Goal: Task Accomplishment & Management: Manage account settings

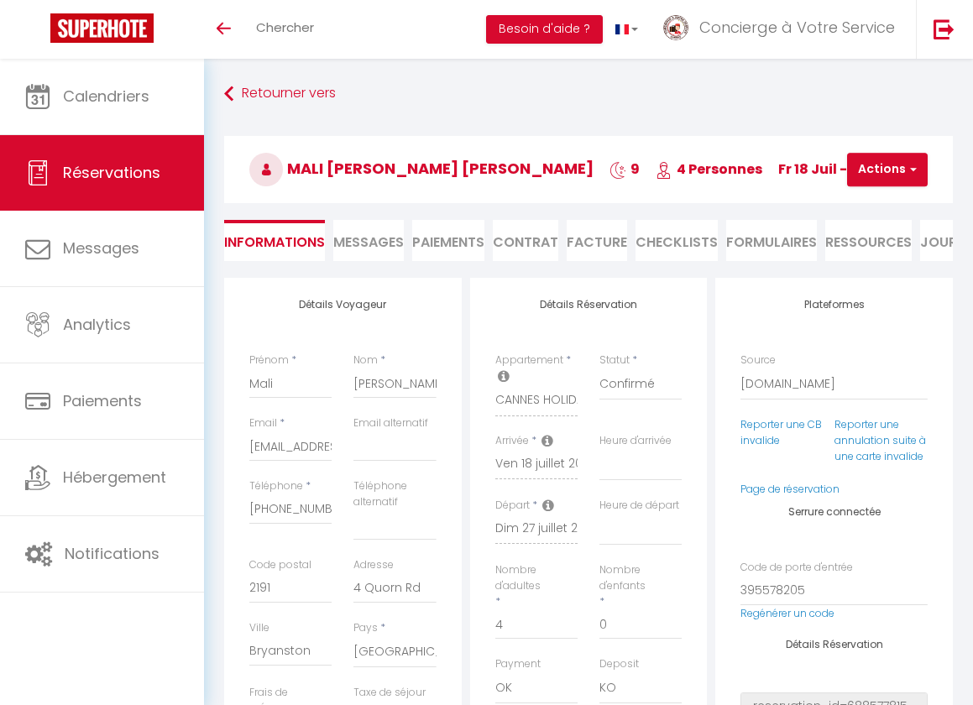
select select "ZA"
select select "49622"
select select "14"
select select "2"
type input "150"
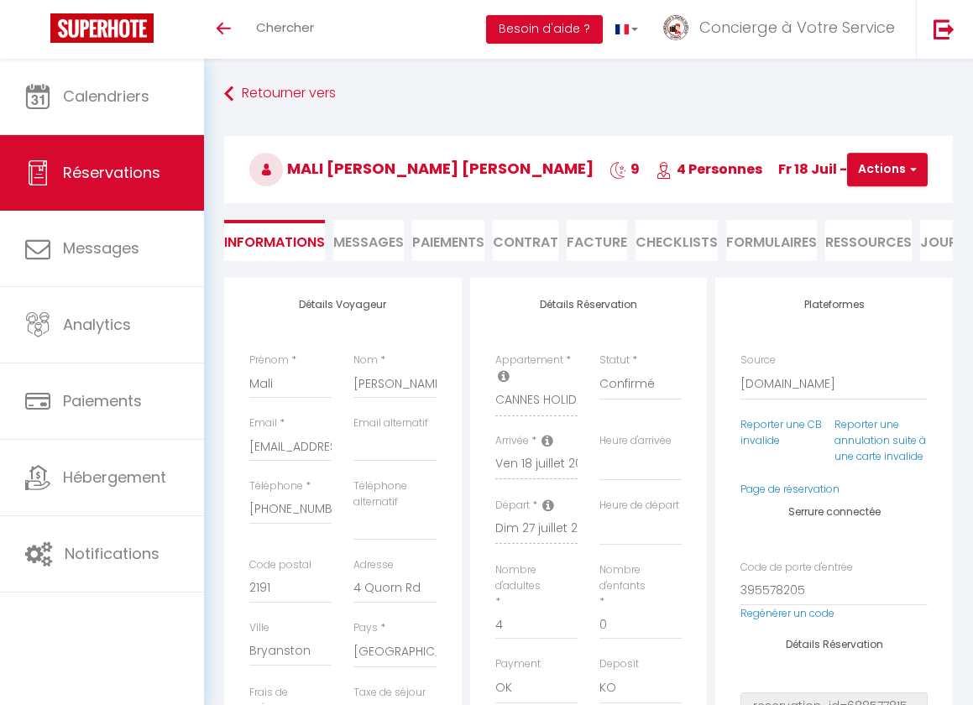
type input "67.68"
checkbox input "false"
select select
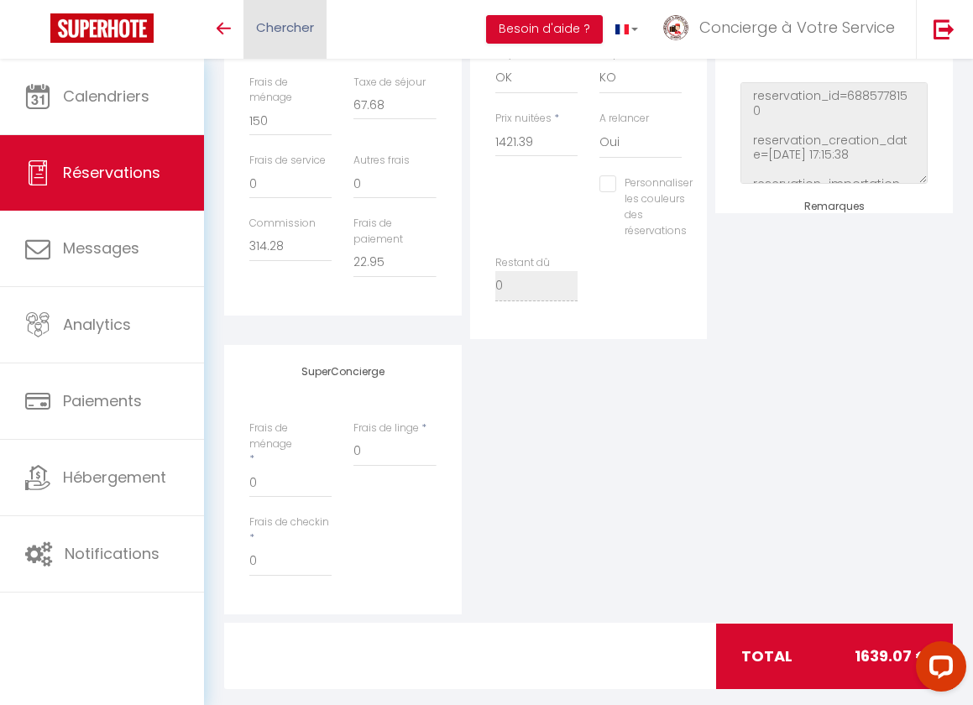
scroll to position [612, 0]
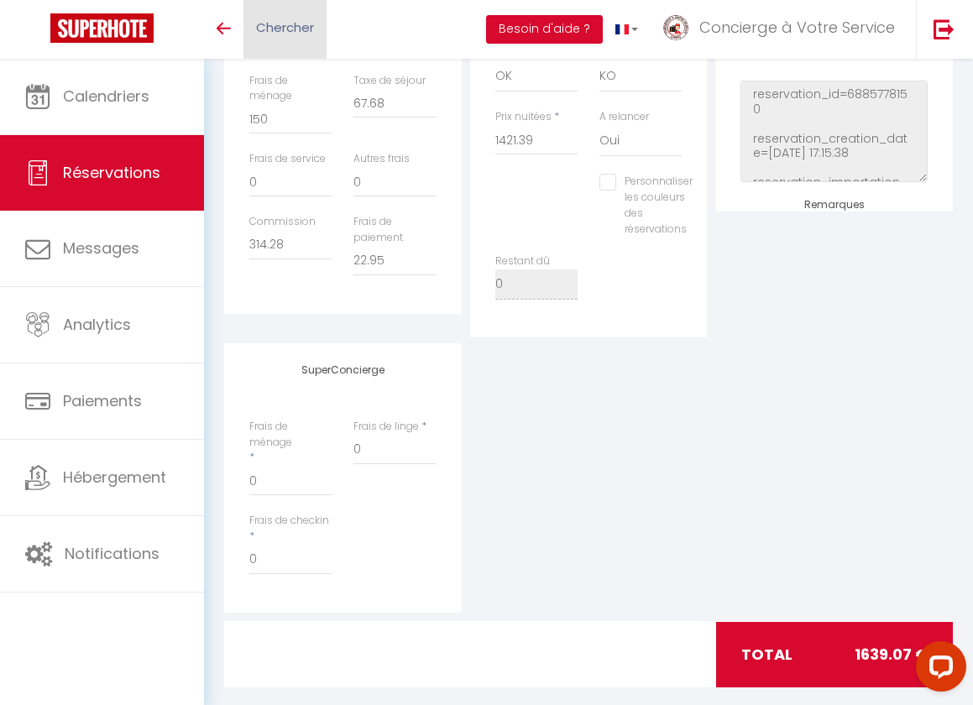
click at [288, 26] on span "Chercher" at bounding box center [285, 27] width 58 height 18
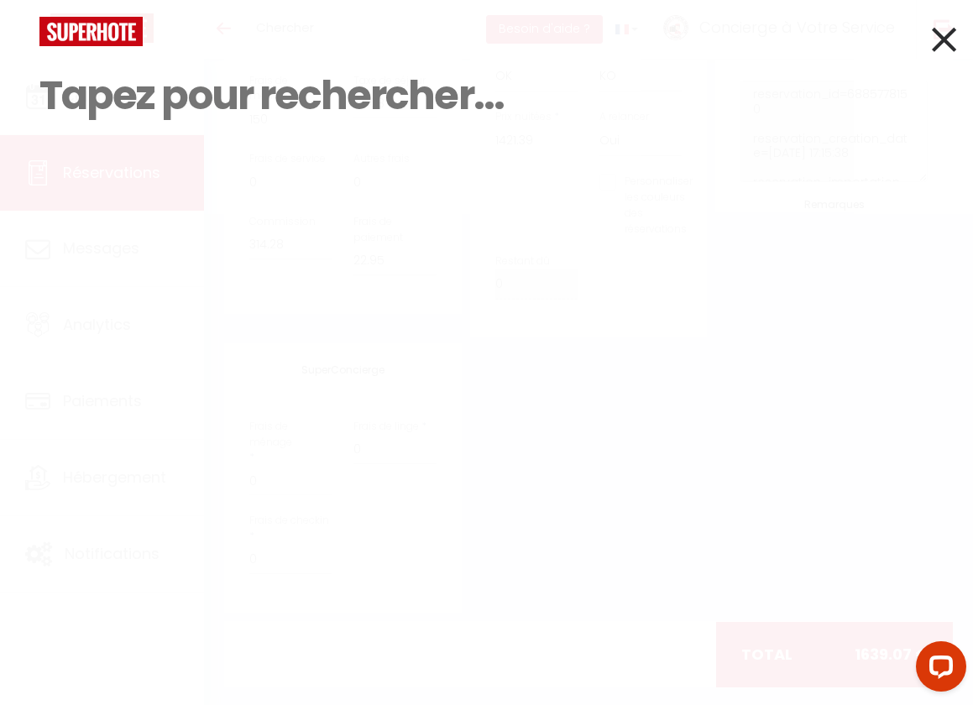
click at [946, 40] on icon at bounding box center [944, 39] width 24 height 42
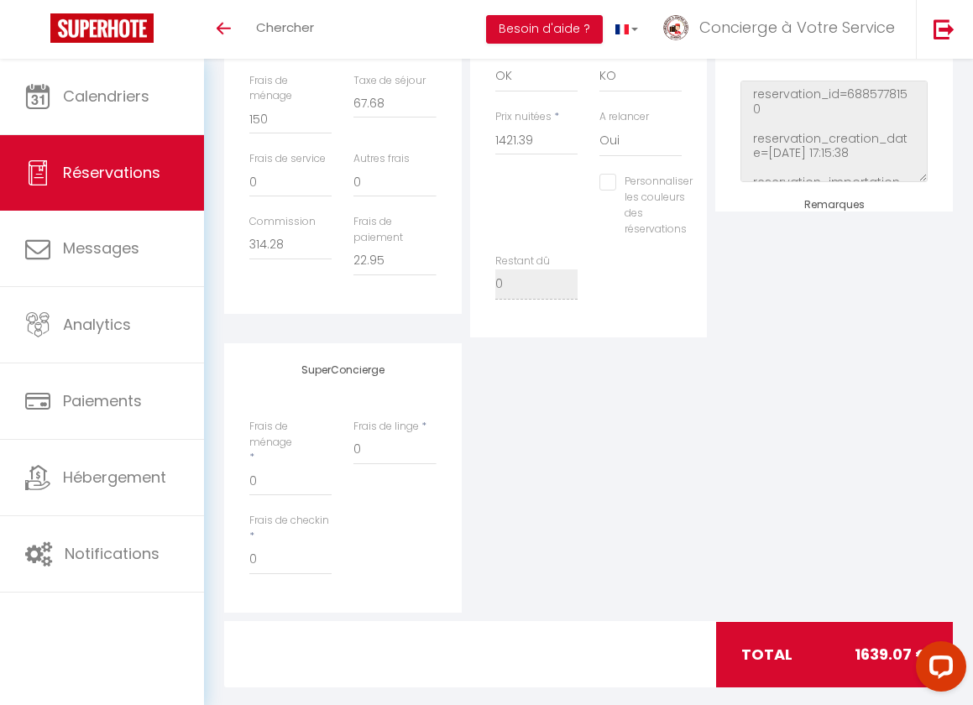
click at [110, 27] on img at bounding box center [101, 27] width 103 height 29
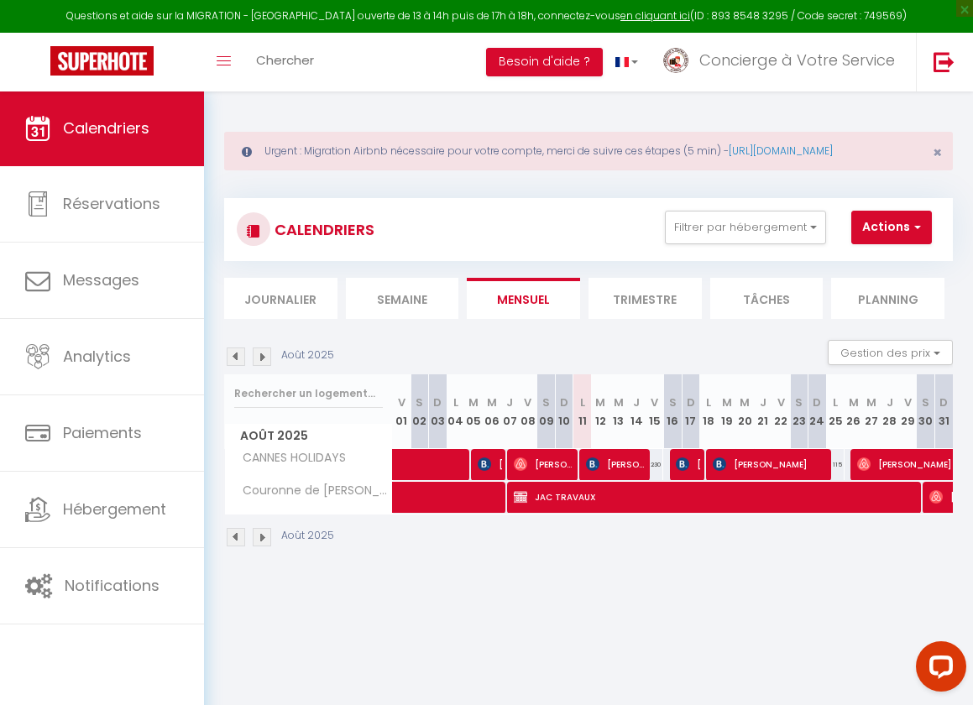
click at [237, 366] on img at bounding box center [236, 357] width 18 height 18
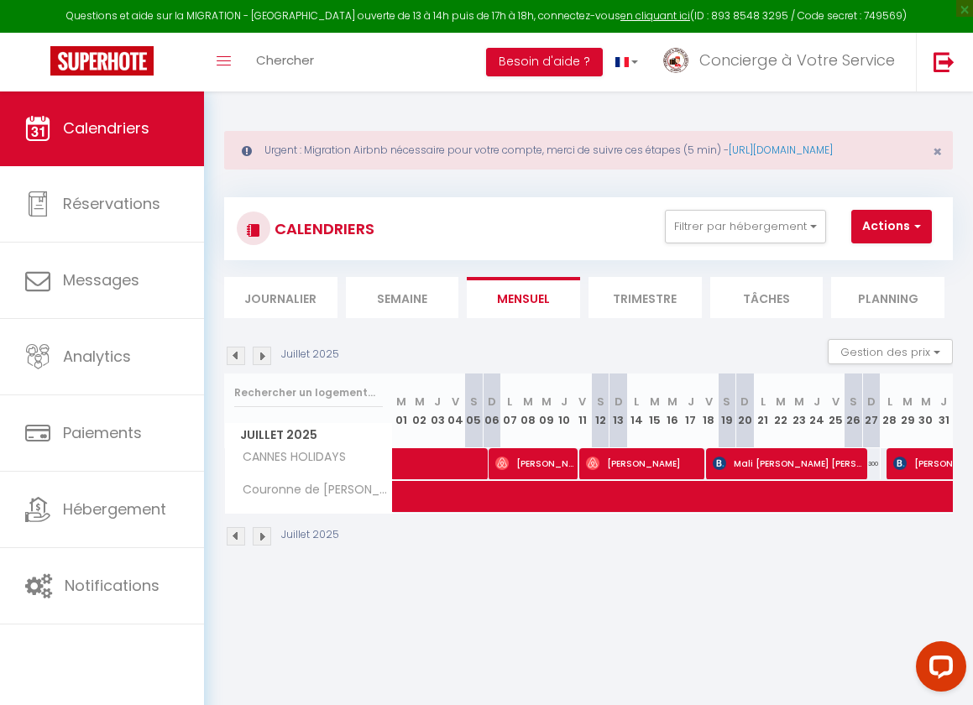
scroll to position [6, 0]
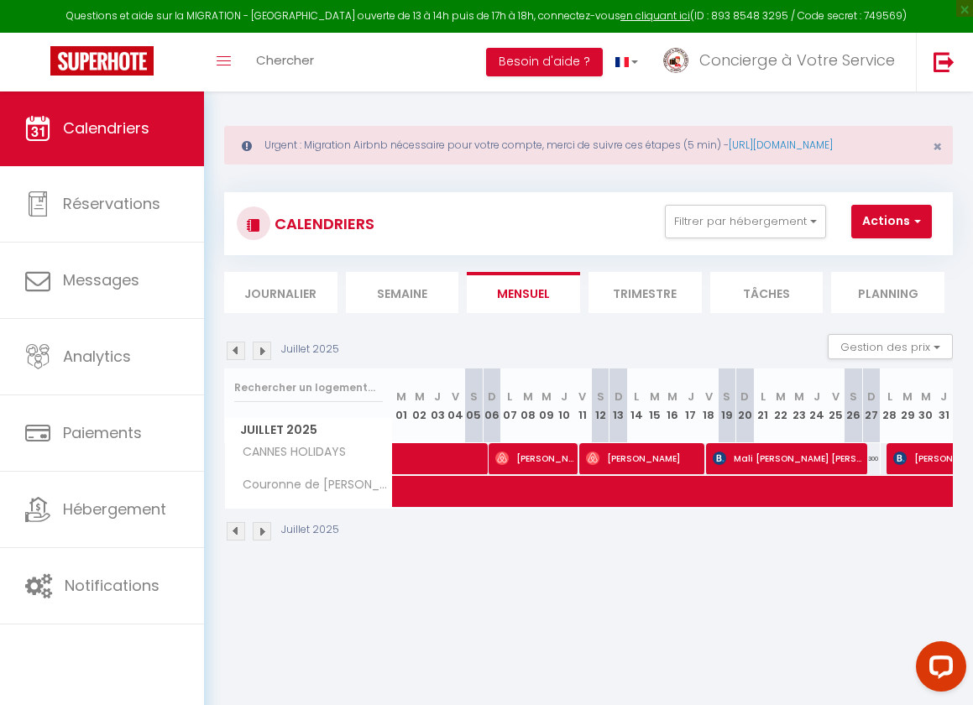
click at [793, 465] on span "Mali [PERSON_NAME] [PERSON_NAME]" at bounding box center [790, 459] width 154 height 32
select select "OK"
select select "KO"
select select "0"
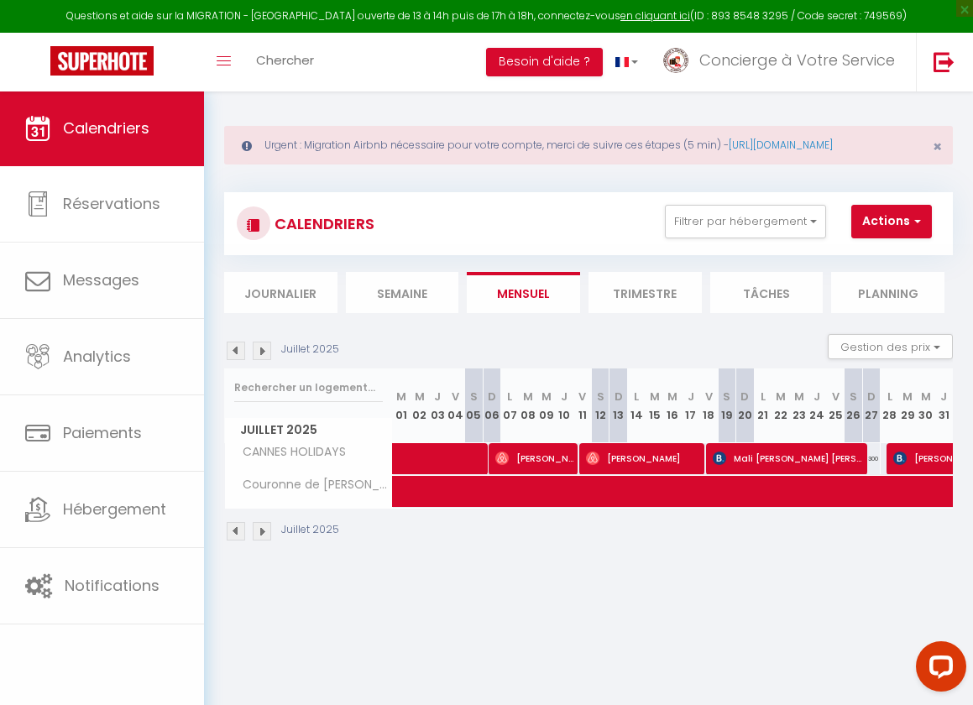
select select "1"
select select
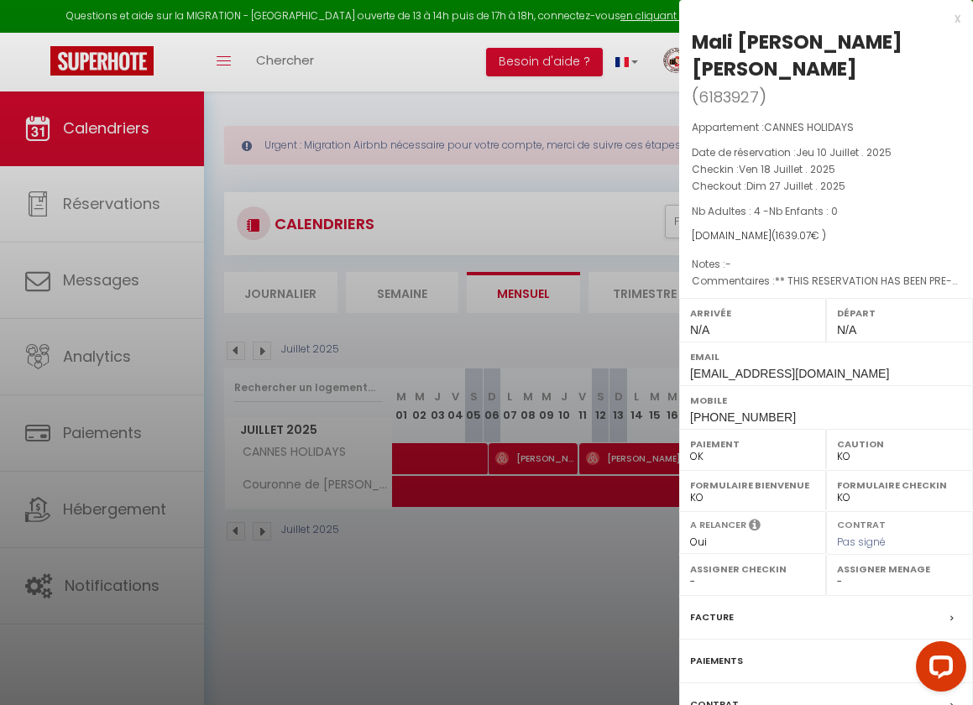
scroll to position [8, 0]
select select "37977"
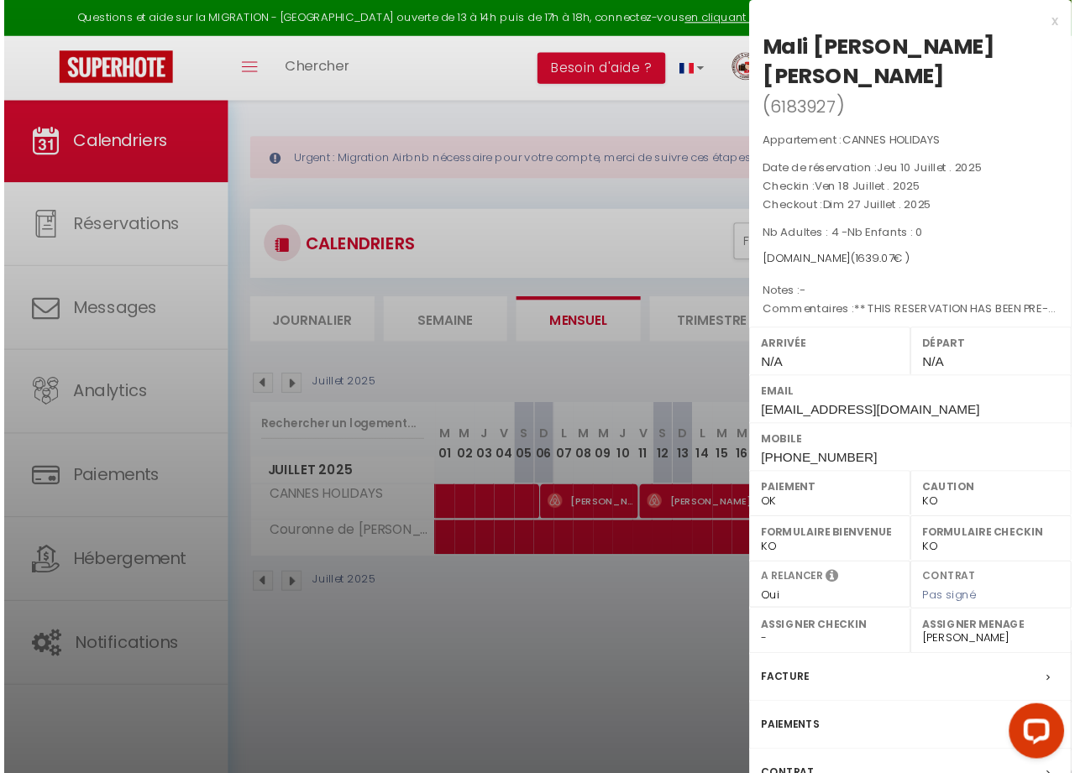
scroll to position [23, 0]
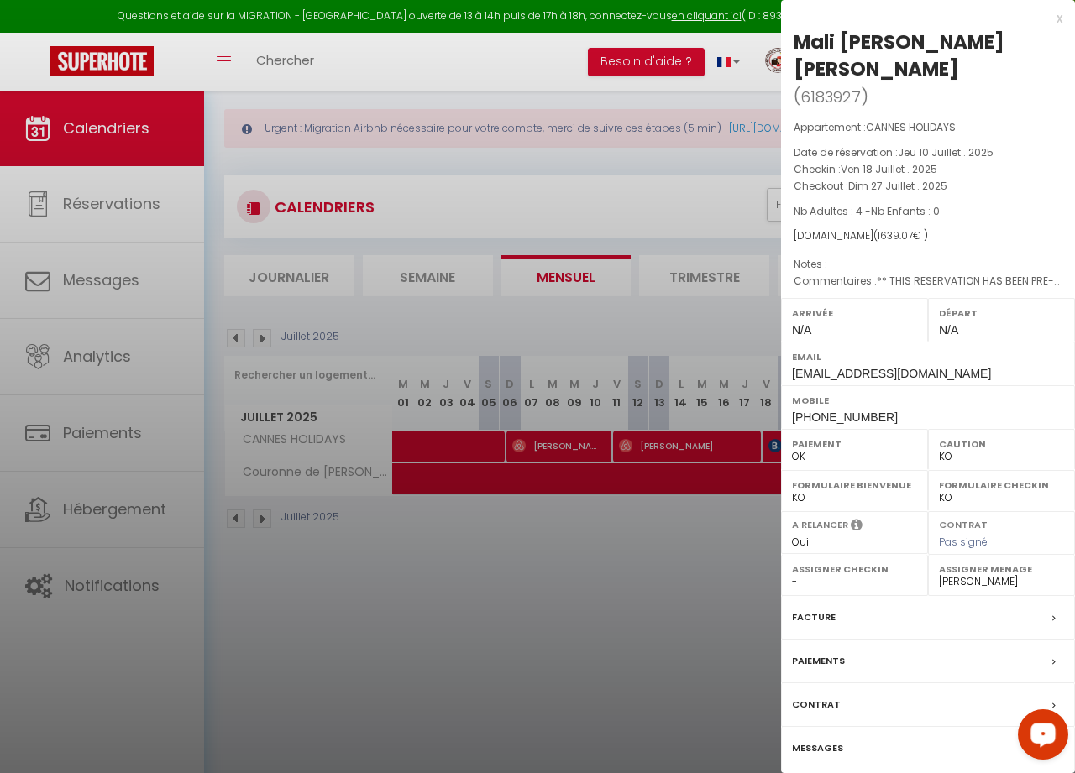
select select
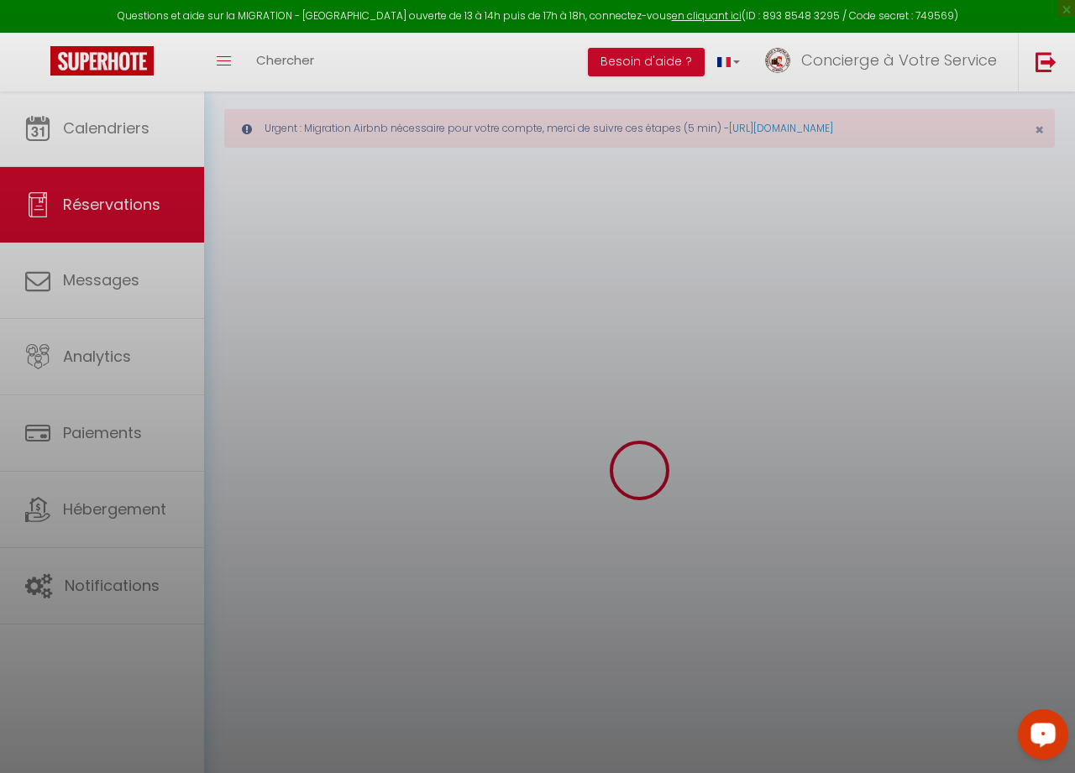
select select
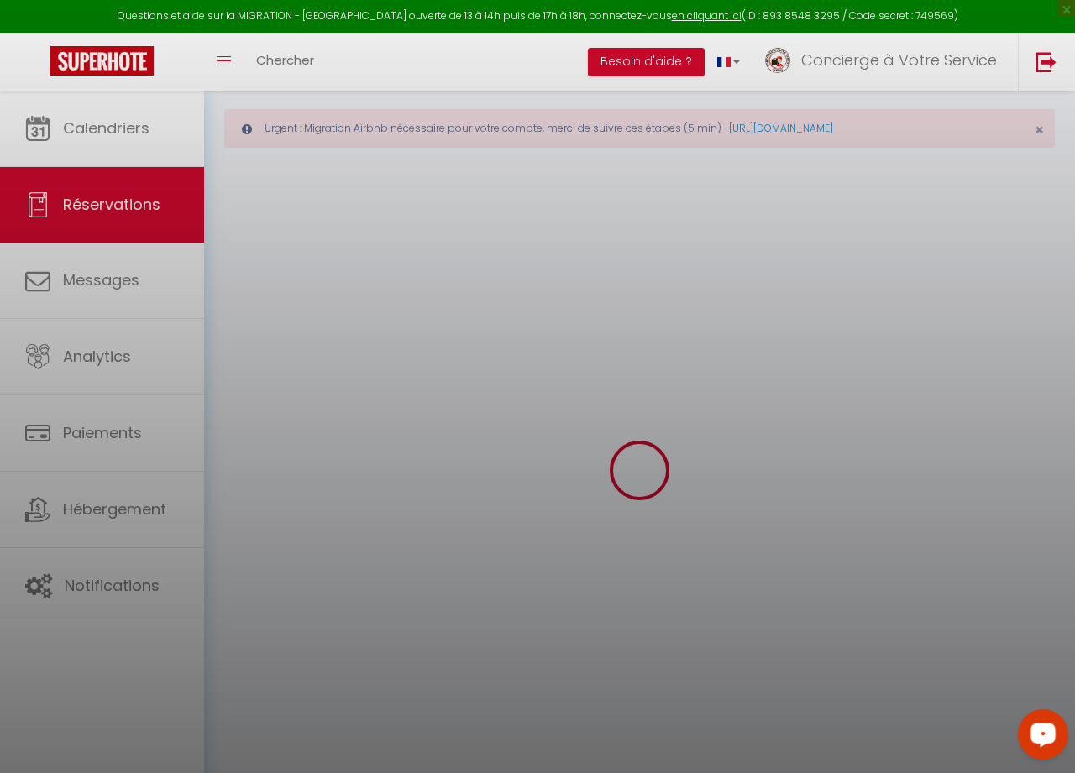
select select
checkbox input "false"
select select
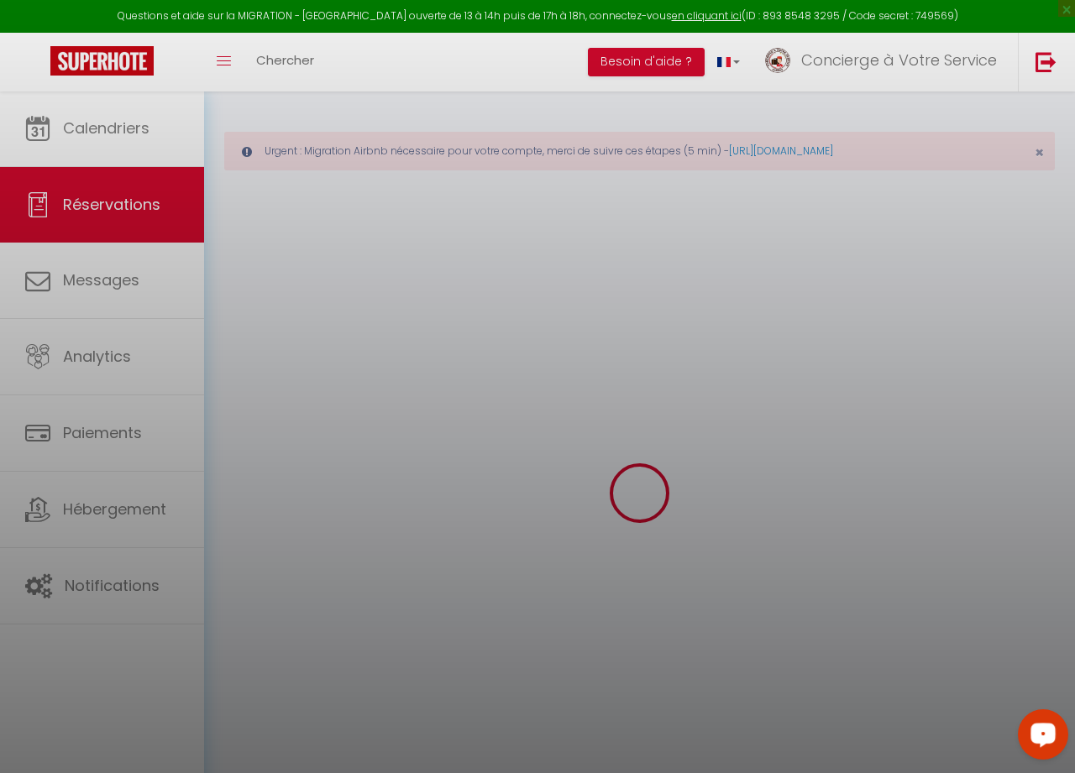
select select
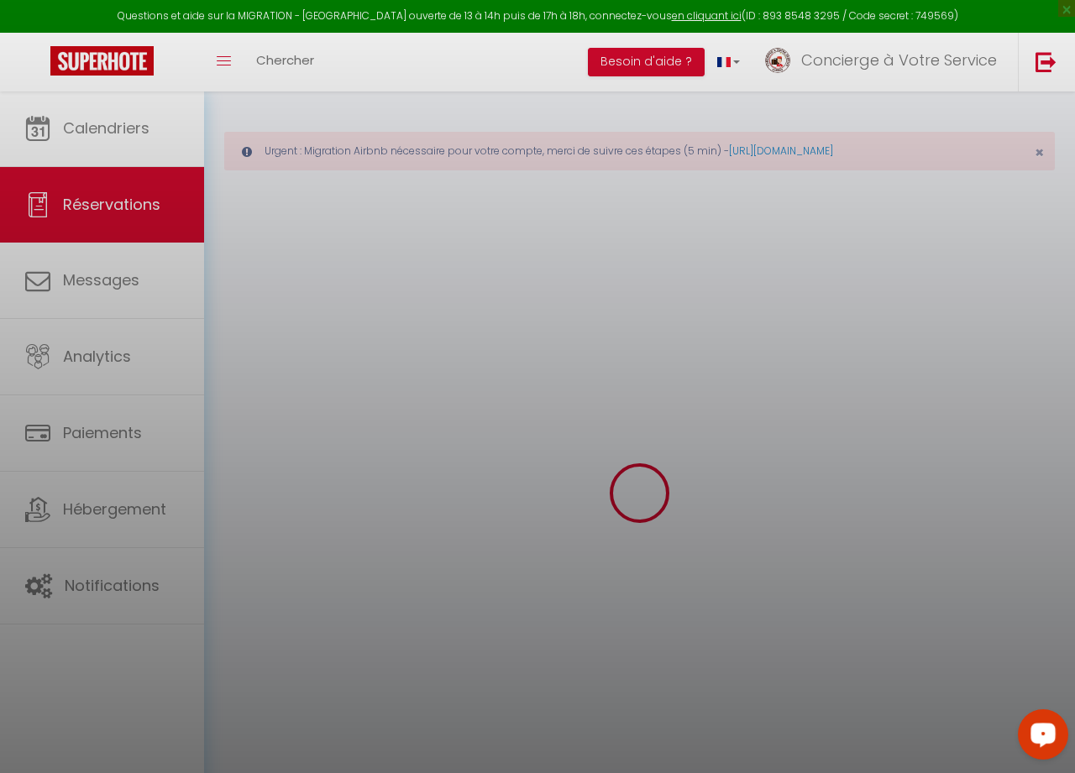
select select
checkbox input "false"
type input "Mali"
type input "[PERSON_NAME] [PERSON_NAME]"
type input "[EMAIL_ADDRESS][DOMAIN_NAME]"
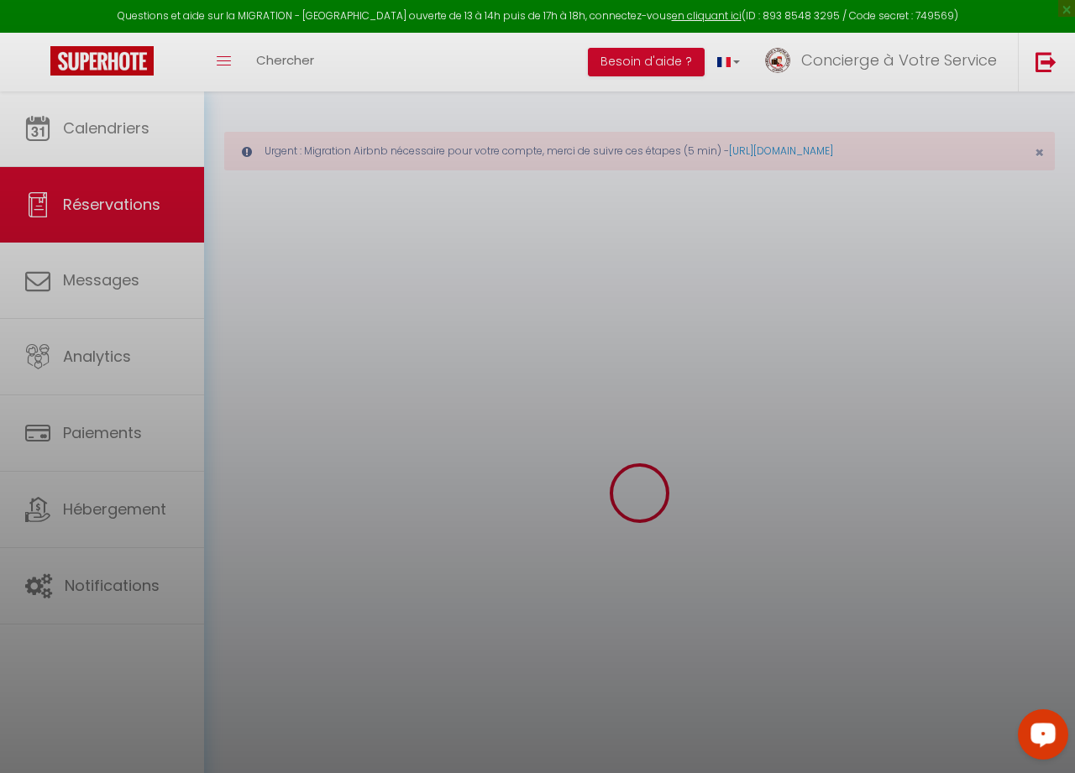
type input "[PHONE_NUMBER]"
type input "2191"
type input "4 Quorn Rd"
type input "Bryanston"
type input "314.28"
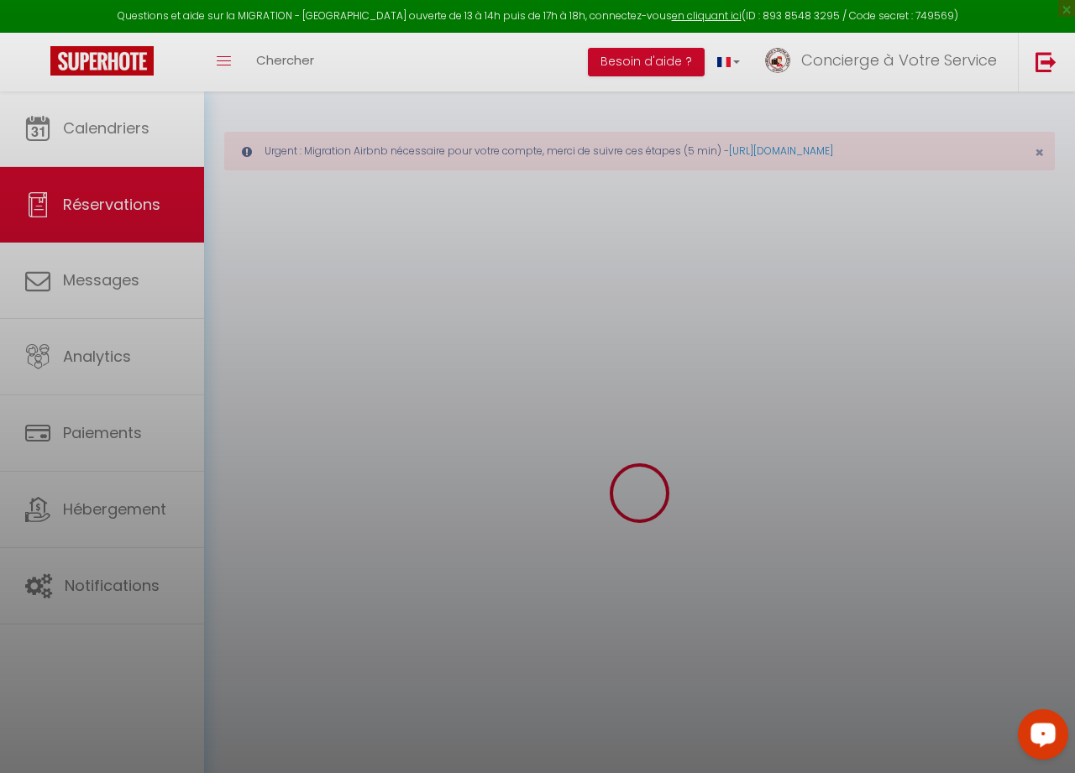
type input "22.95"
select select "1"
select select
type input "4"
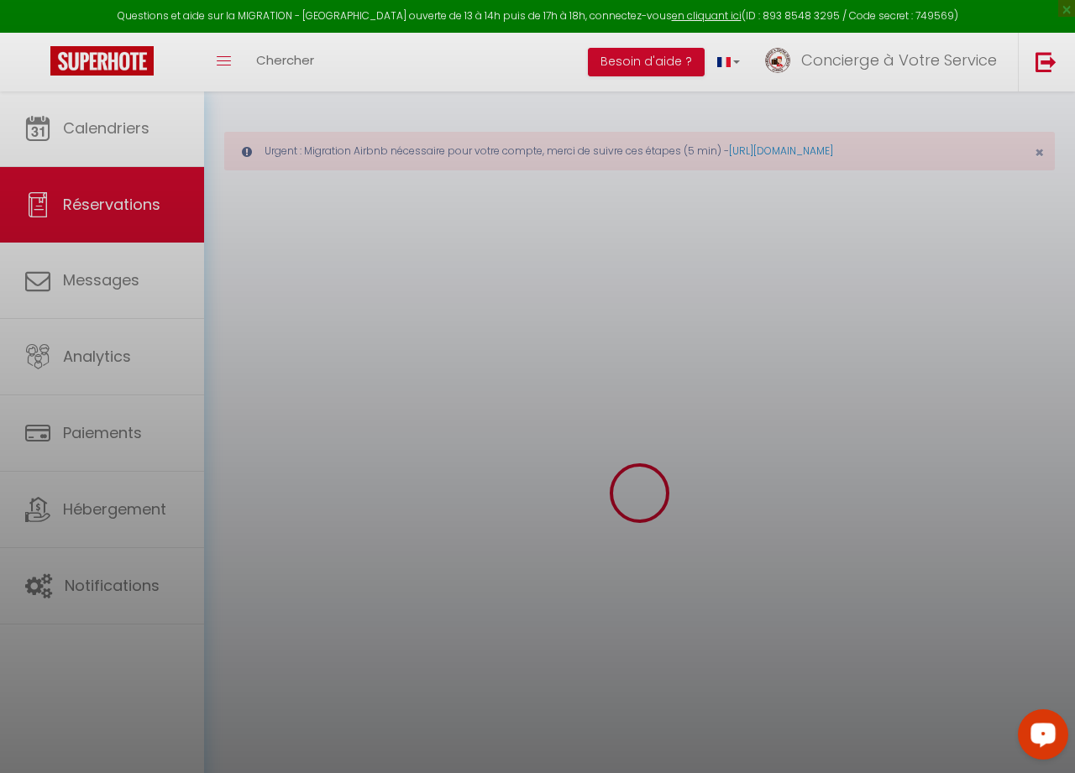
select select "12"
select select
type input "1421.39"
checkbox input "false"
type input "0"
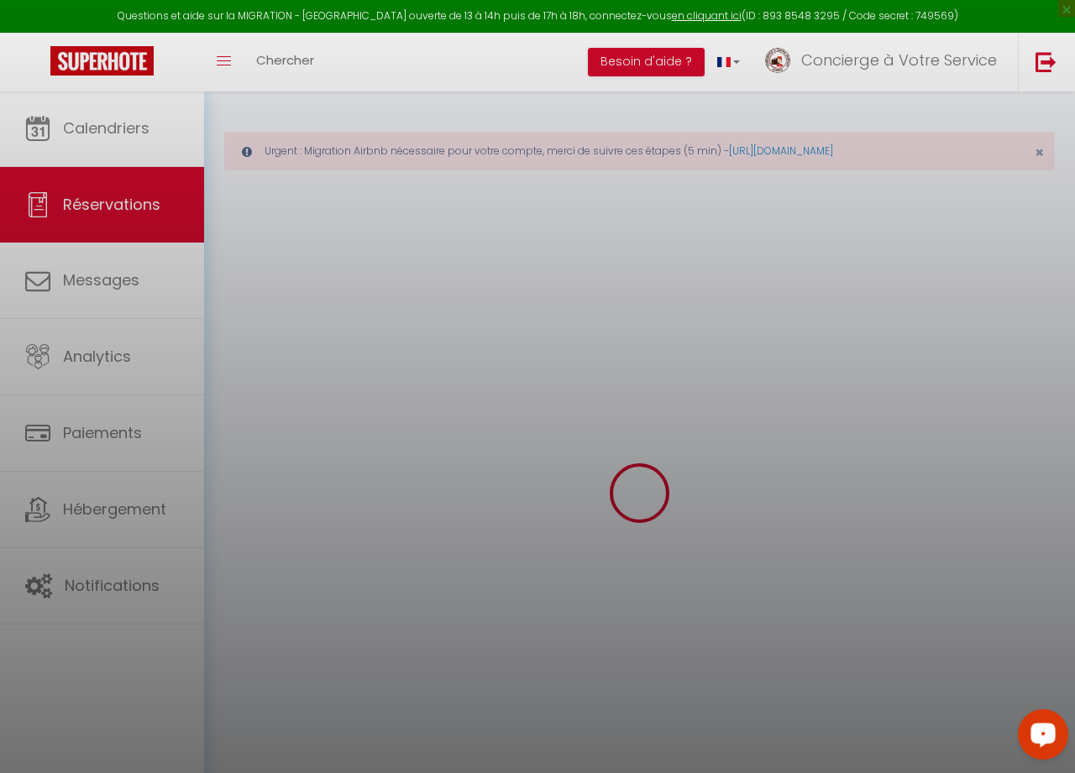
type input "0"
select select
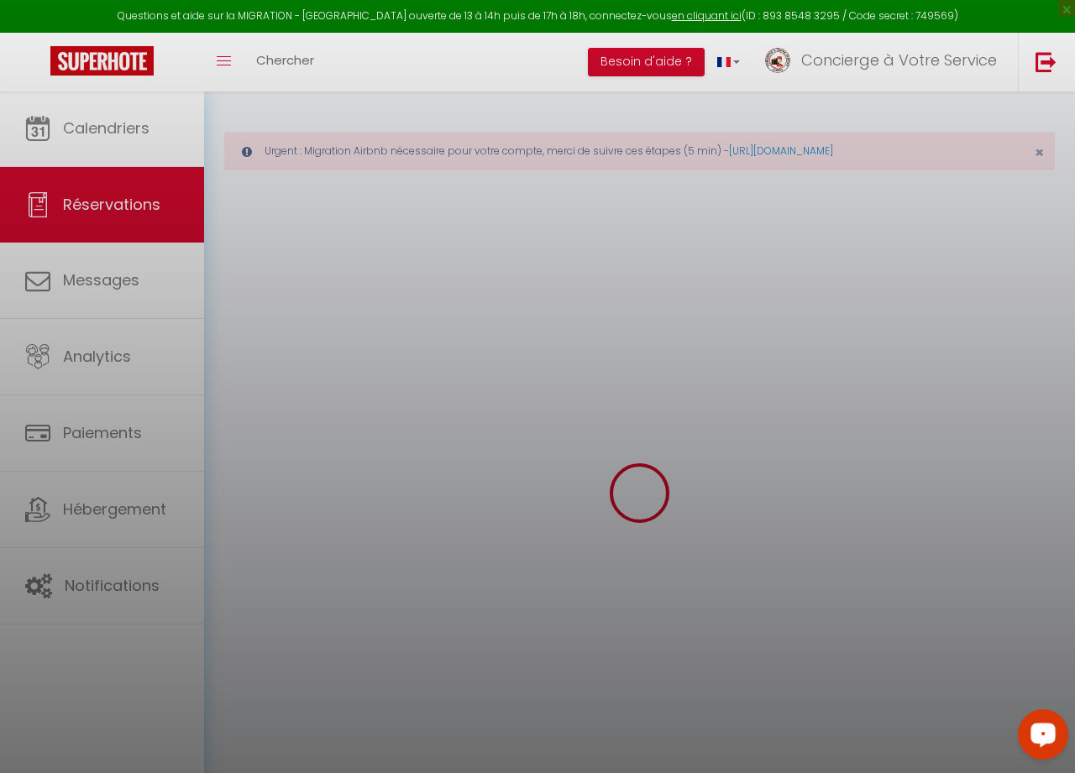
select select
checkbox input "false"
select select "ZA"
select select "49622"
select select "2"
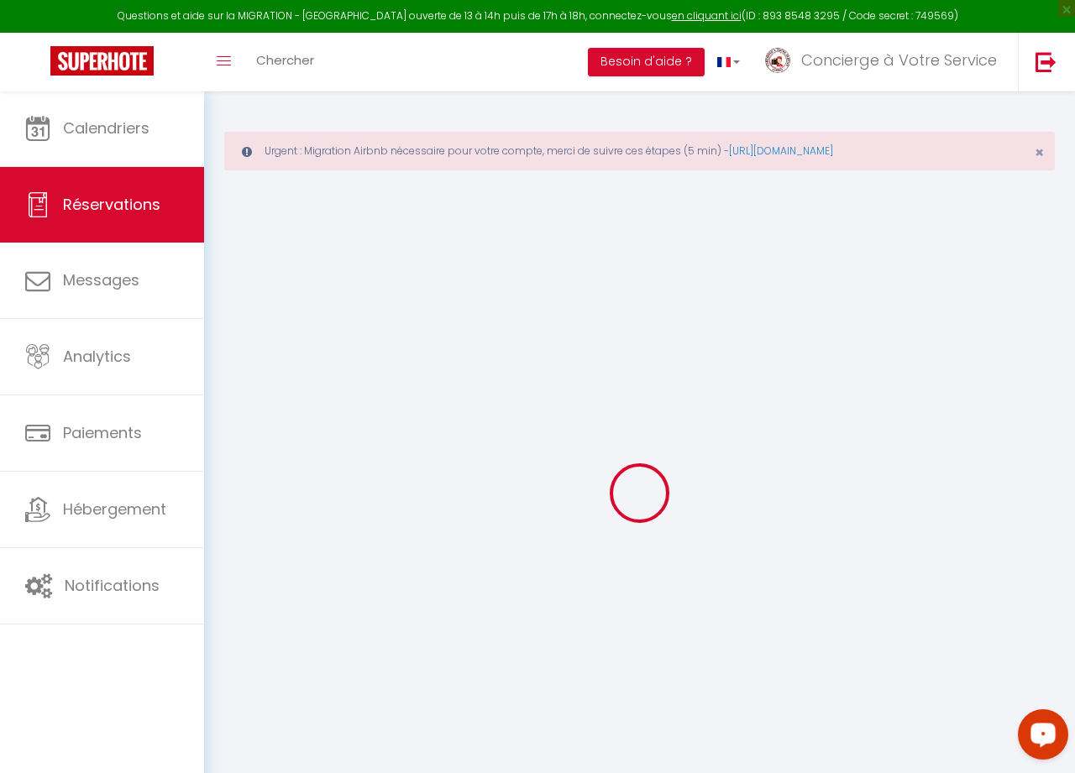
select select
select select "14"
checkbox input "false"
select select
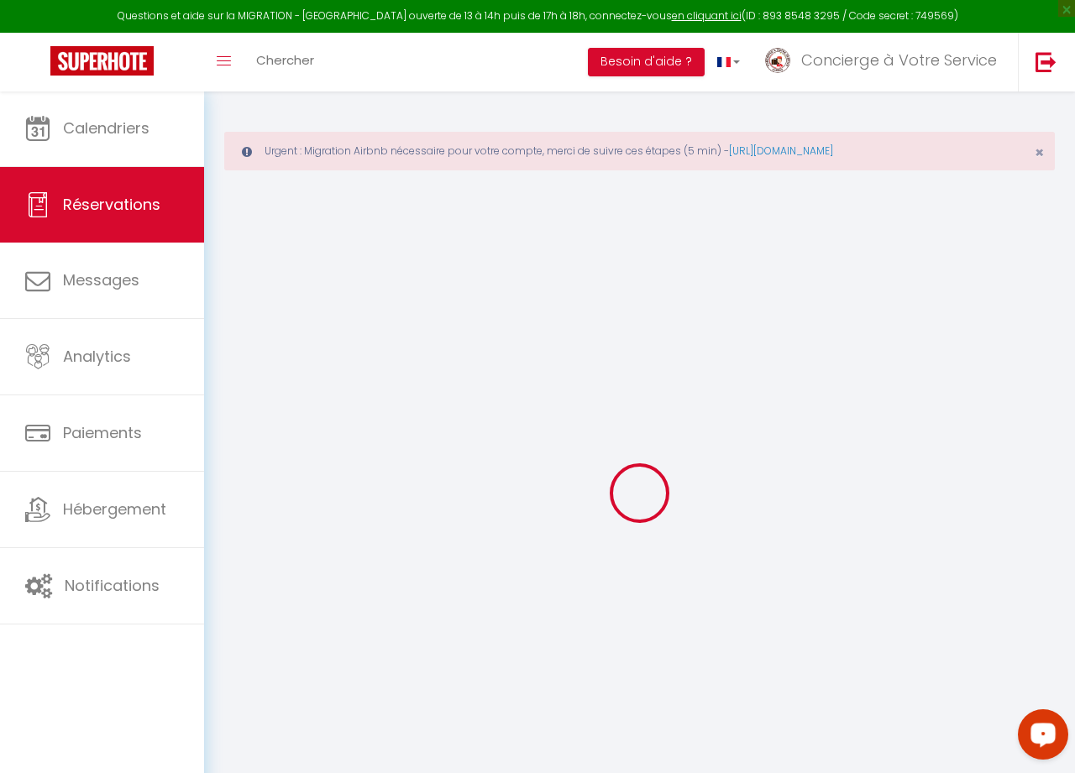
select select
checkbox input "false"
select select
checkbox input "false"
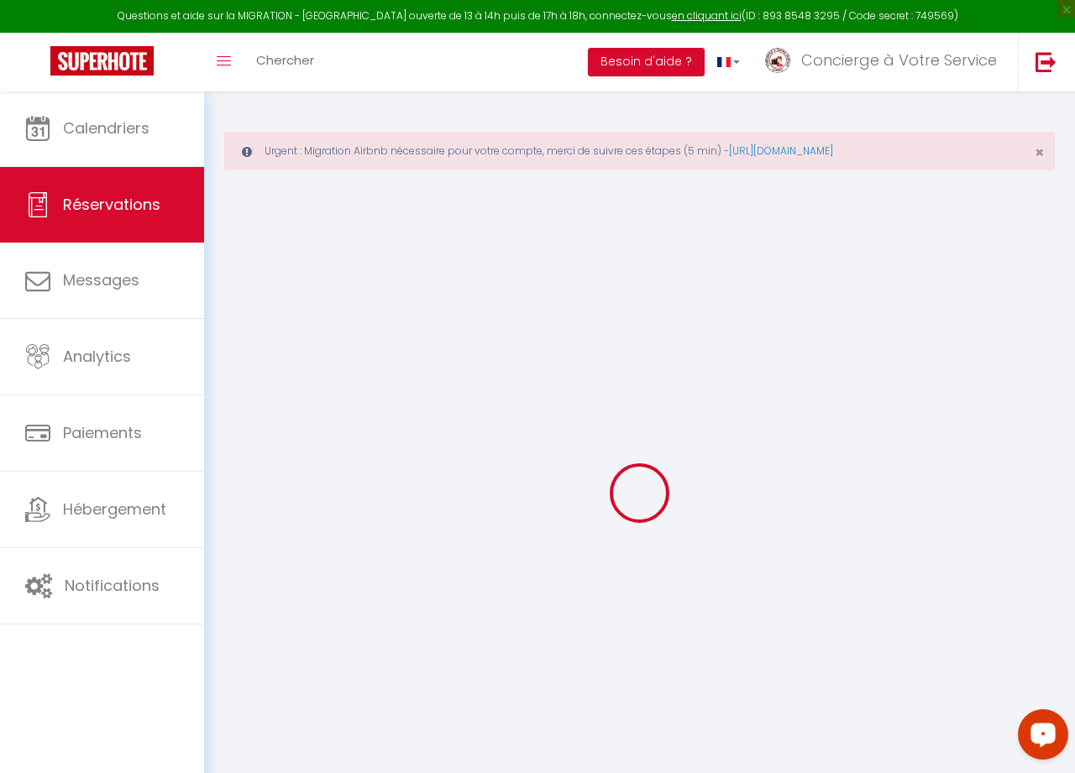
type textarea "** THIS RESERVATION HAS BEEN PRE-PAID ** Reservation has a cancellation grace p…"
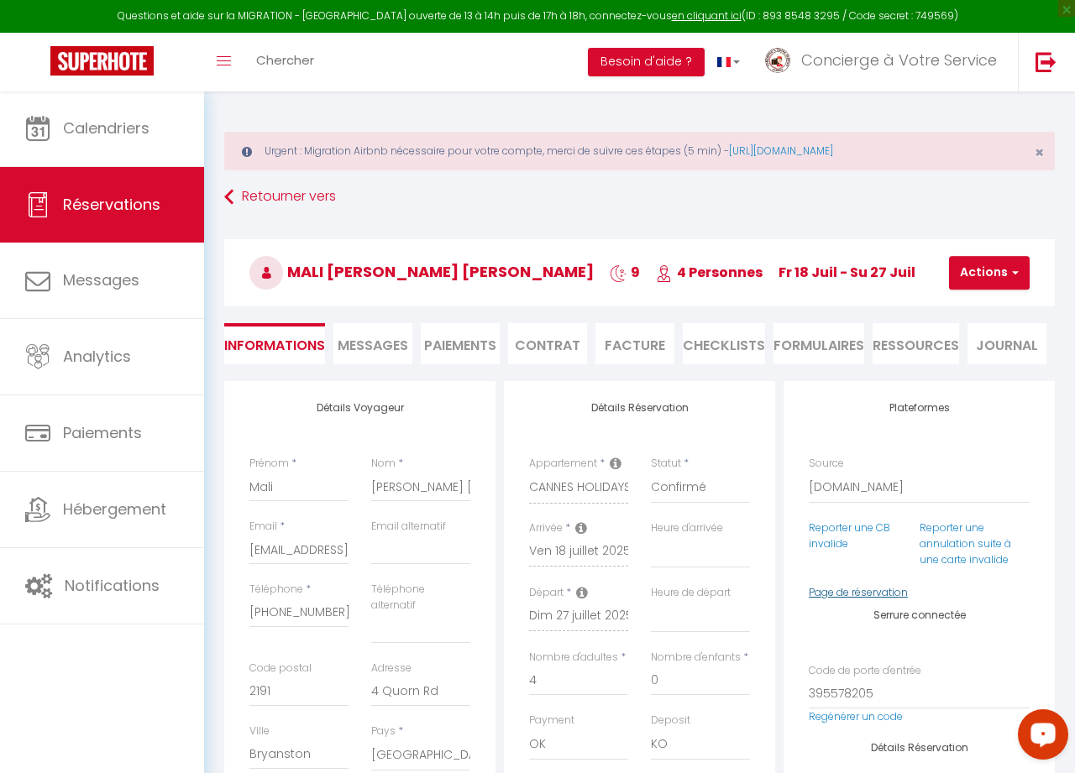
click at [842, 590] on link "Page de réservation" at bounding box center [858, 592] width 99 height 14
type input "150"
type input "67.68"
checkbox input "false"
select select
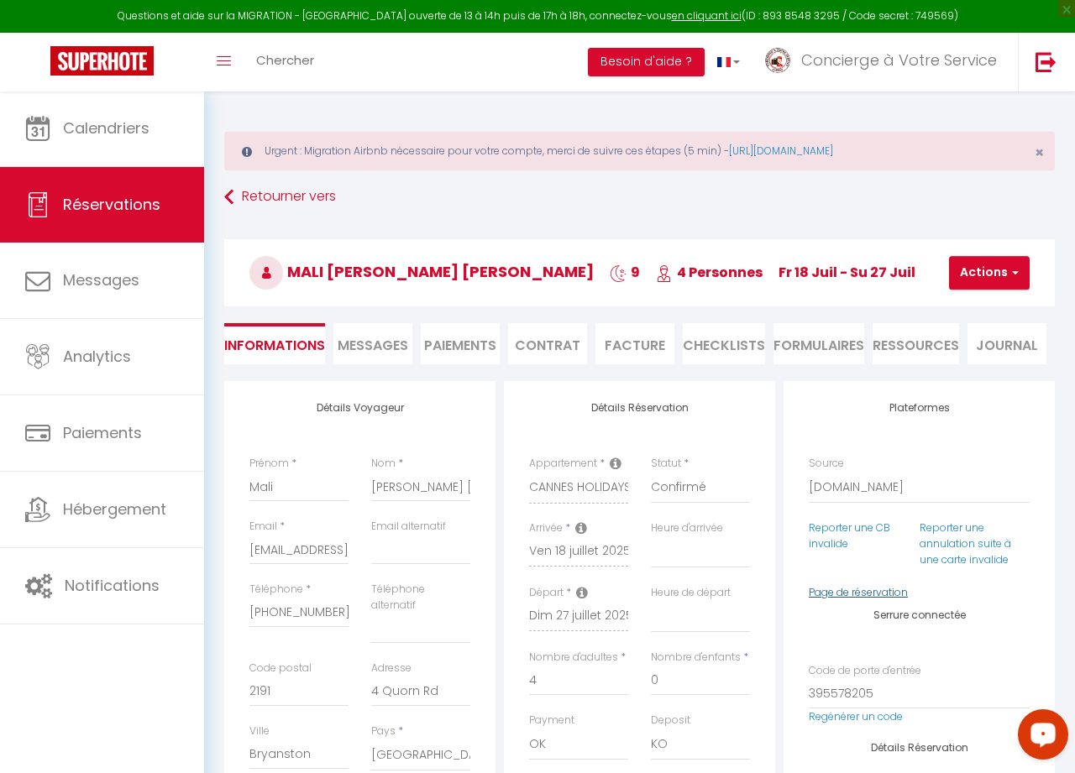
select select
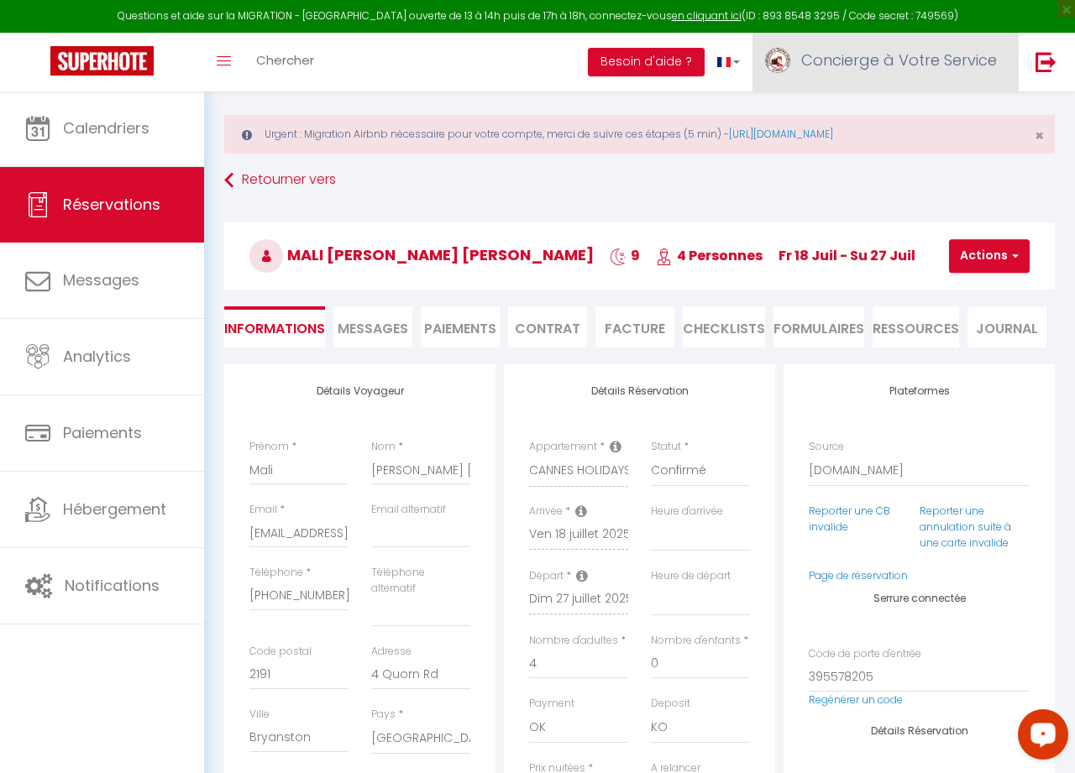
scroll to position [17, 0]
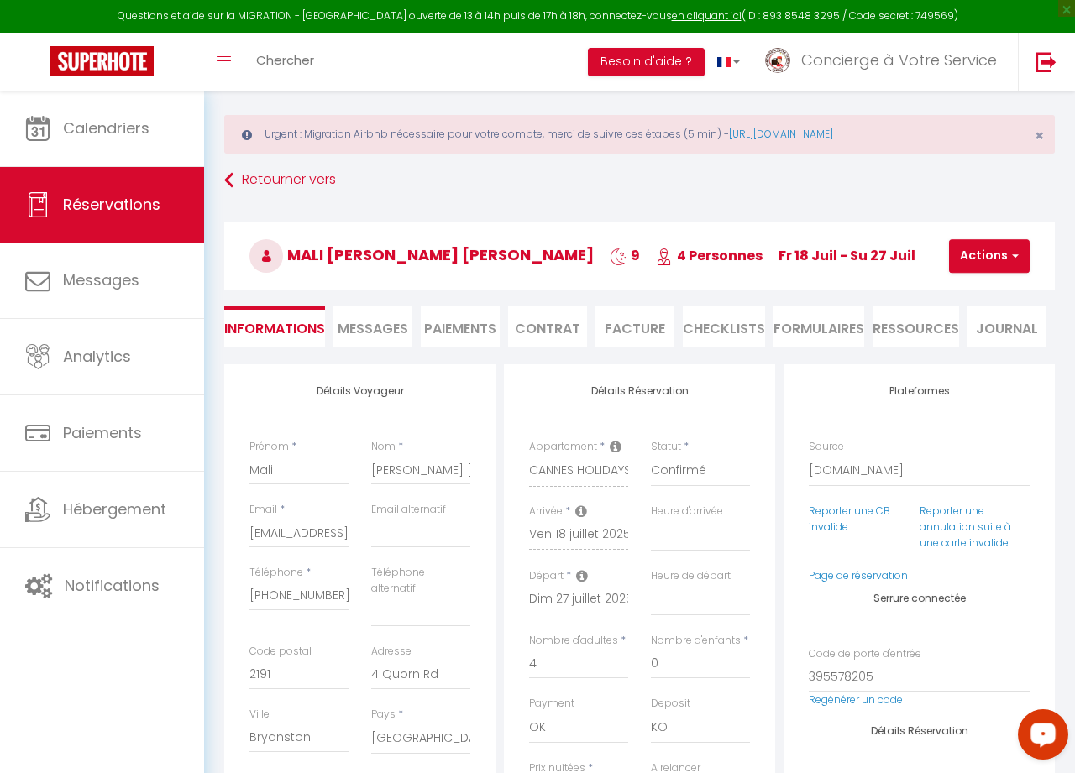
click at [301, 181] on link "Retourner vers" at bounding box center [639, 180] width 830 height 30
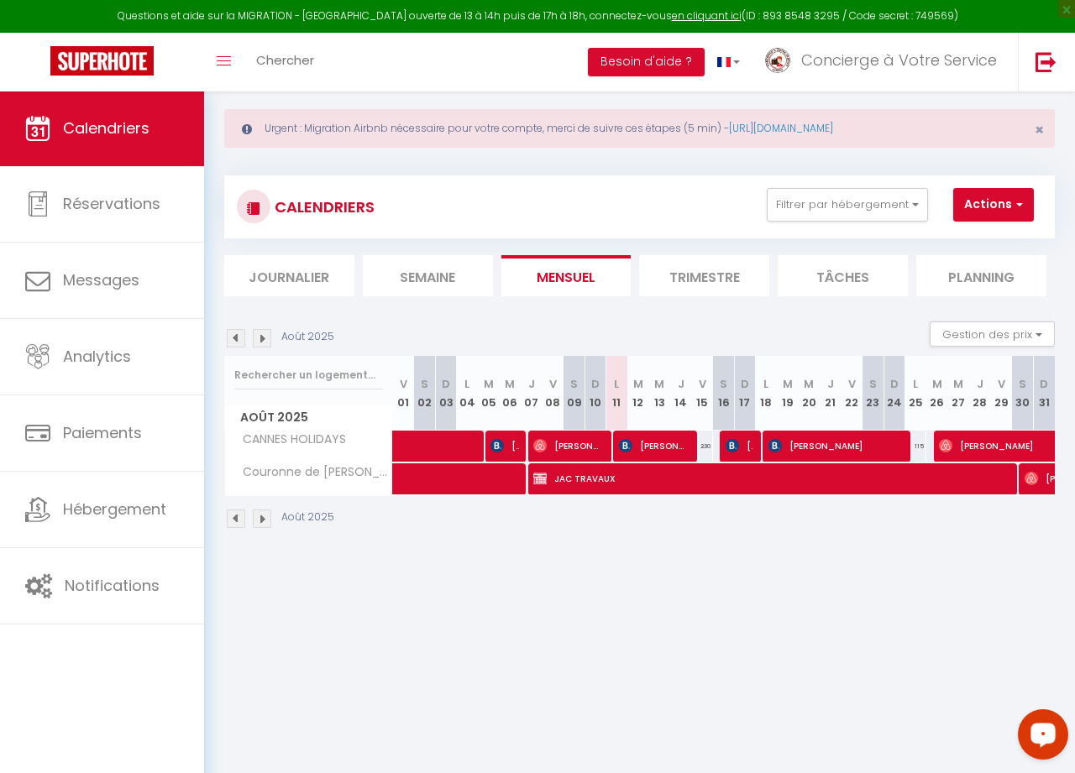
scroll to position [26, 0]
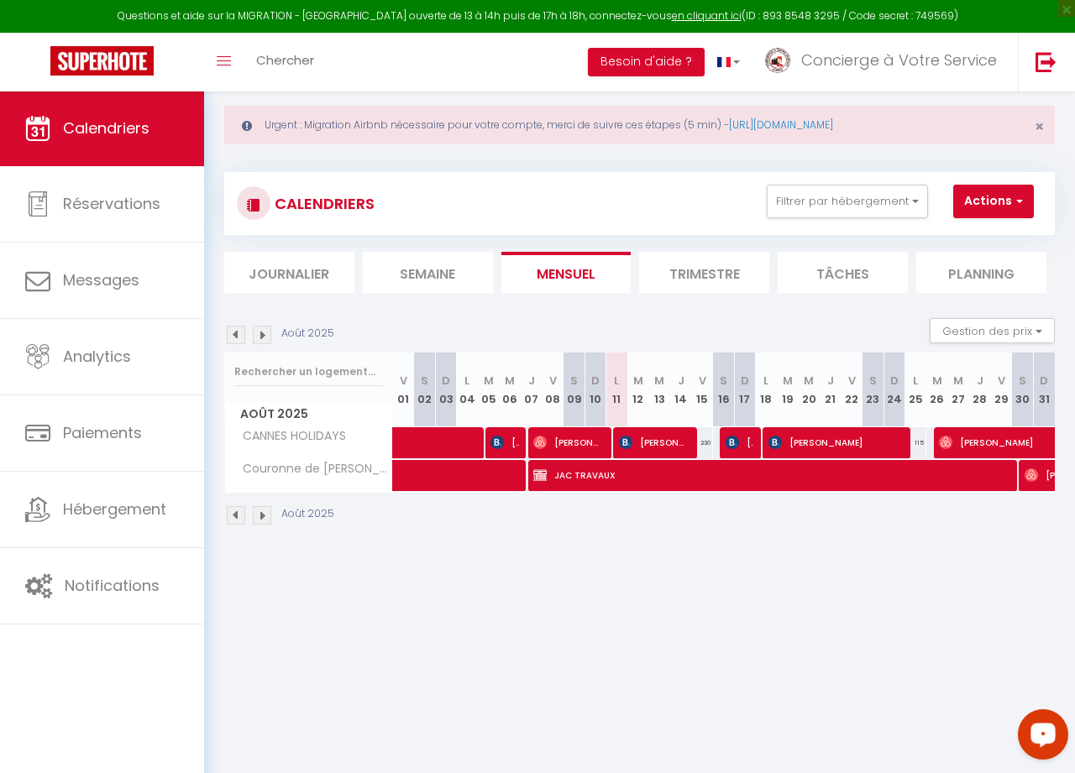
click at [234, 333] on img at bounding box center [236, 335] width 18 height 18
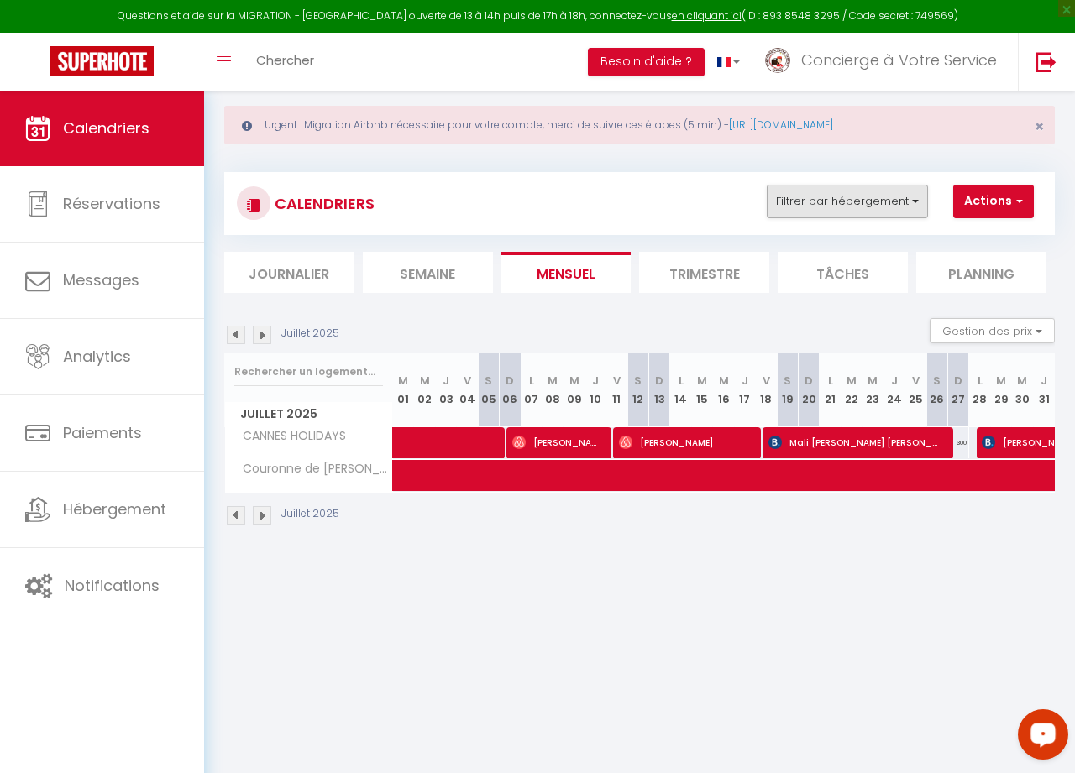
click at [909, 197] on button "Filtrer par hébergement" at bounding box center [847, 202] width 161 height 34
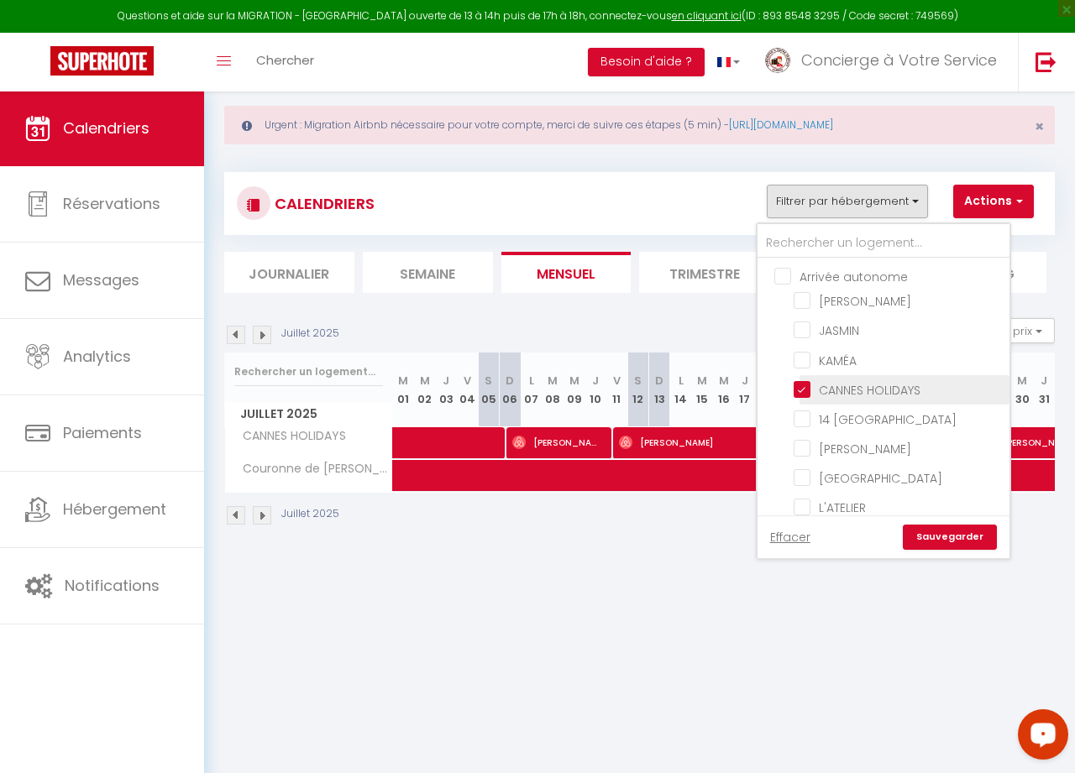
click at [799, 389] on input "CANNES HOLIDAYS" at bounding box center [899, 388] width 210 height 17
checkbox input "false"
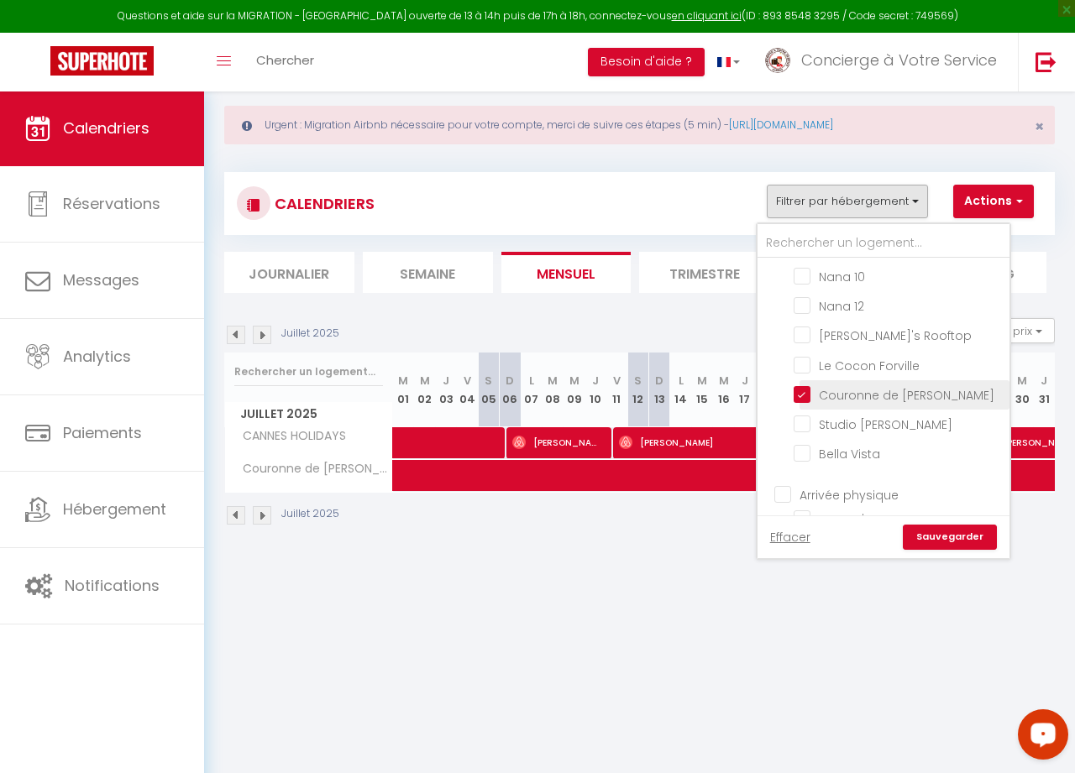
scroll to position [853, 0]
click at [803, 387] on input "Couronne de [PERSON_NAME]" at bounding box center [899, 392] width 210 height 17
checkbox input "false"
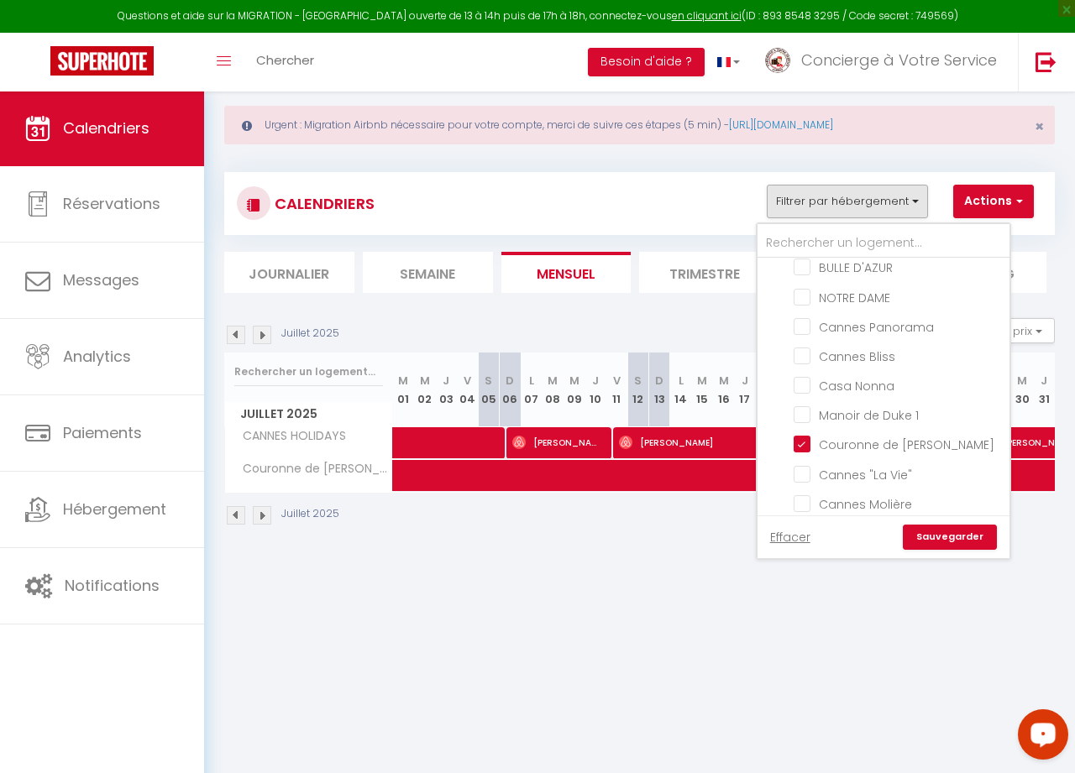
scroll to position [2146, 0]
checkbox input "false"
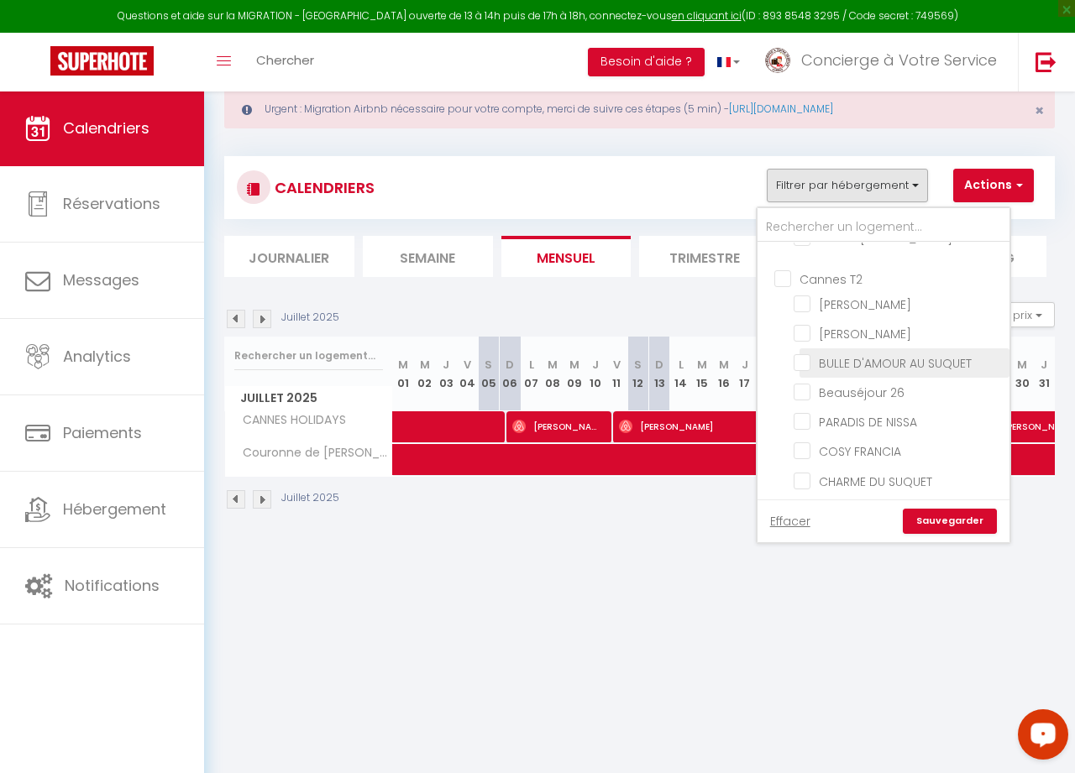
scroll to position [2994, 0]
checkbox input "true"
checkbox input "false"
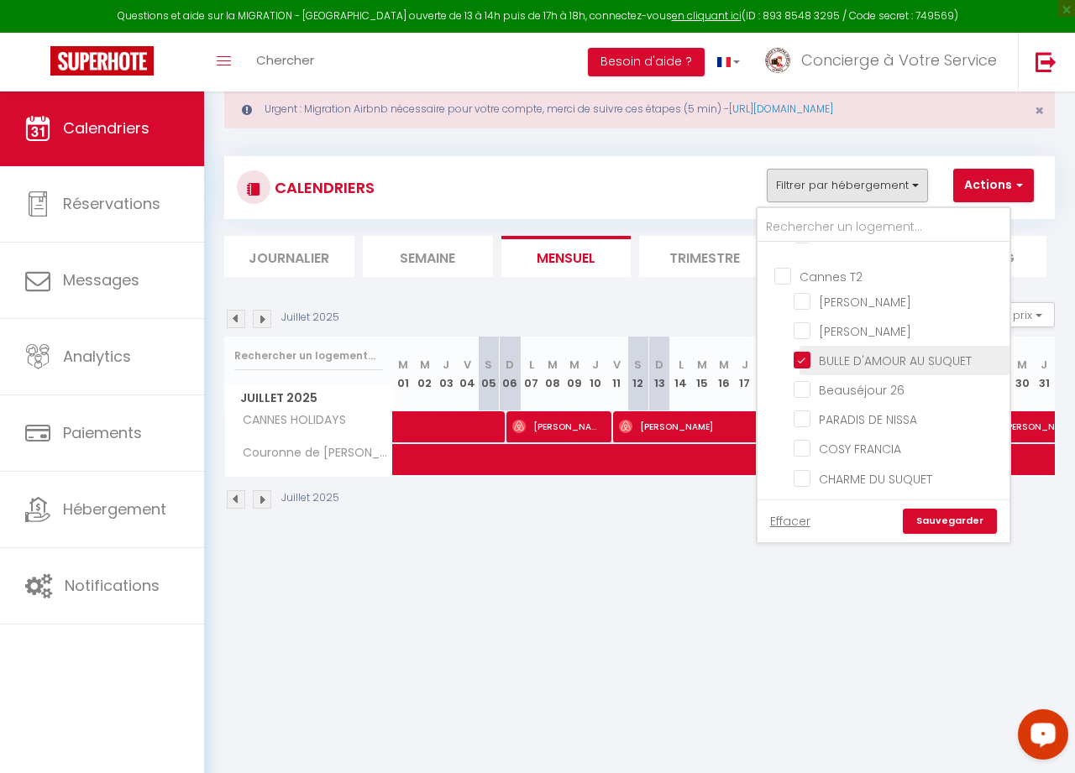
checkbox input "false"
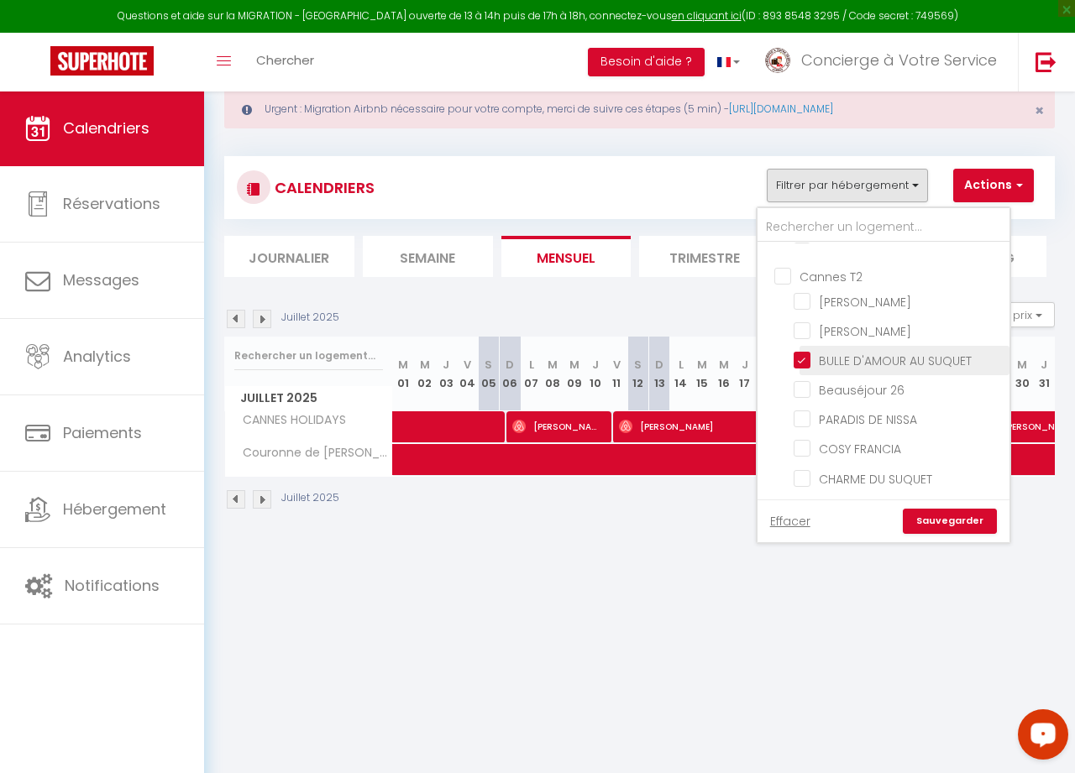
checkbox input "false"
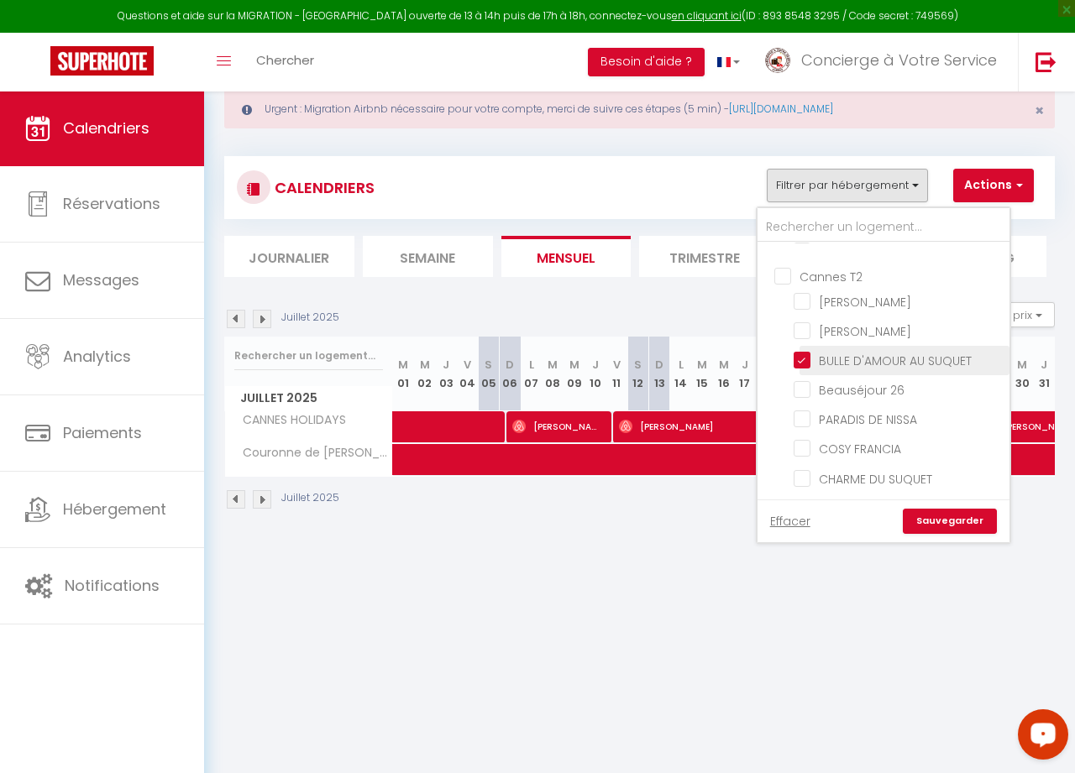
checkbox input "false"
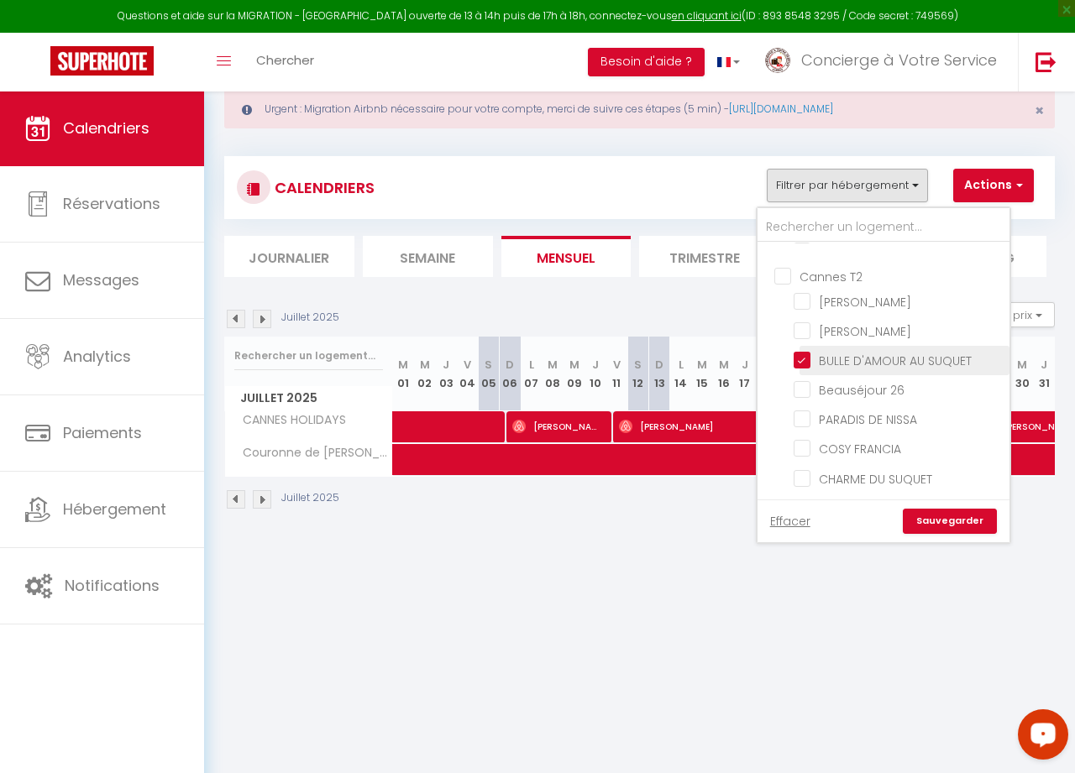
checkbox input "false"
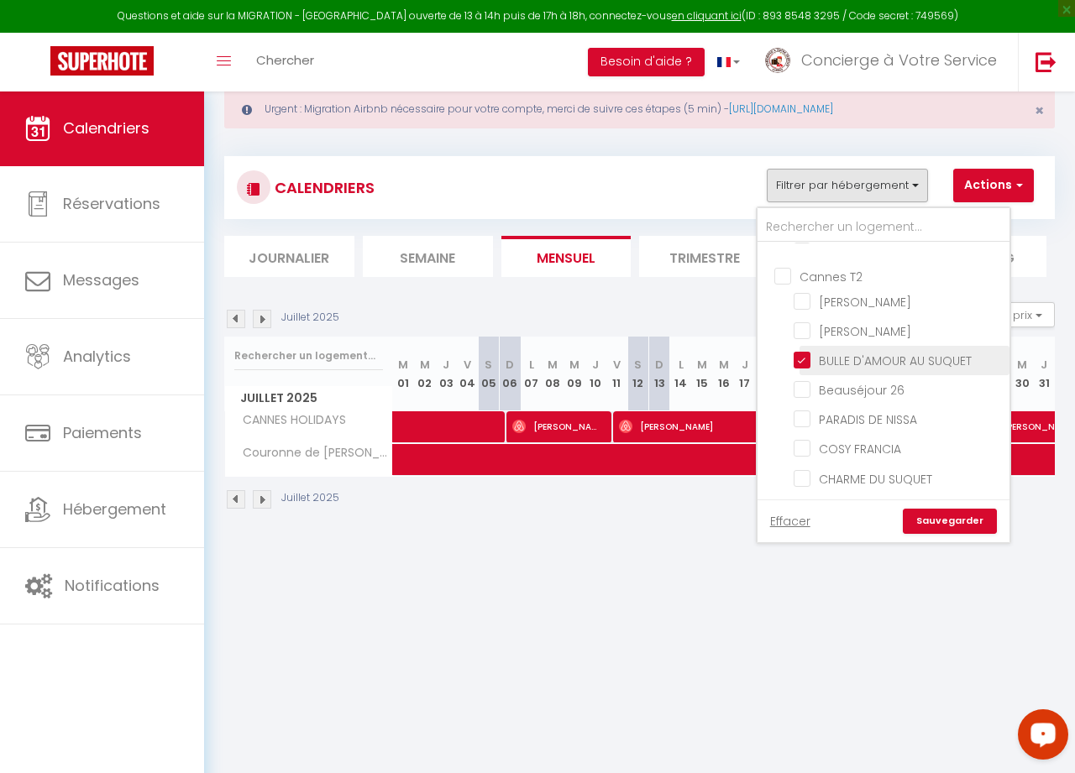
checkbox input "false"
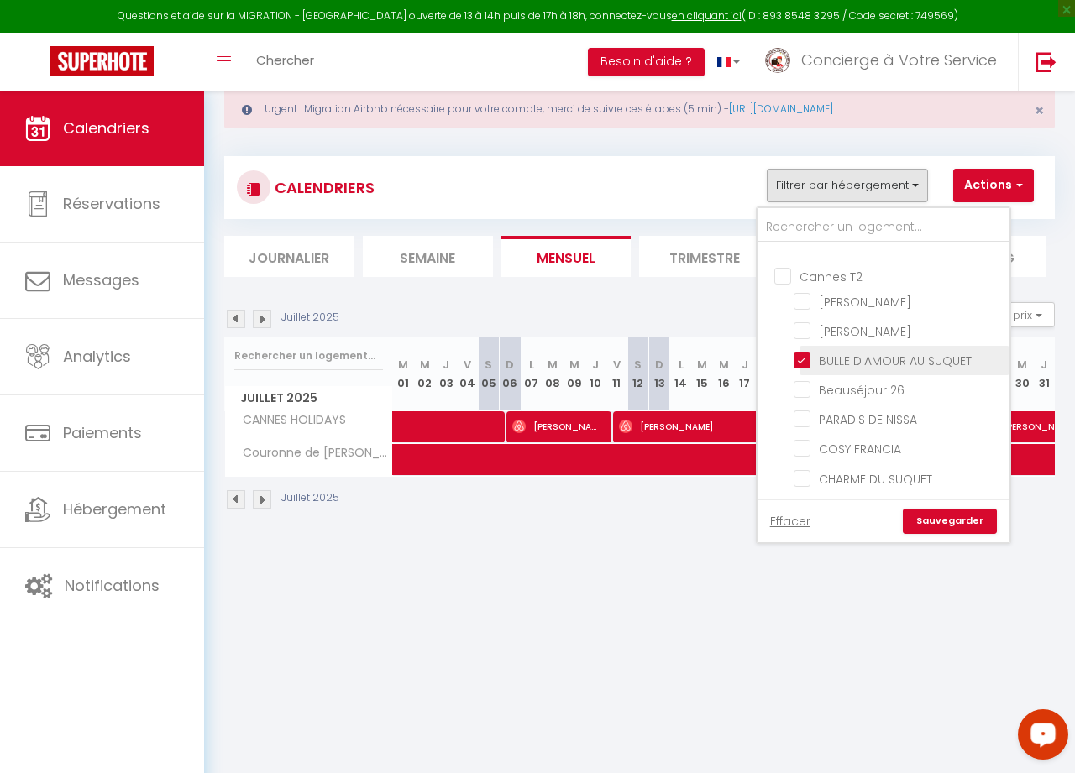
checkbox input "false"
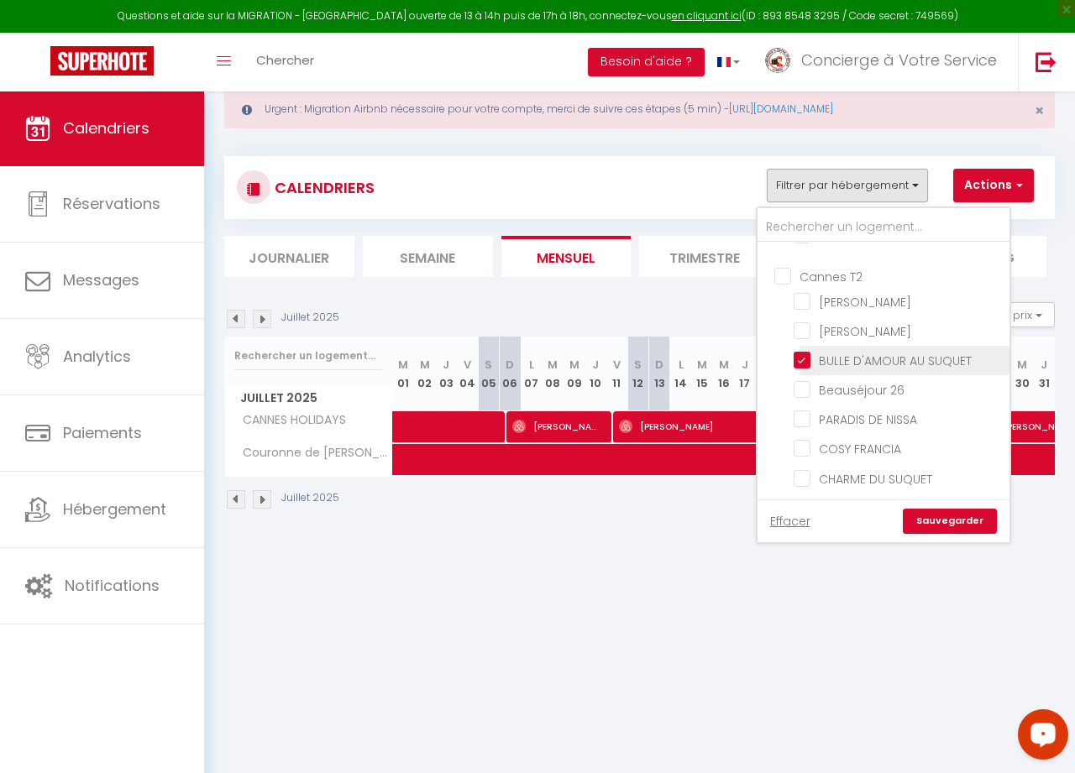
checkbox input "false"
checkbox input "true"
checkbox input "false"
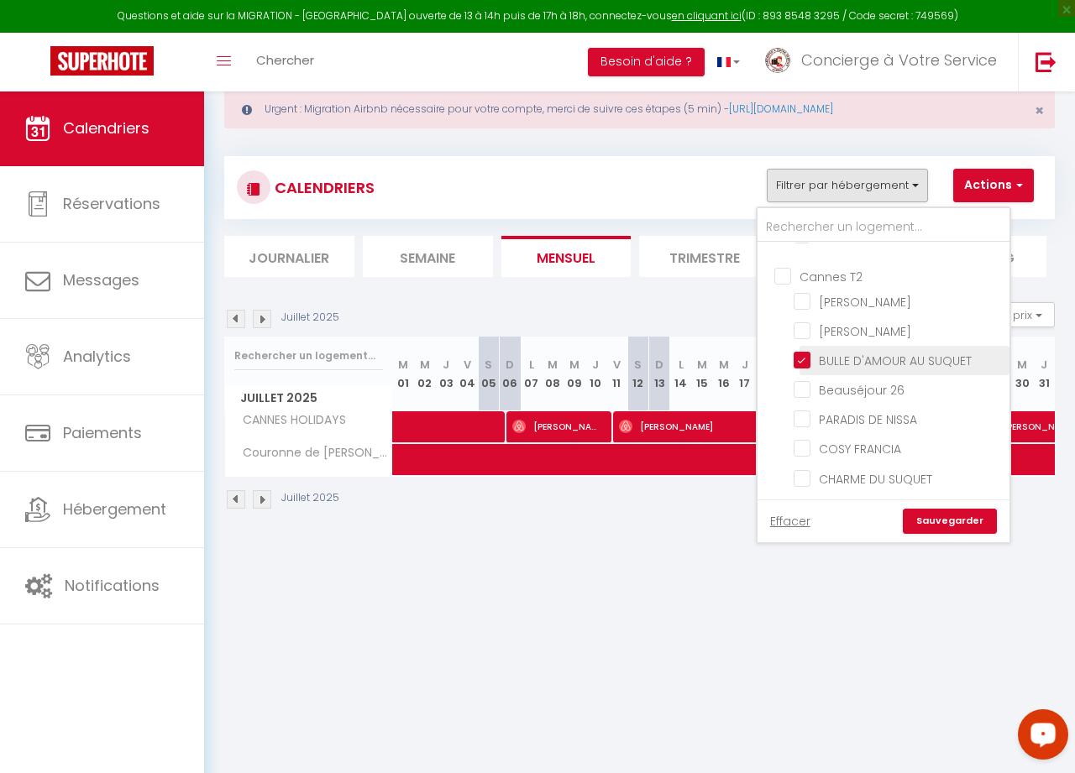
checkbox input "false"
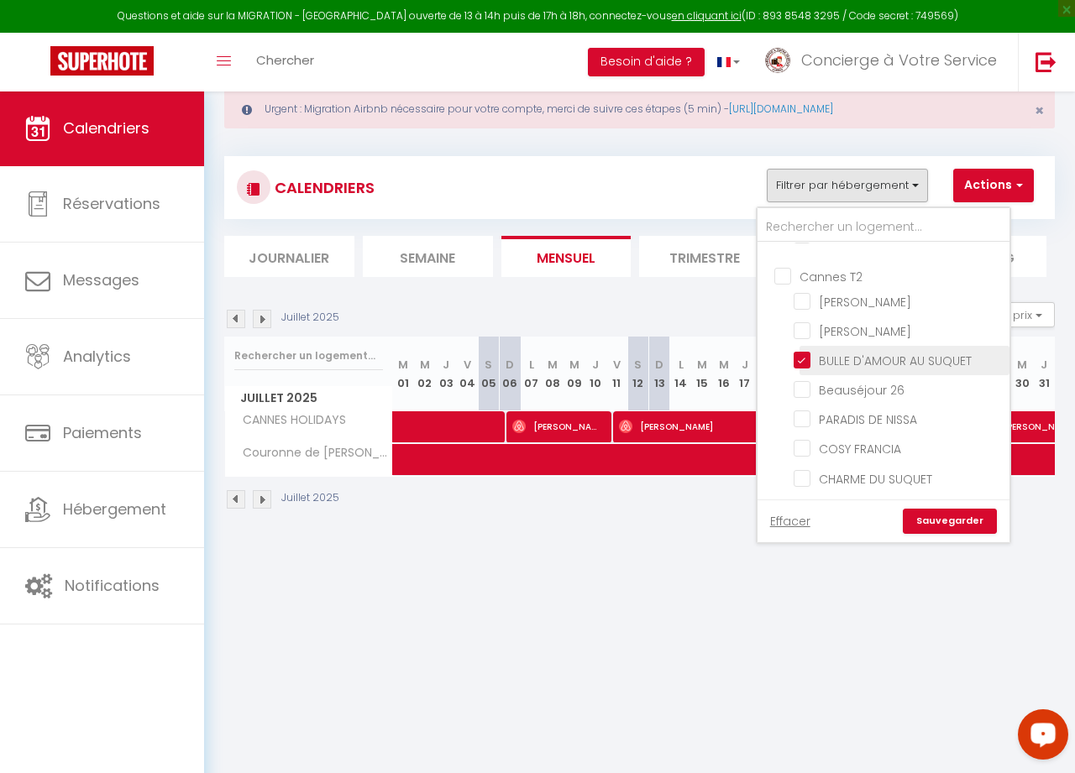
checkbox input "false"
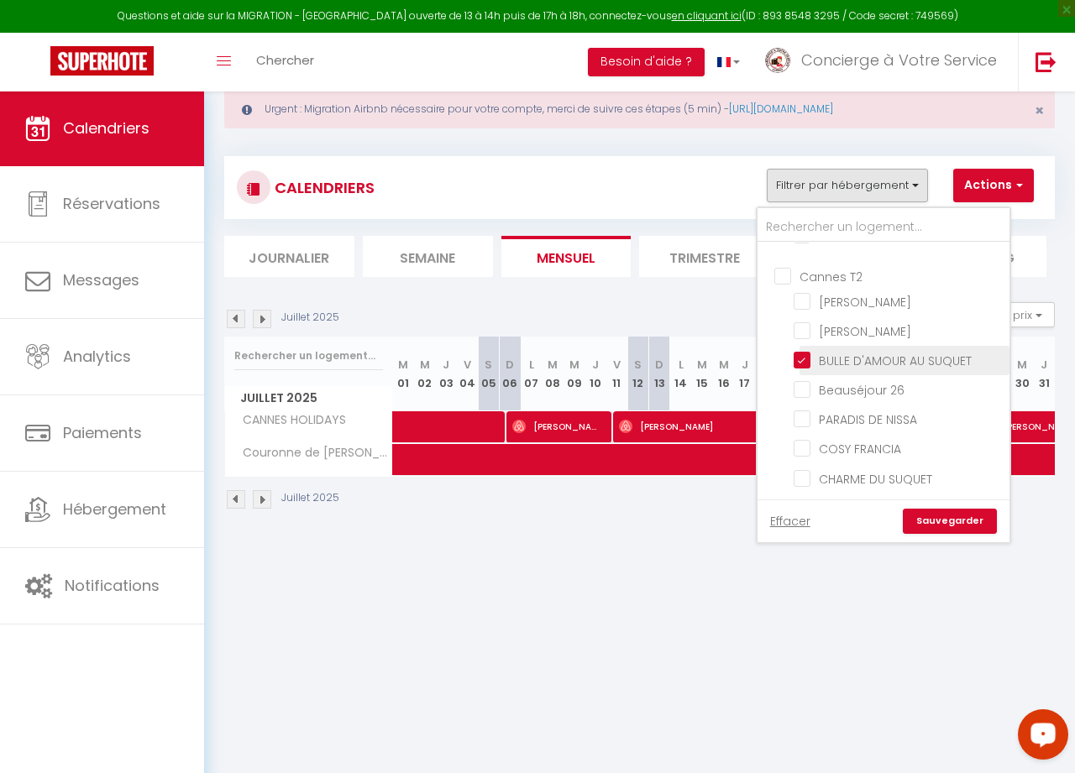
checkbox input "false"
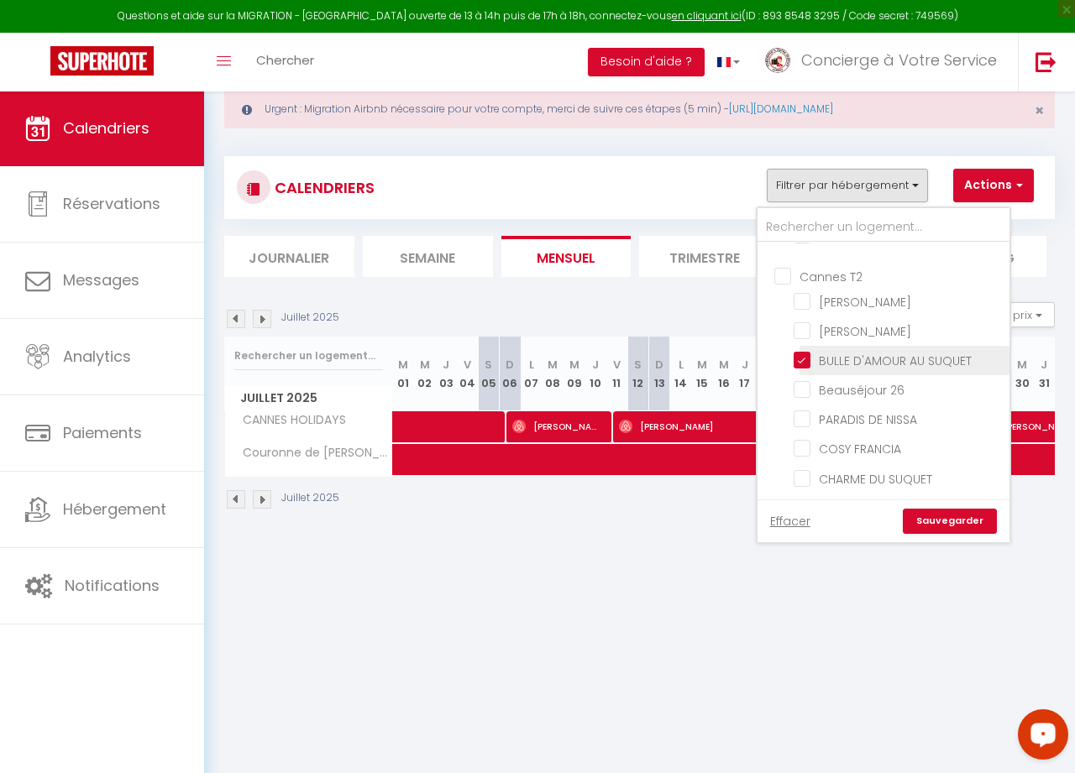
checkbox input "false"
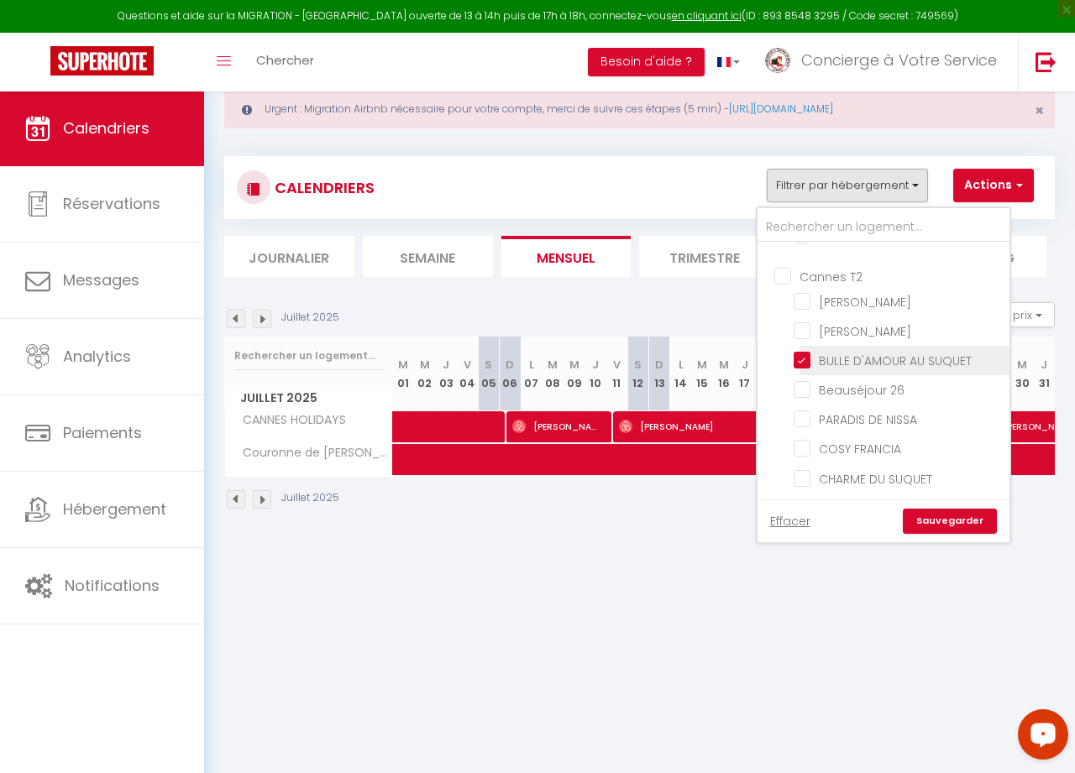
checkbox input "false"
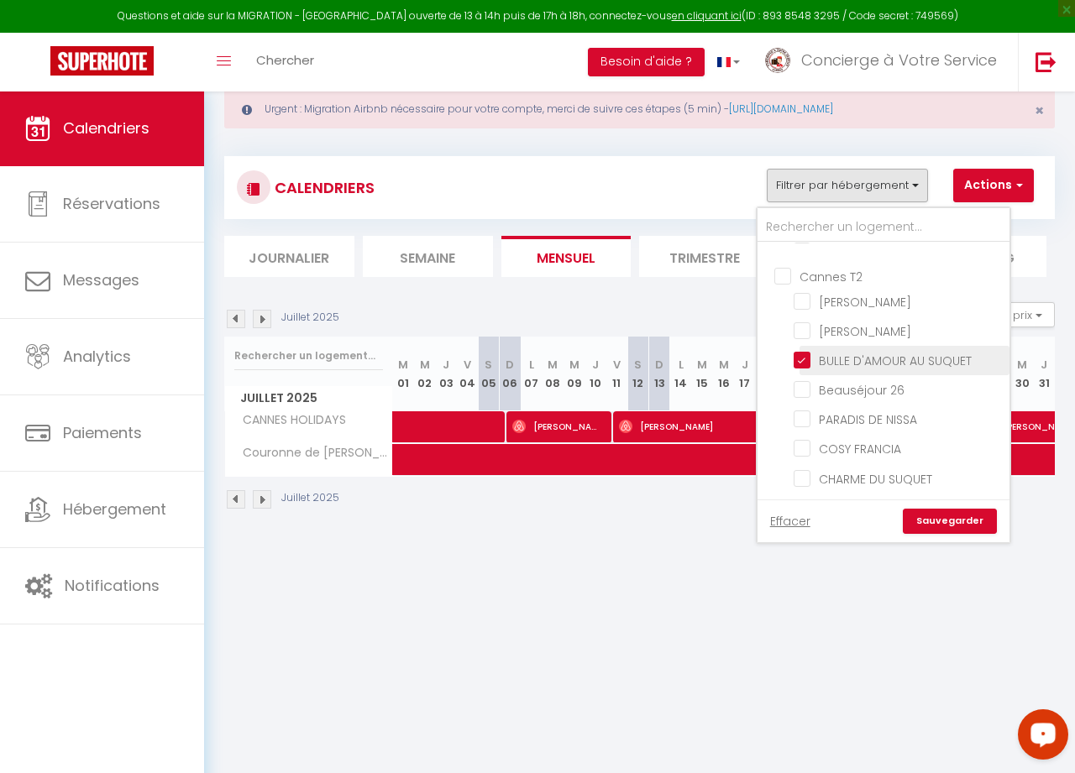
checkbox input "false"
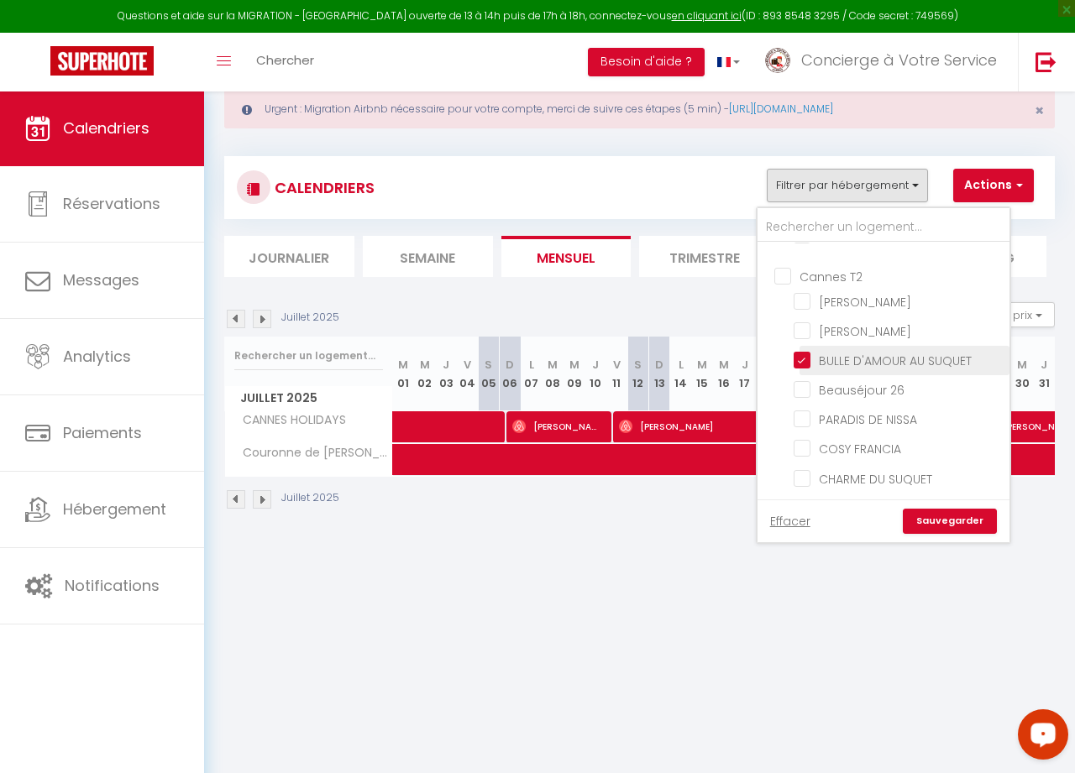
checkbox input "false"
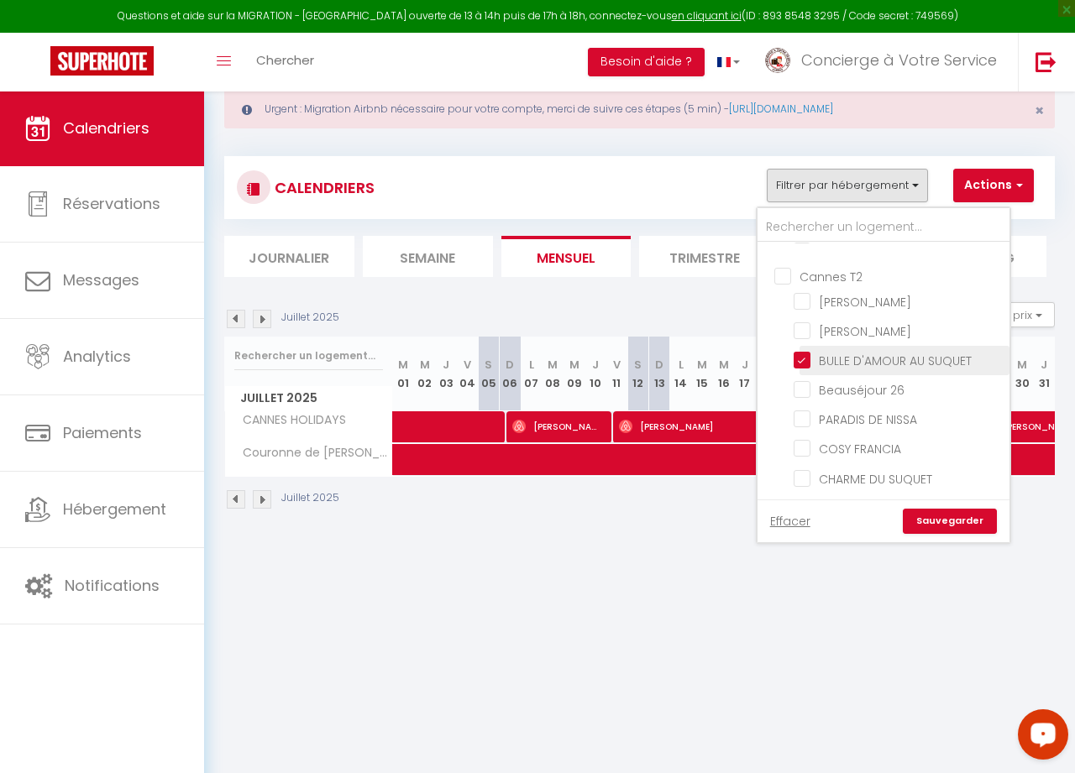
checkbox input "false"
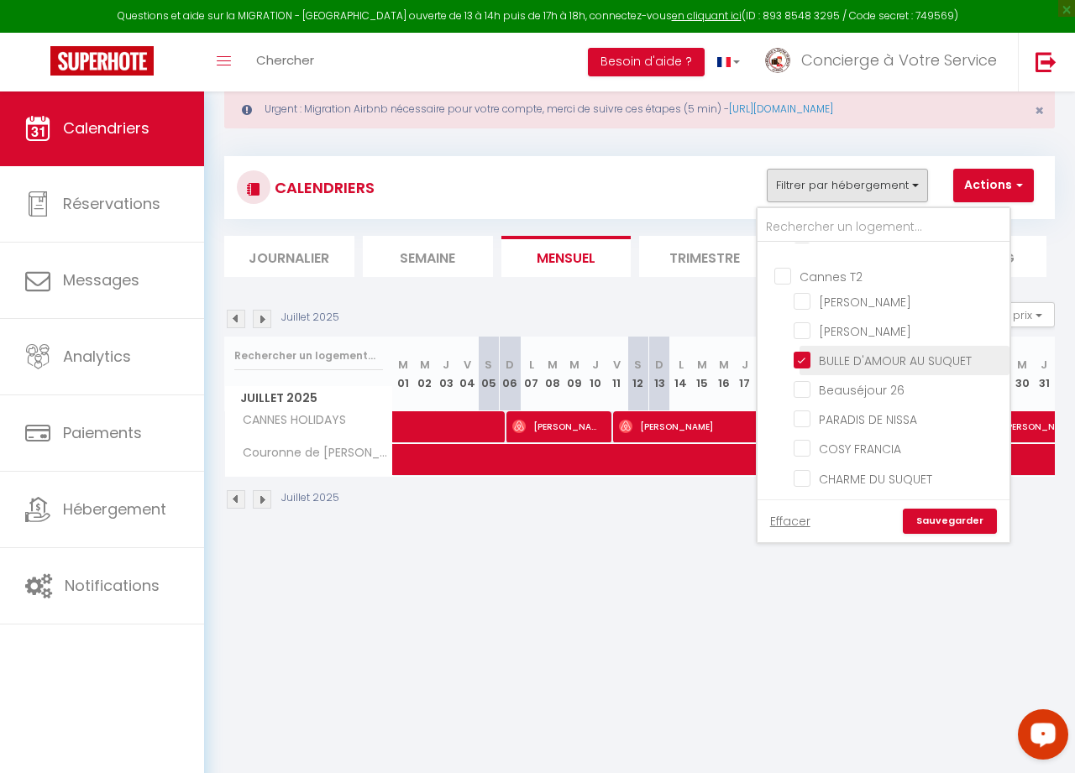
checkbox input "false"
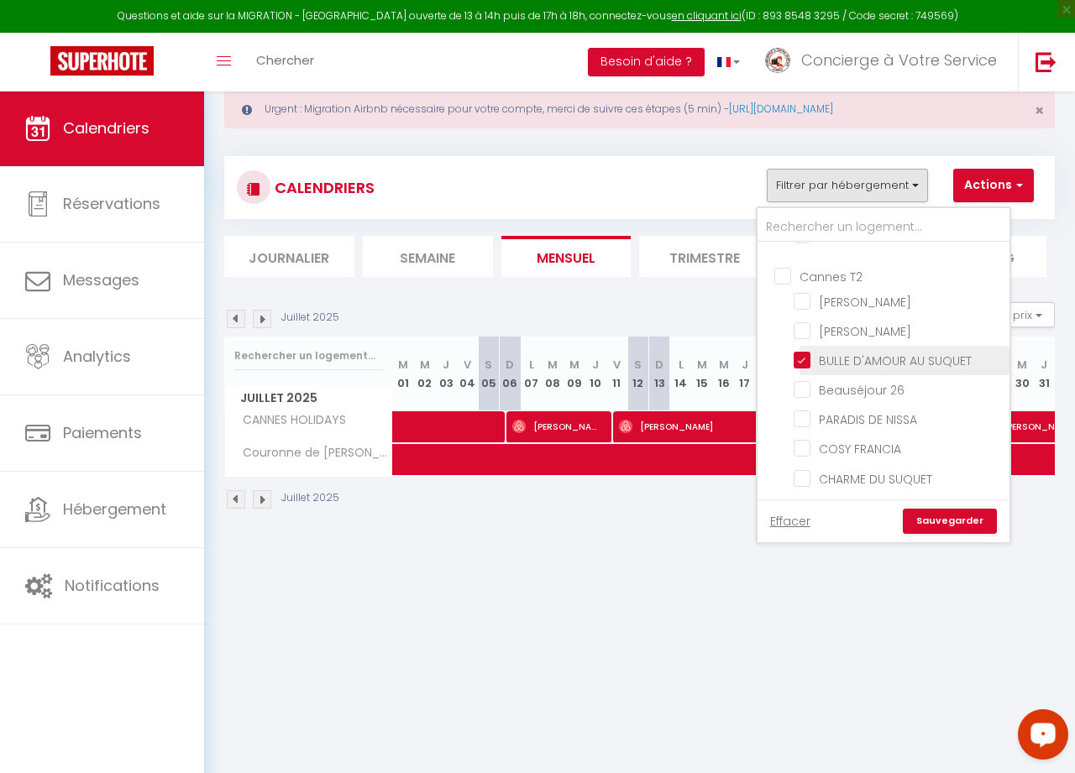
checkbox input "false"
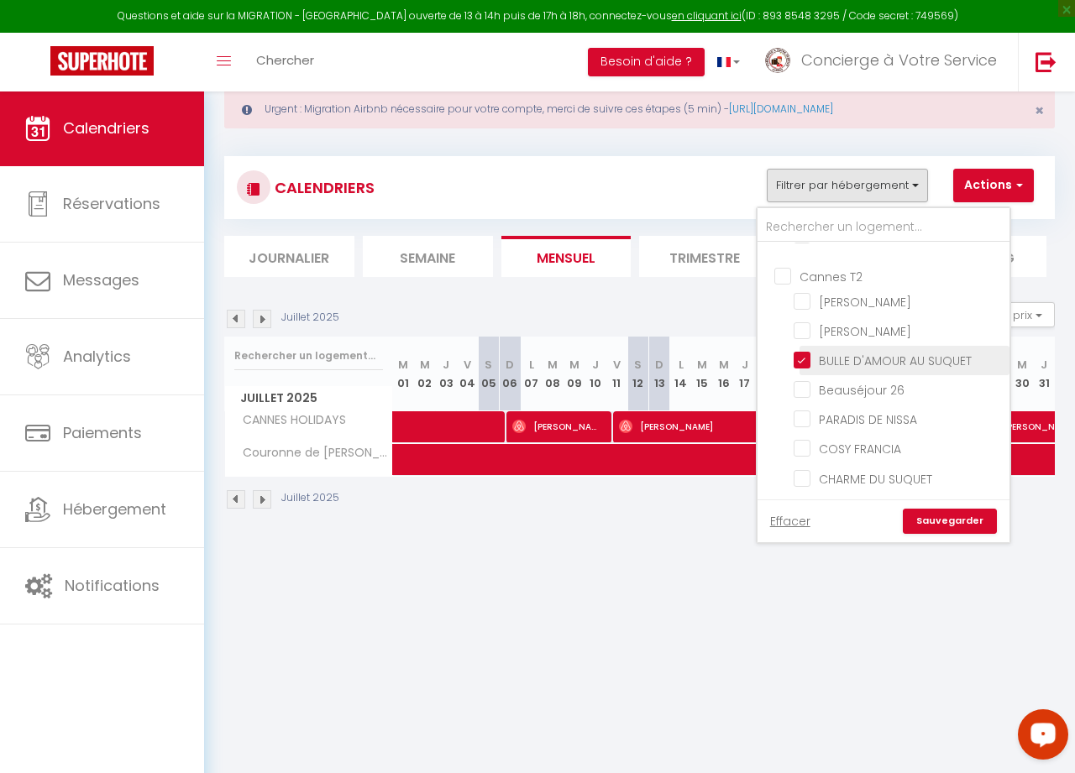
checkbox input "false"
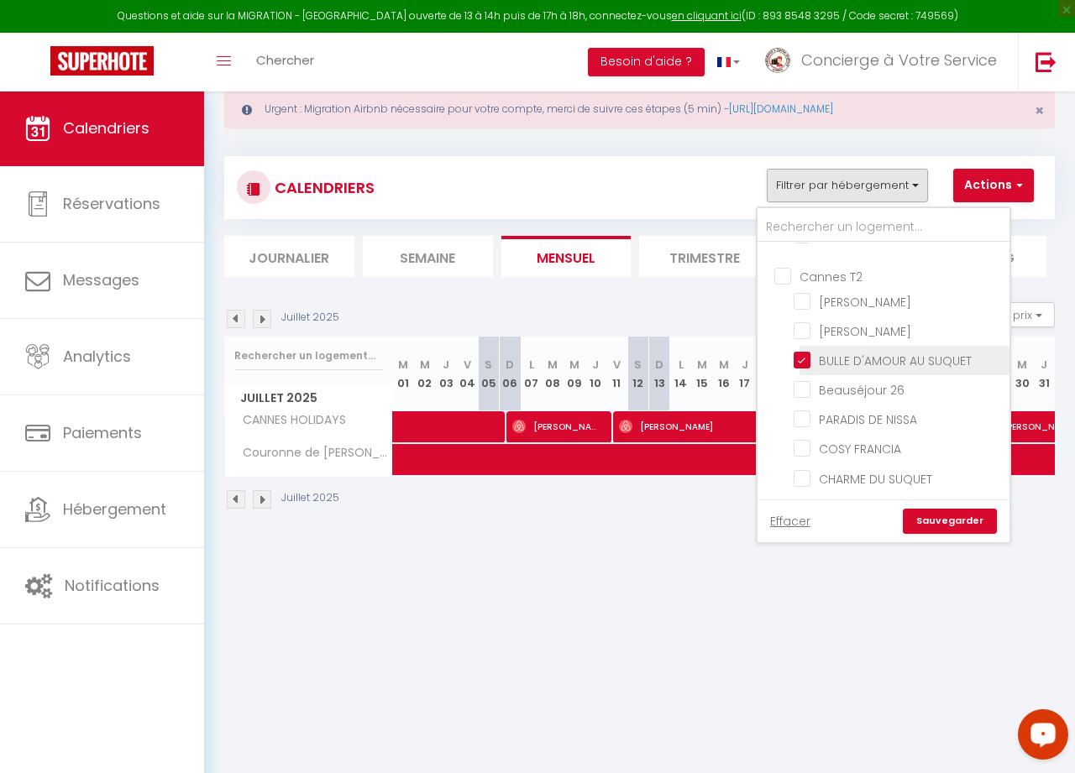
checkbox input "false"
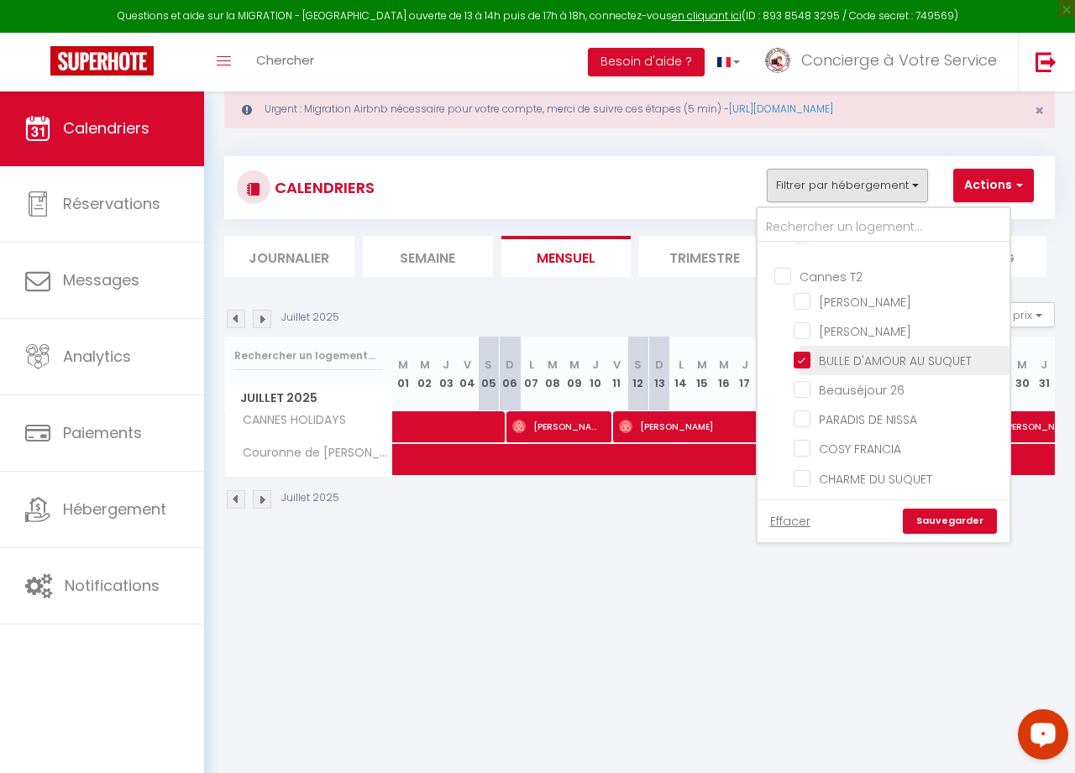
checkbox input "false"
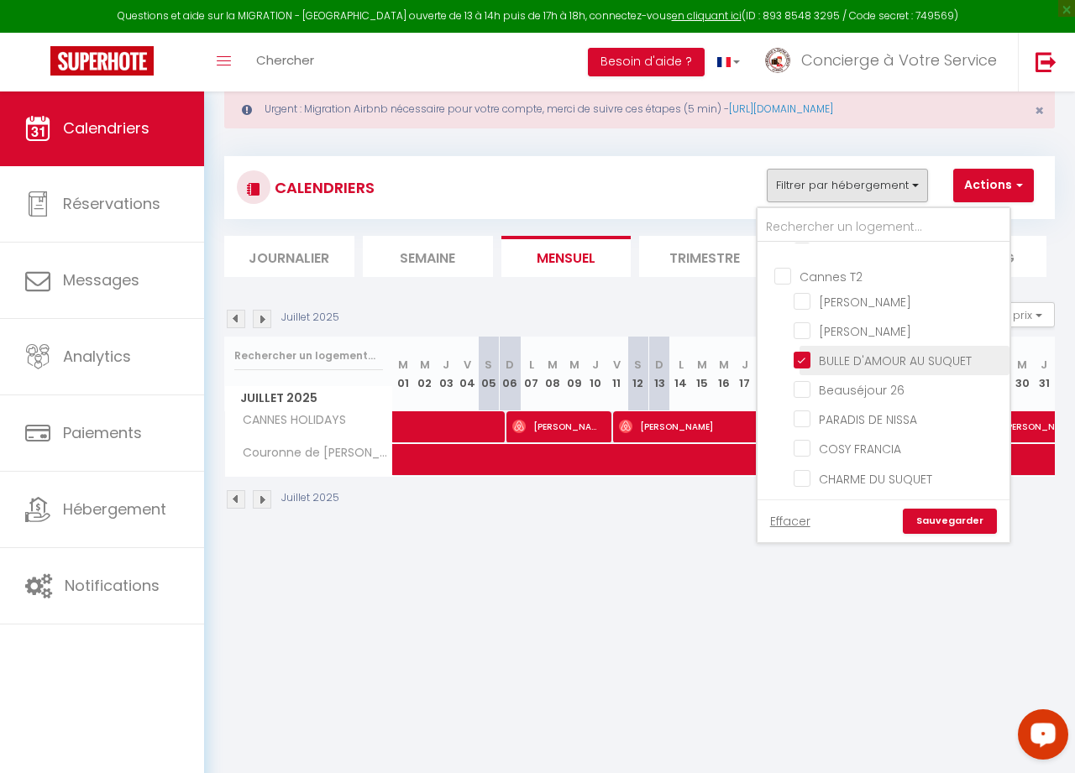
checkbox input "false"
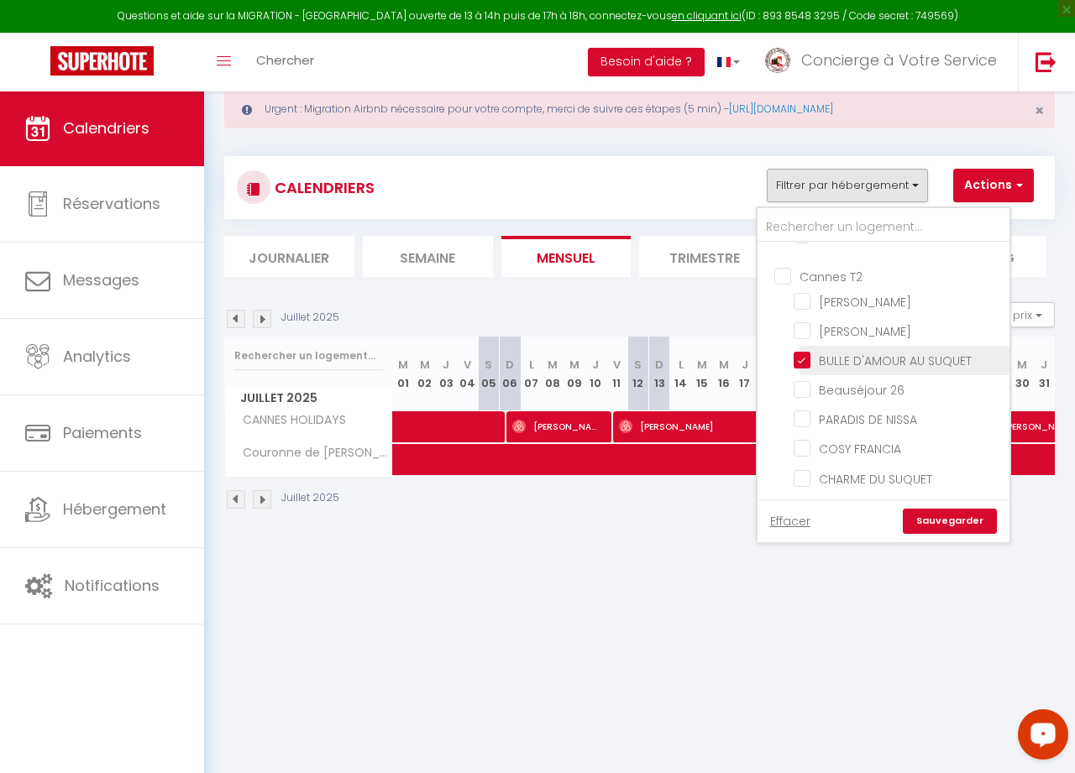
checkbox input "false"
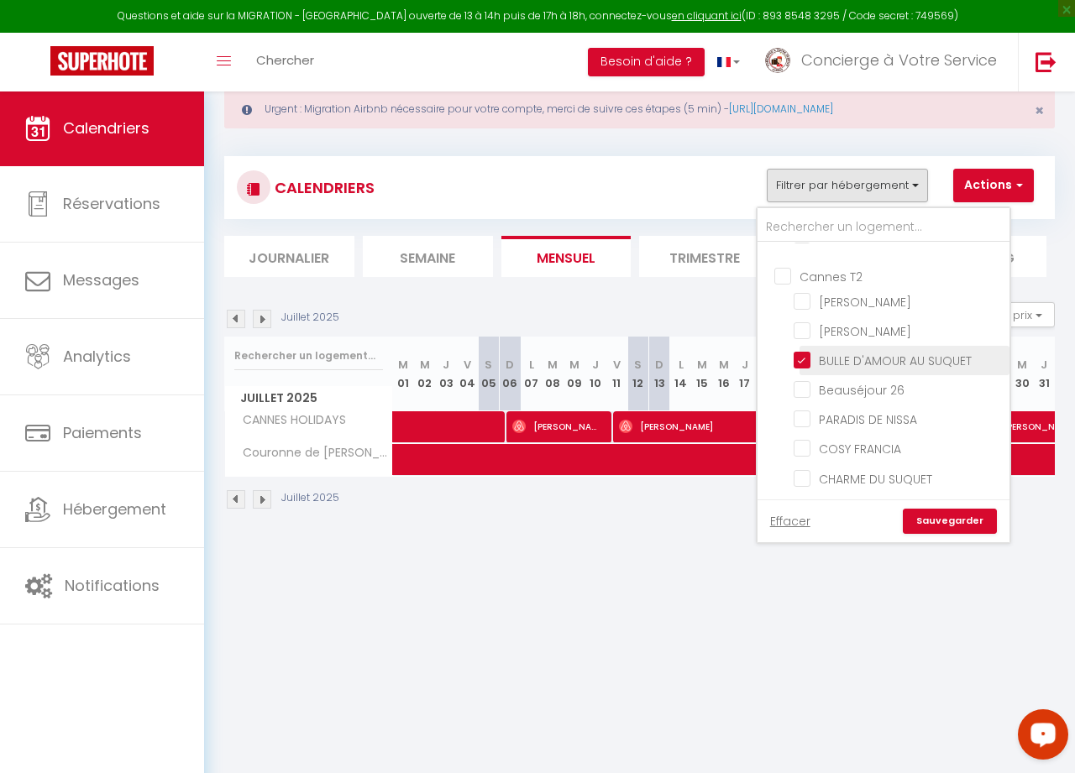
checkbox input "false"
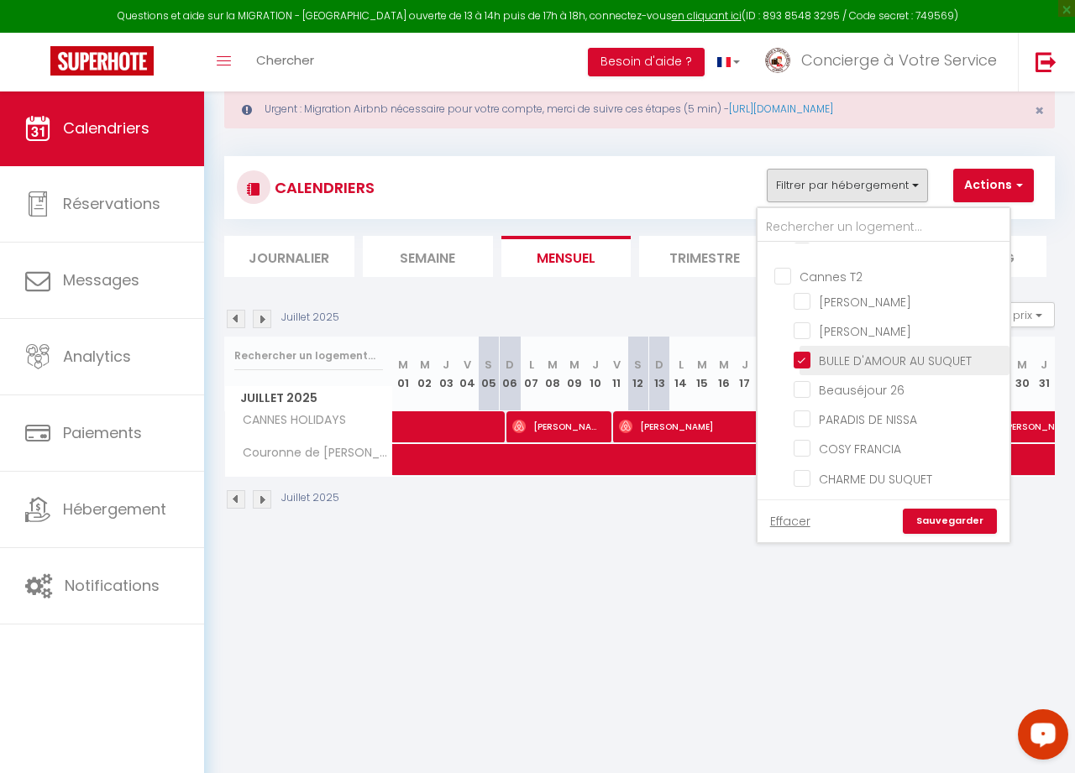
checkbox input "false"
click at [957, 526] on link "Sauvegarder" at bounding box center [950, 521] width 94 height 25
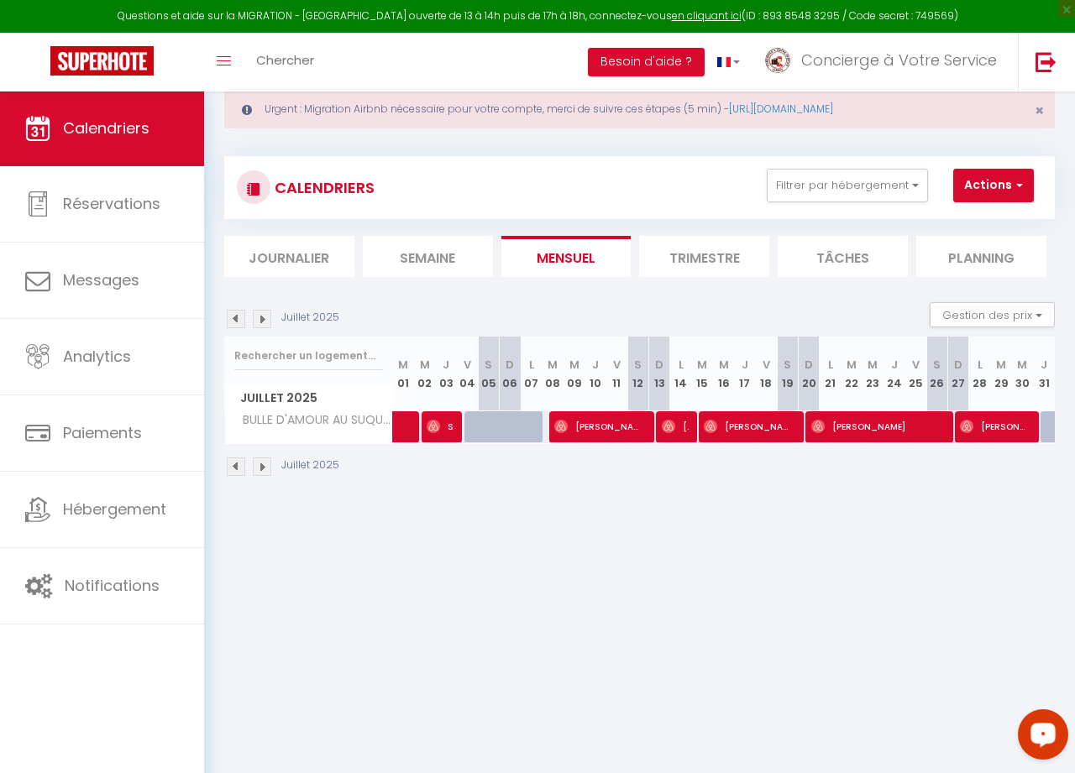
scroll to position [42, 0]
click at [448, 431] on span "Saxon Watling" at bounding box center [441, 427] width 28 height 32
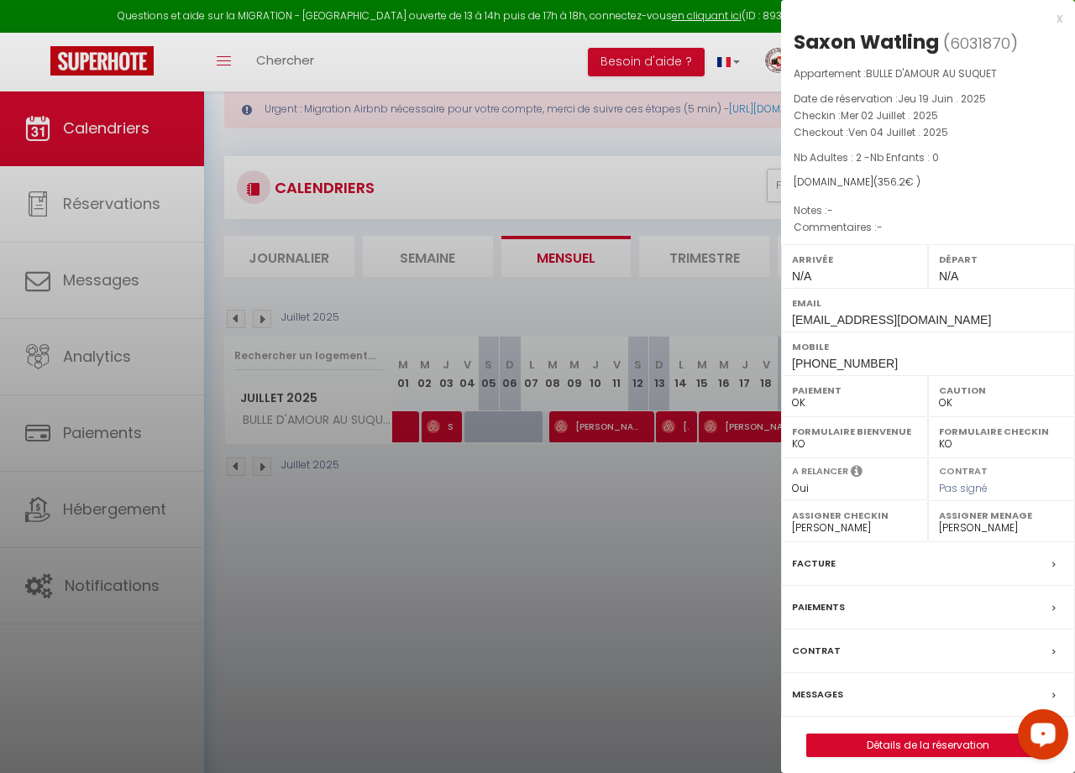
click at [925, 705] on link "Détails de la réservation" at bounding box center [928, 746] width 242 height 22
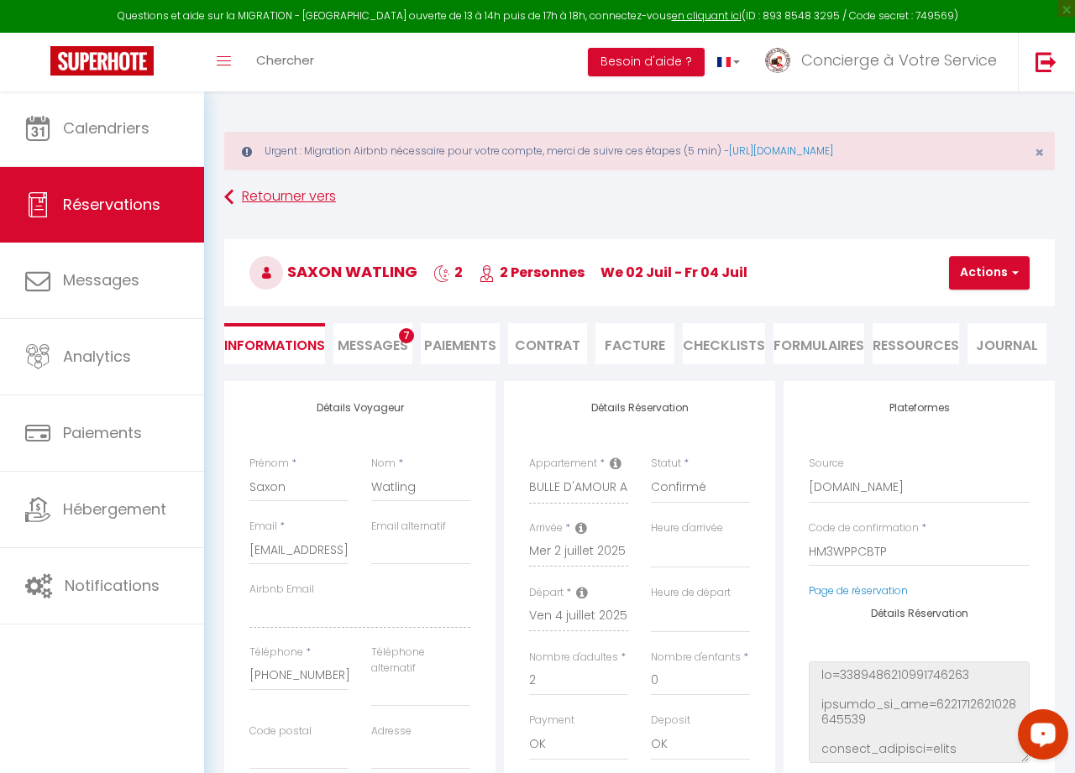
click at [304, 192] on link "Retourner vers" at bounding box center [639, 197] width 830 height 30
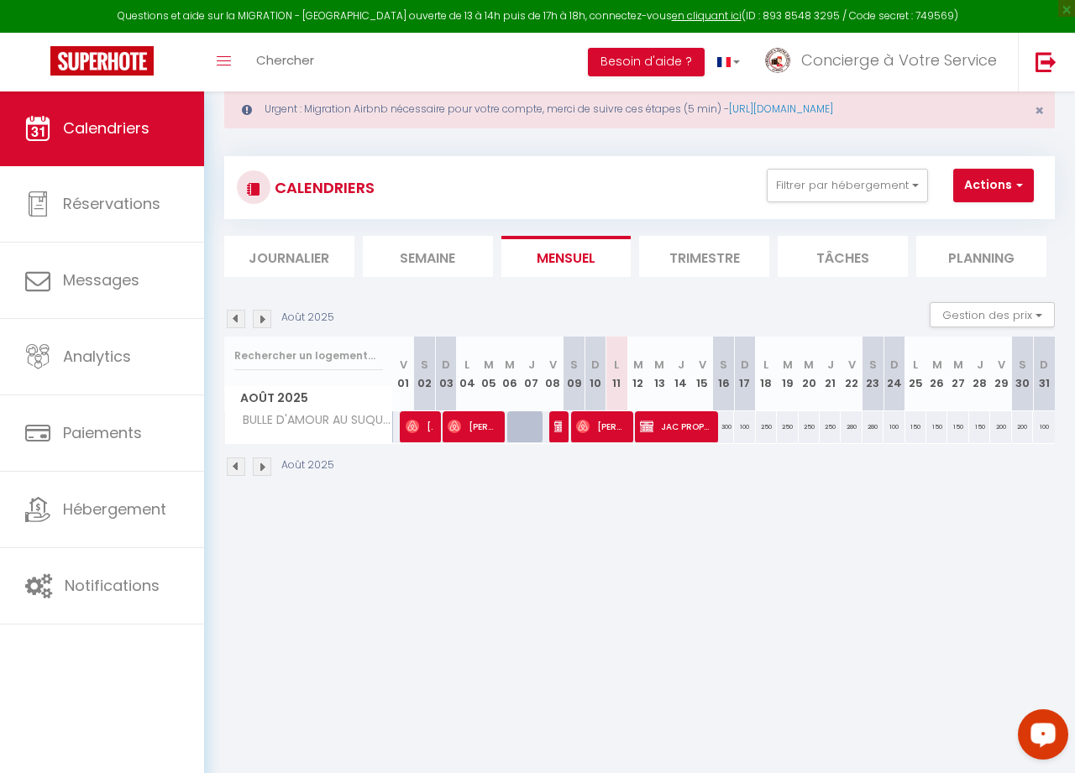
scroll to position [42, 1]
click at [236, 317] on img at bounding box center [236, 319] width 18 height 18
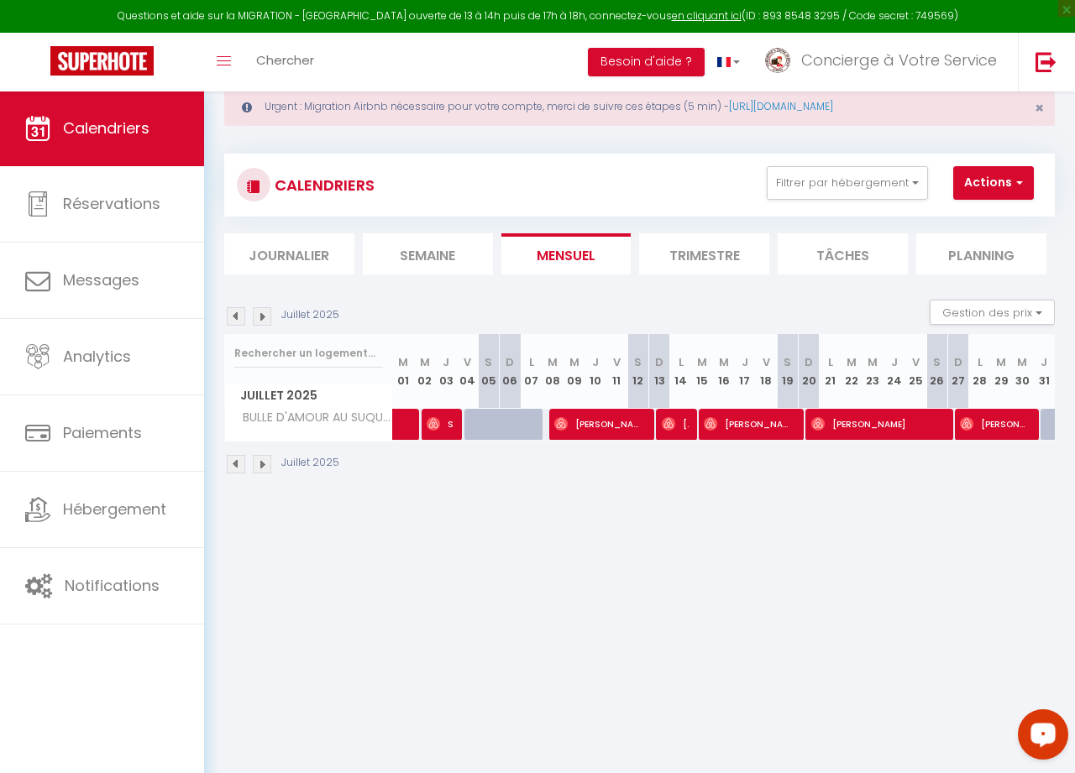
scroll to position [45, 0]
click at [904, 187] on button "Filtrer par hébergement" at bounding box center [847, 183] width 161 height 34
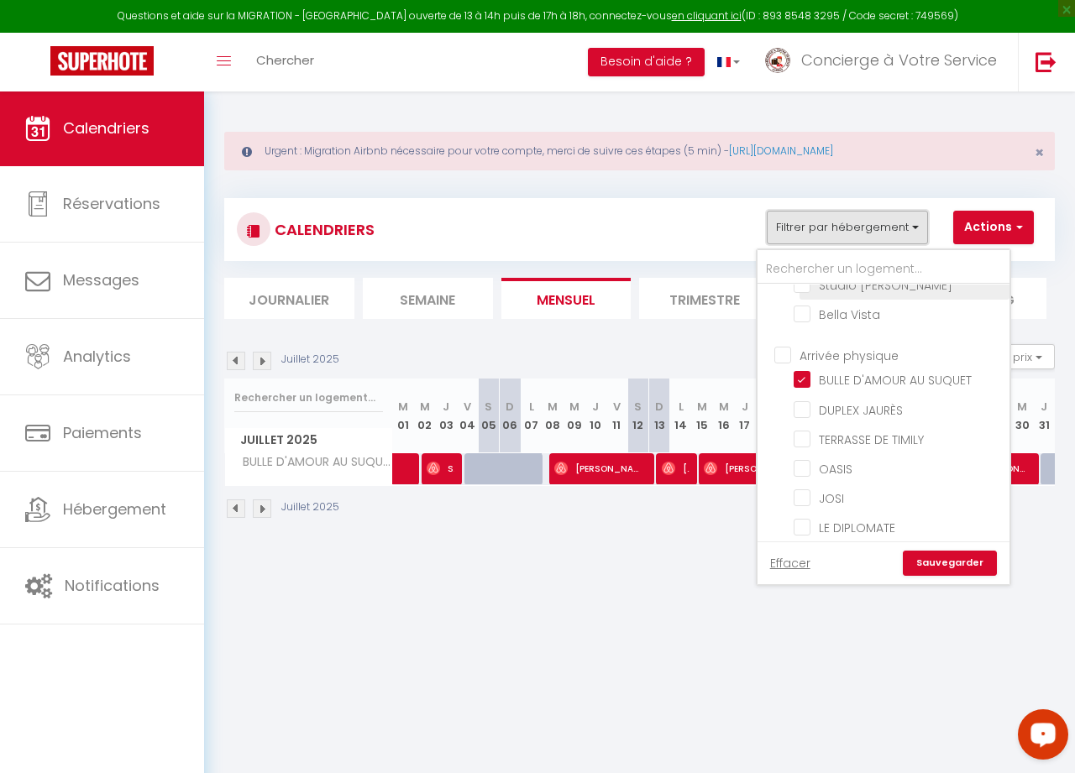
scroll to position [1021, 0]
click at [807, 373] on input "BULLE D'AMOUR AU SUQUET" at bounding box center [899, 374] width 210 height 17
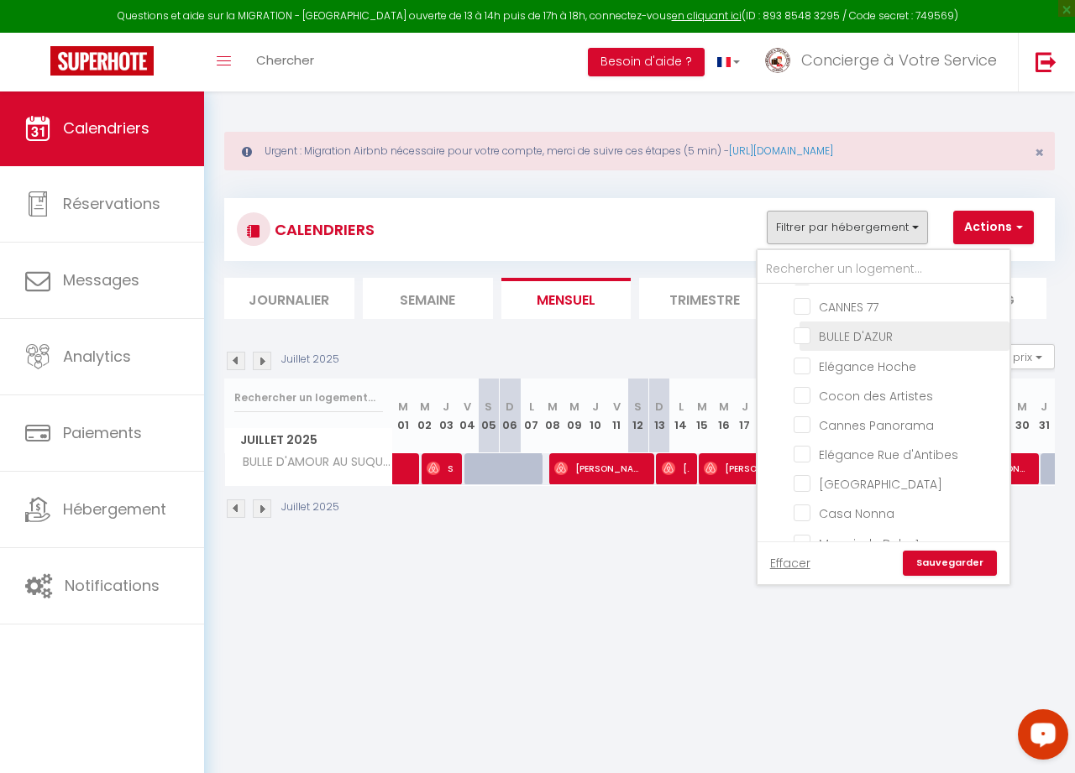
click at [809, 335] on input "BULLE D'AZUR" at bounding box center [899, 335] width 210 height 17
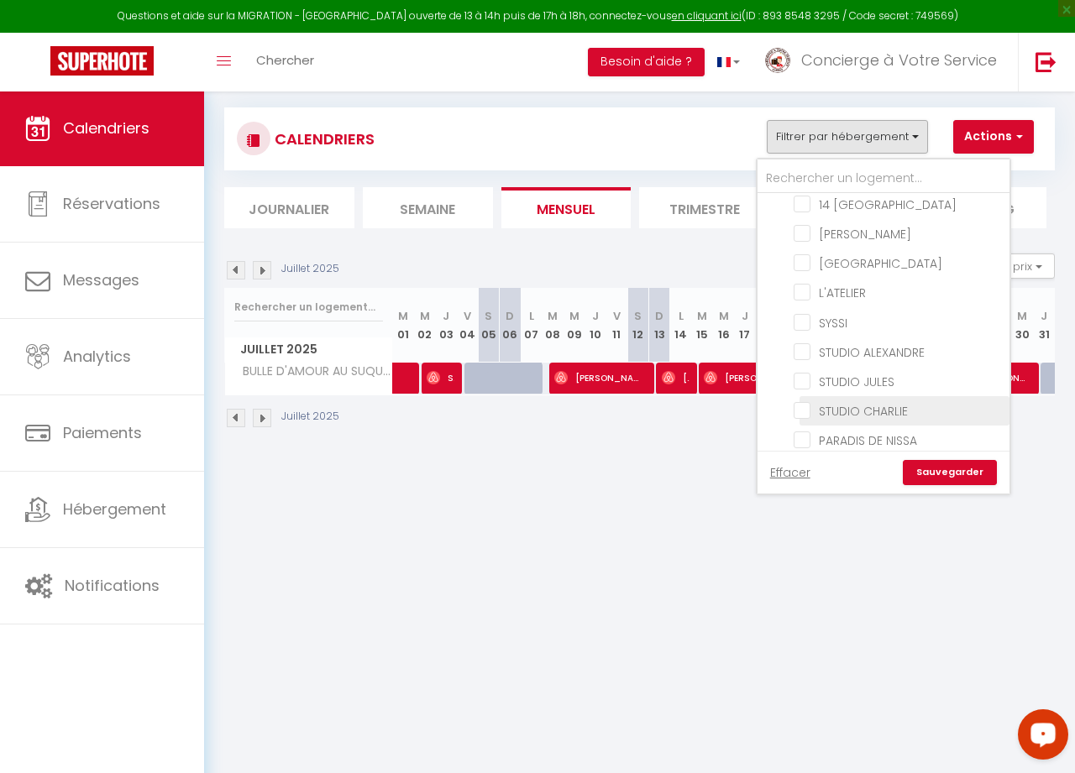
scroll to position [153, 0]
click at [809, 406] on input "STUDIO CHARLIE" at bounding box center [899, 407] width 210 height 17
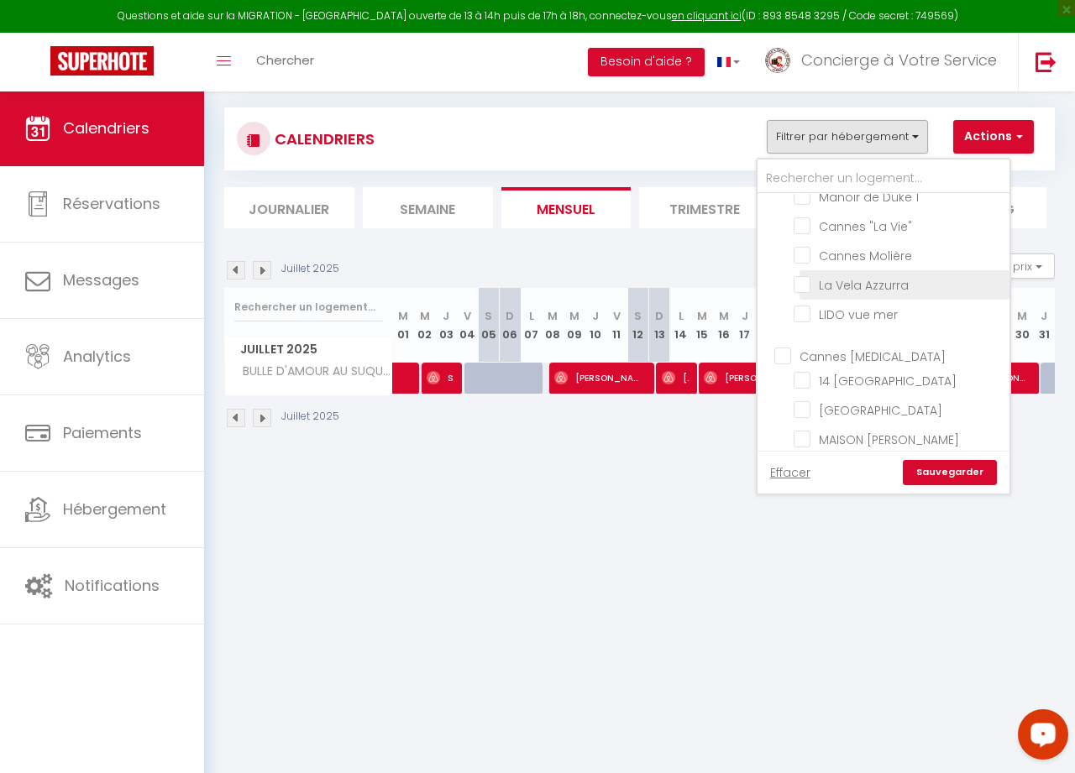
scroll to position [92, 1]
click at [804, 276] on input "La Vela Azzurra" at bounding box center [899, 283] width 210 height 17
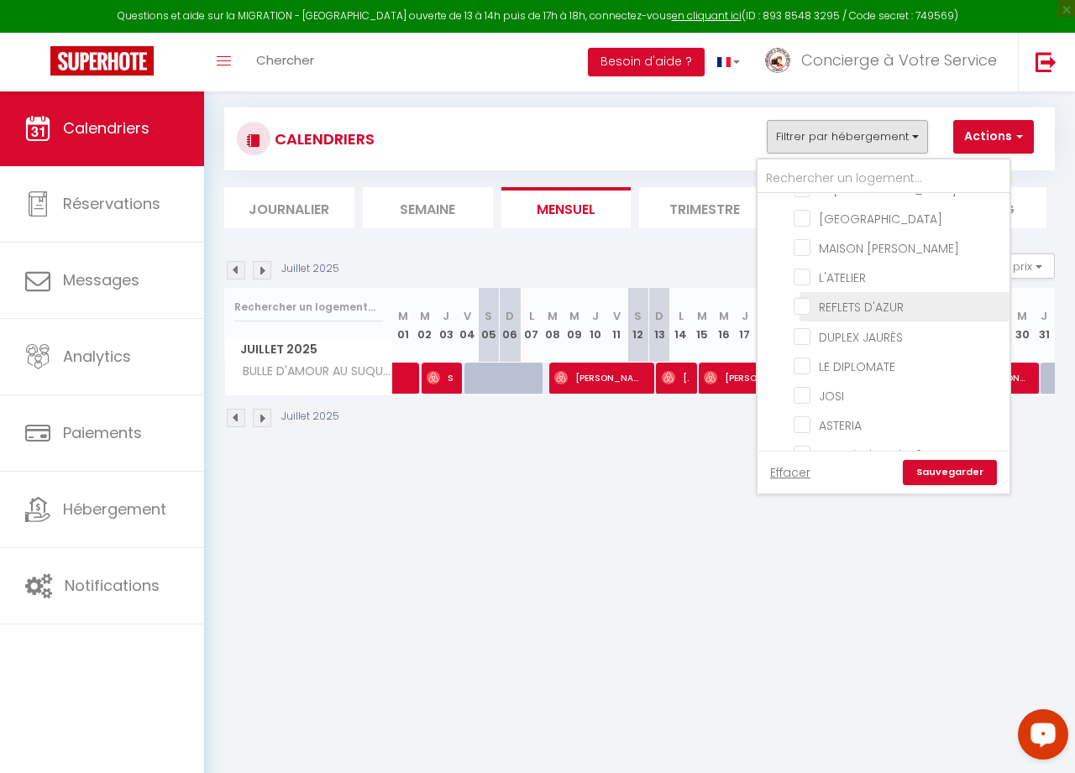
scroll to position [1870, 0]
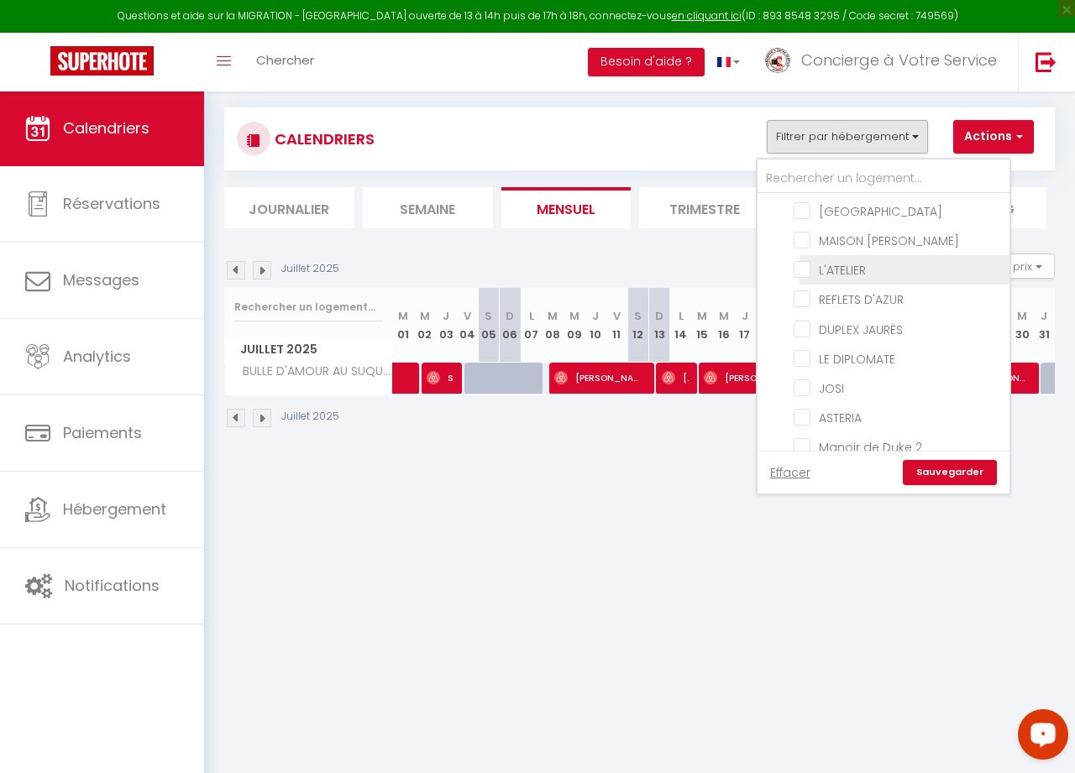
click at [967, 471] on link "Sauvegarder" at bounding box center [950, 472] width 94 height 25
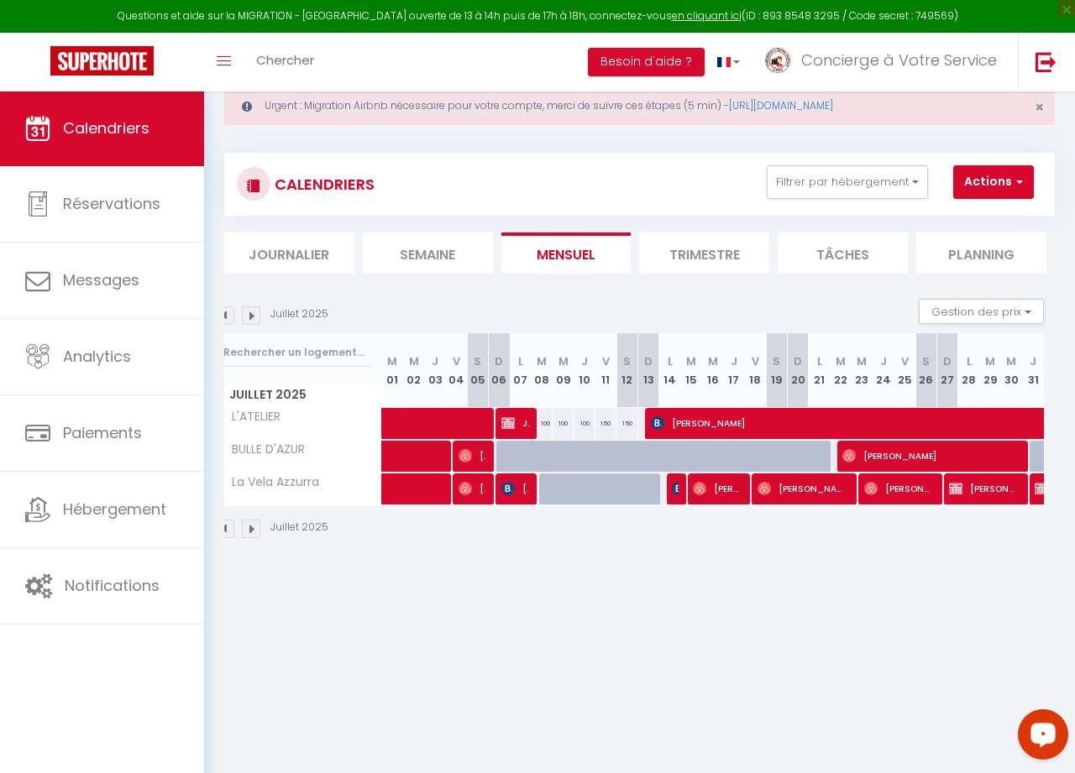
scroll to position [0, 3]
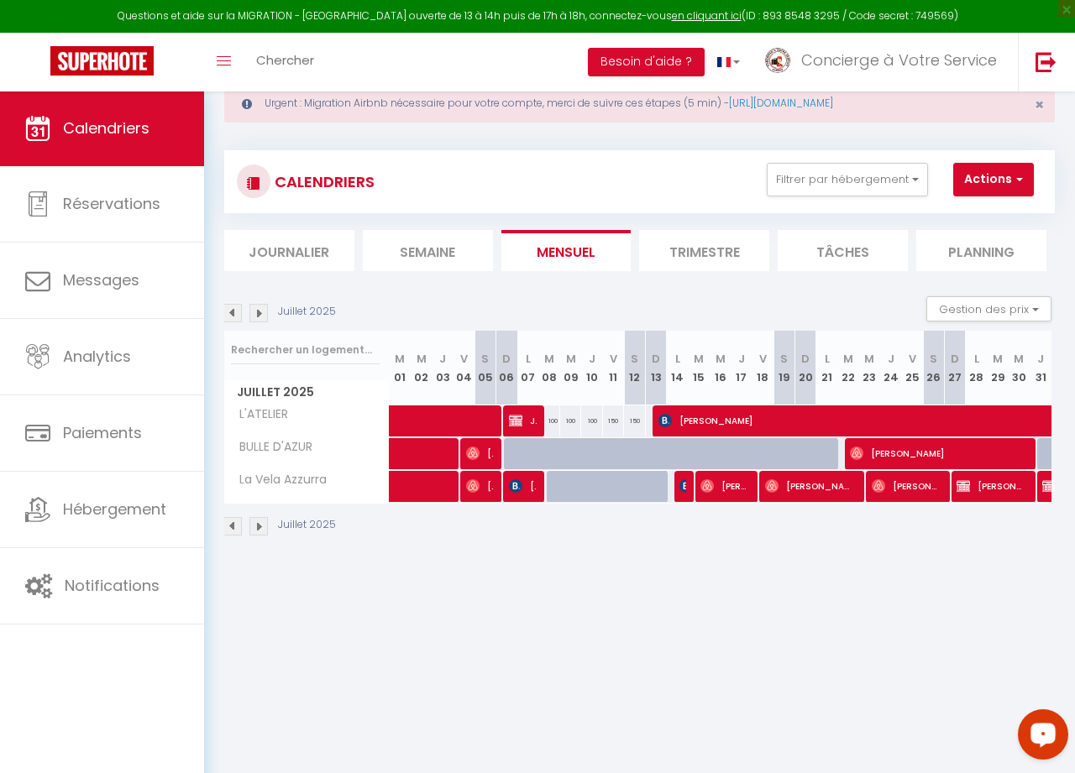
click at [972, 491] on span "[PERSON_NAME] (Propriétaire)" at bounding box center [991, 486] width 70 height 32
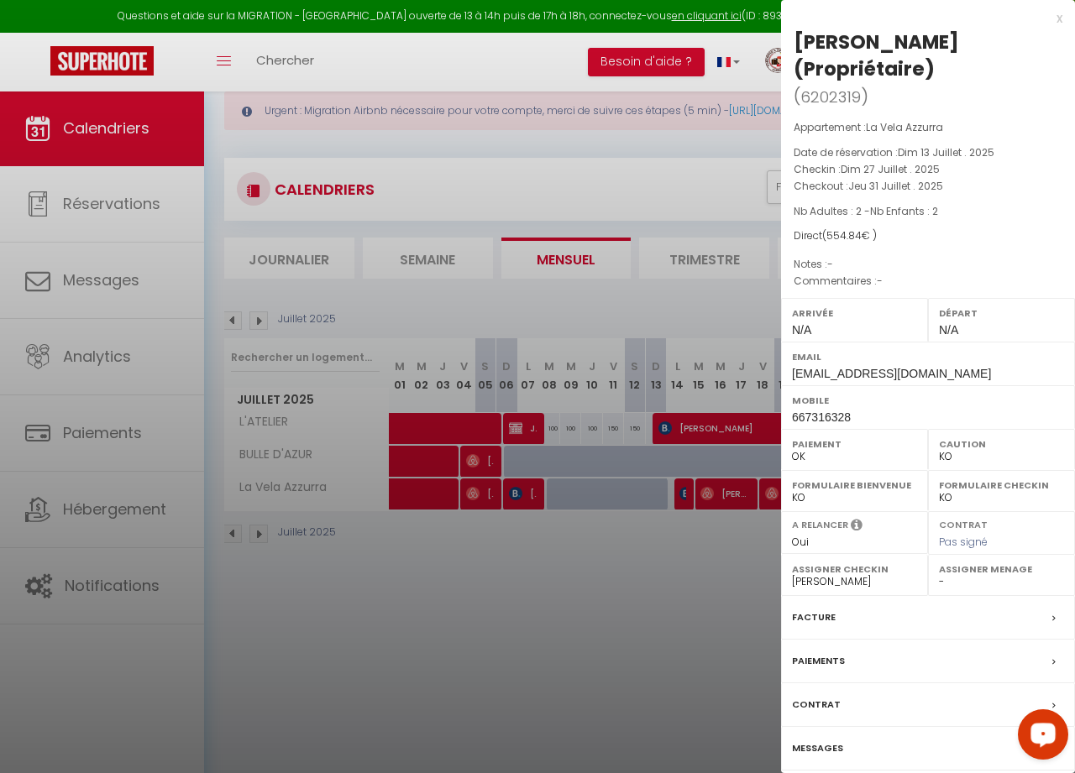
scroll to position [35, 0]
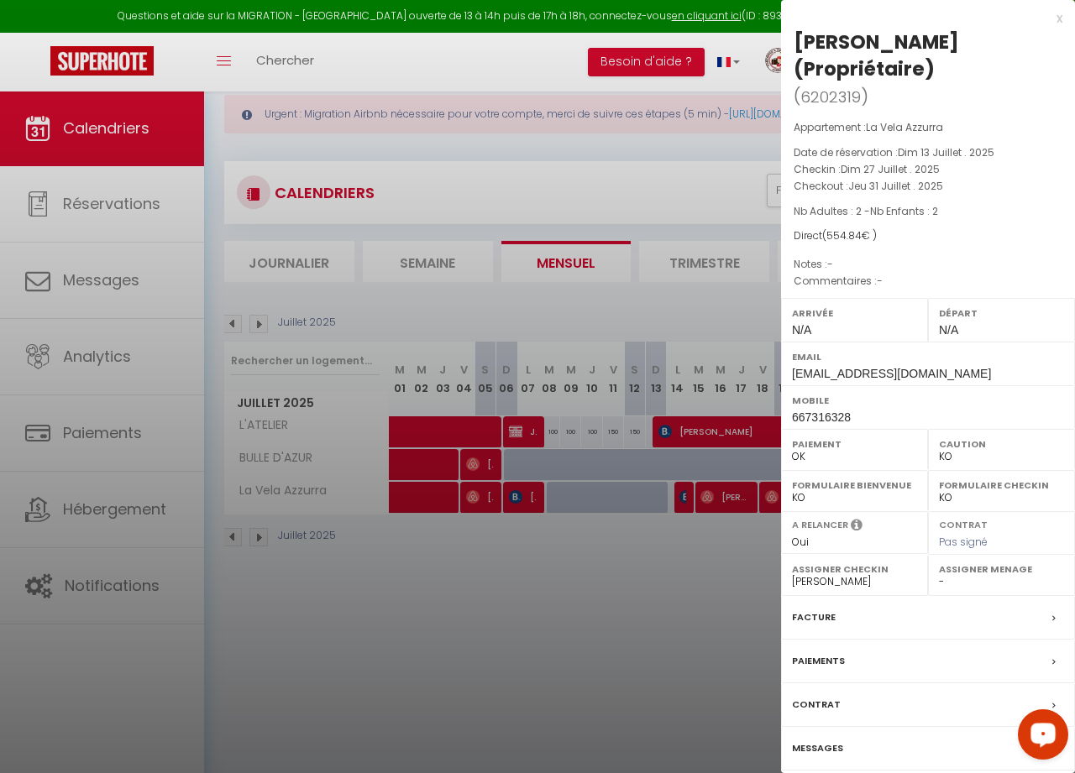
click at [528, 420] on div at bounding box center [537, 386] width 1075 height 773
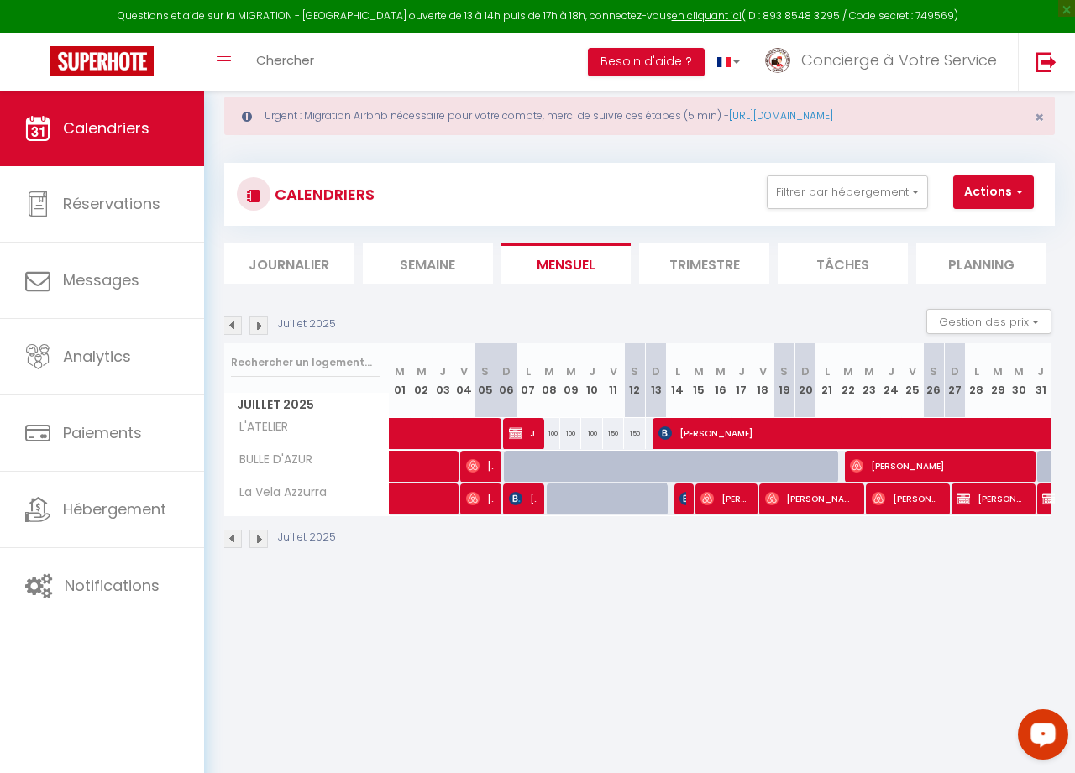
scroll to position [0, 0]
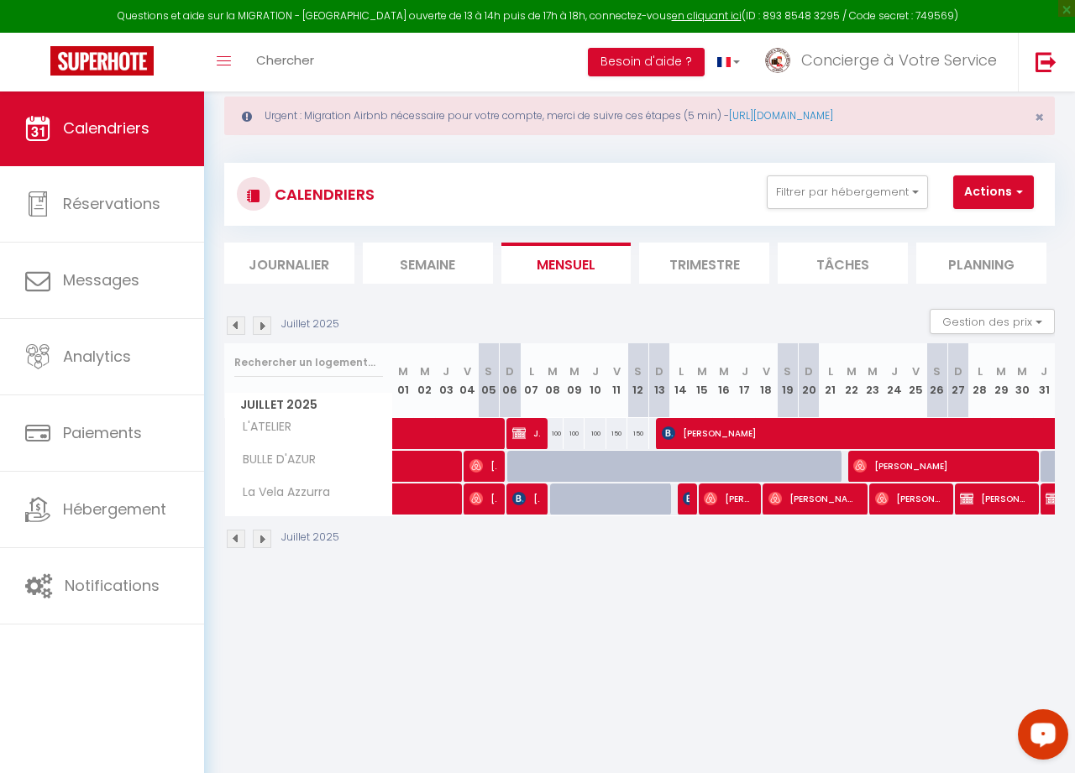
click at [972, 502] on span "[PERSON_NAME] (Propriétaire)" at bounding box center [995, 499] width 70 height 32
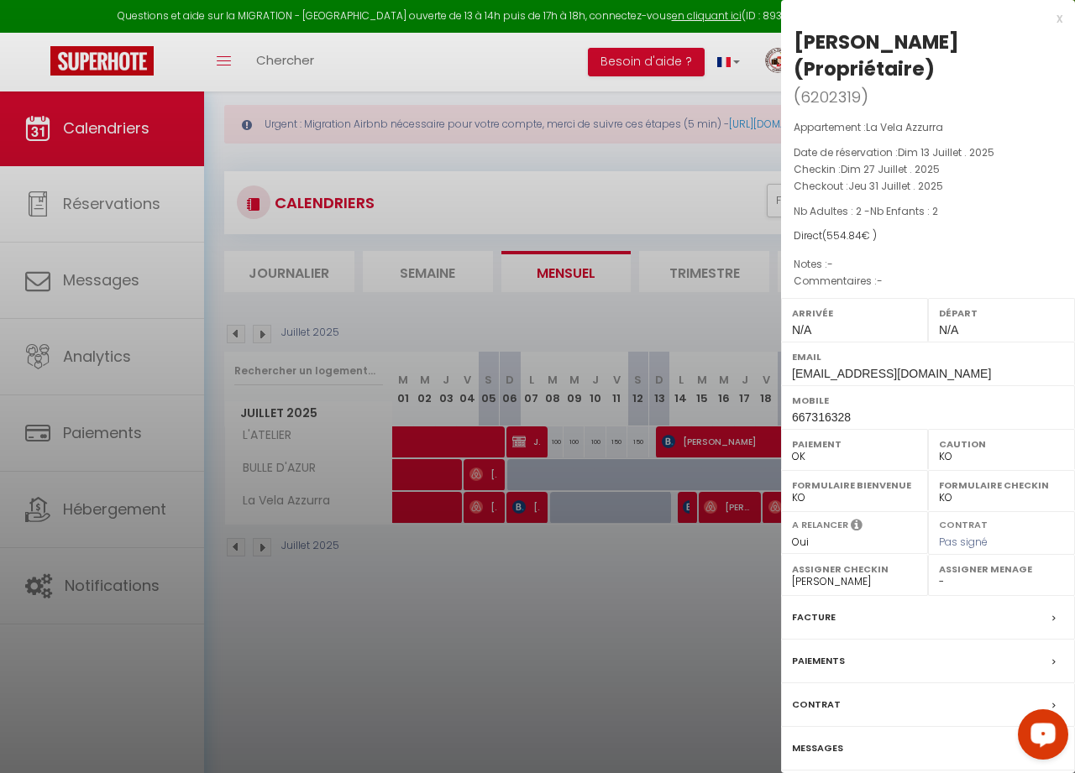
scroll to position [20, 0]
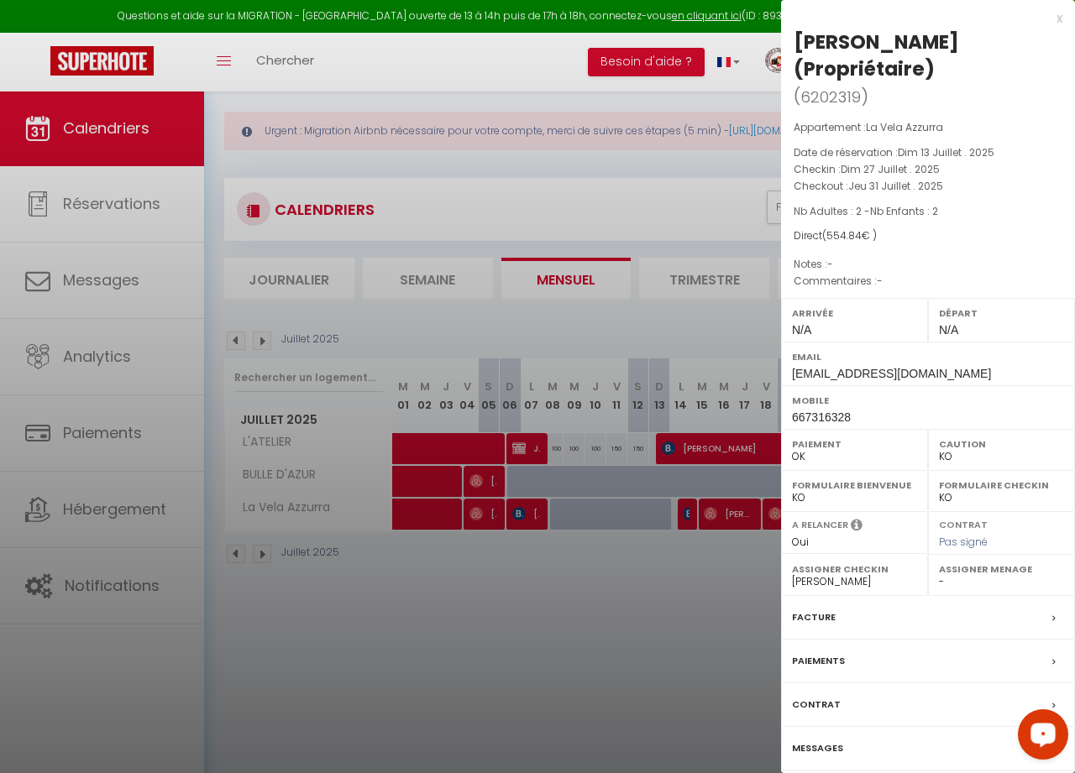
click at [541, 650] on div at bounding box center [537, 386] width 1075 height 773
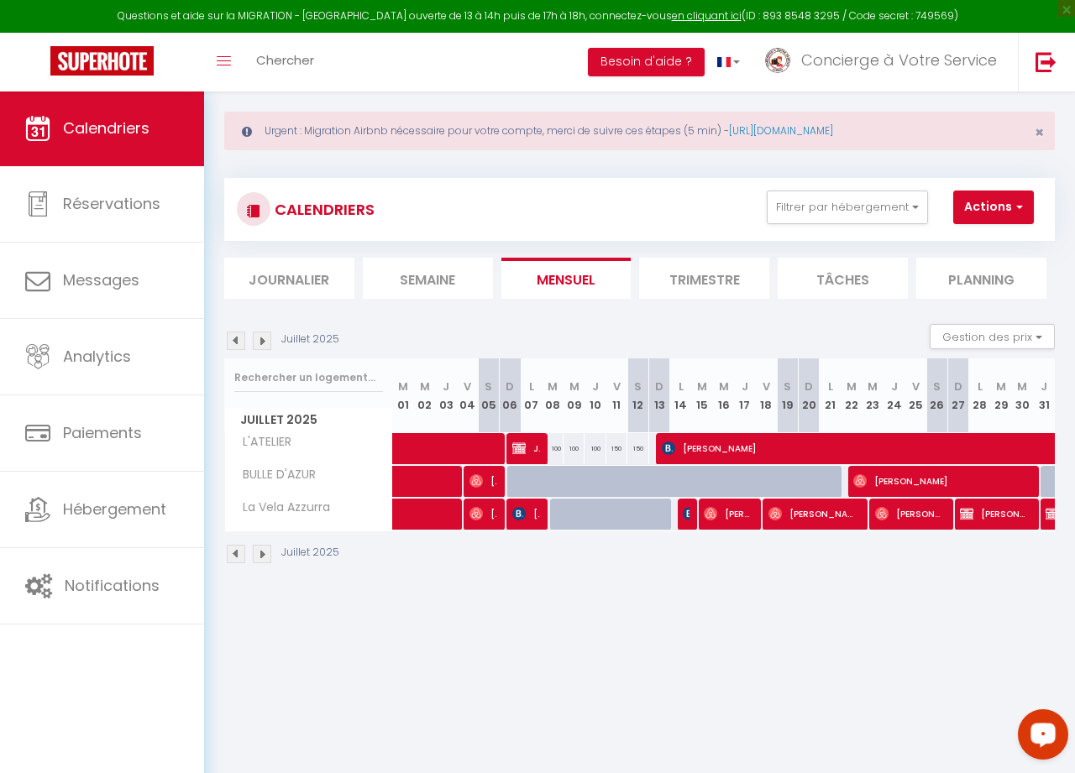
click at [972, 518] on img at bounding box center [1051, 513] width 13 height 13
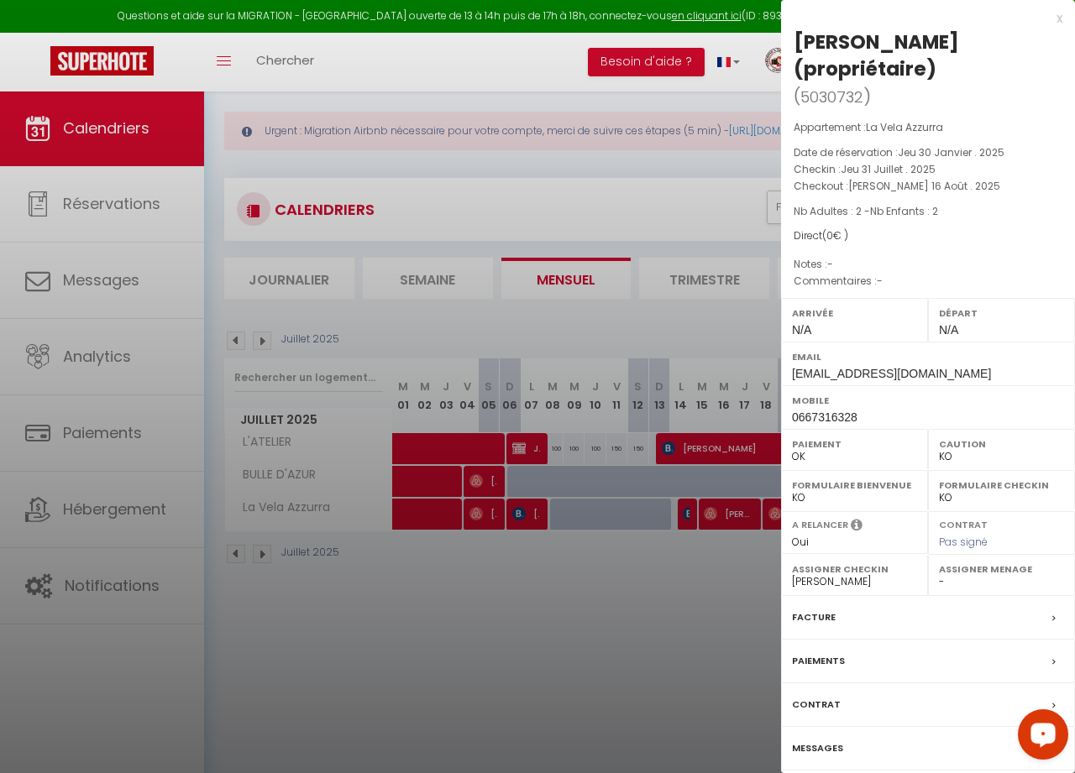
click at [554, 607] on div at bounding box center [537, 386] width 1075 height 773
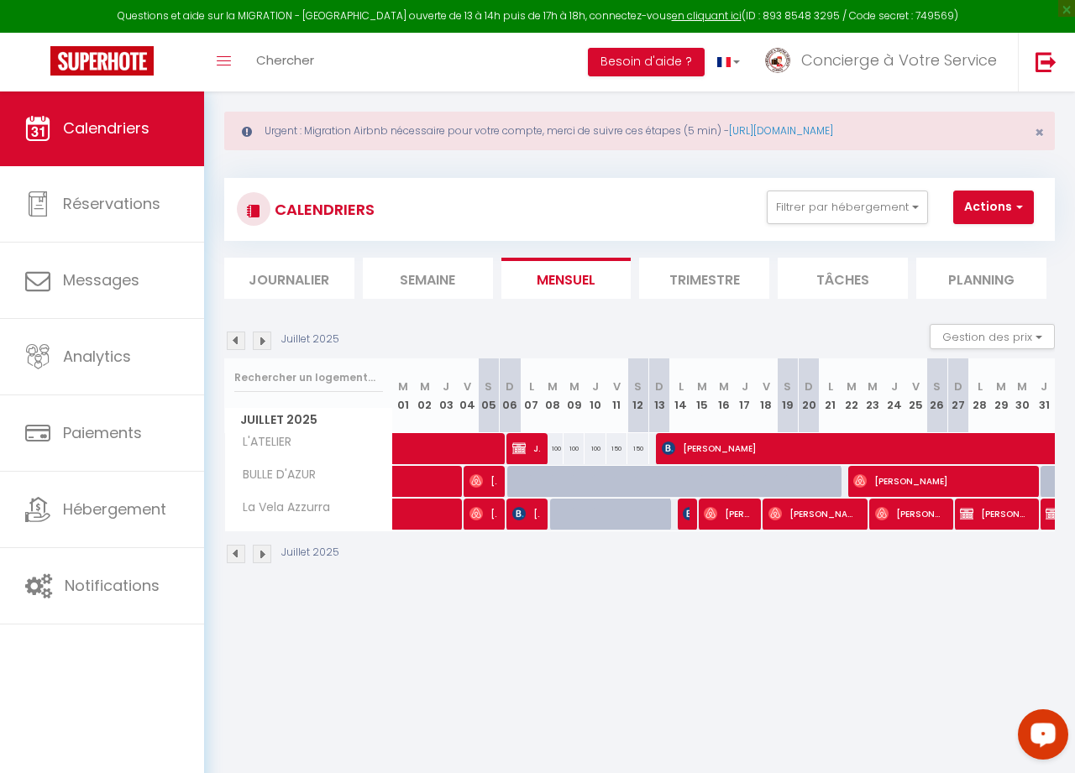
click at [972, 520] on span "[PERSON_NAME] (Propriétaire)" at bounding box center [995, 514] width 70 height 32
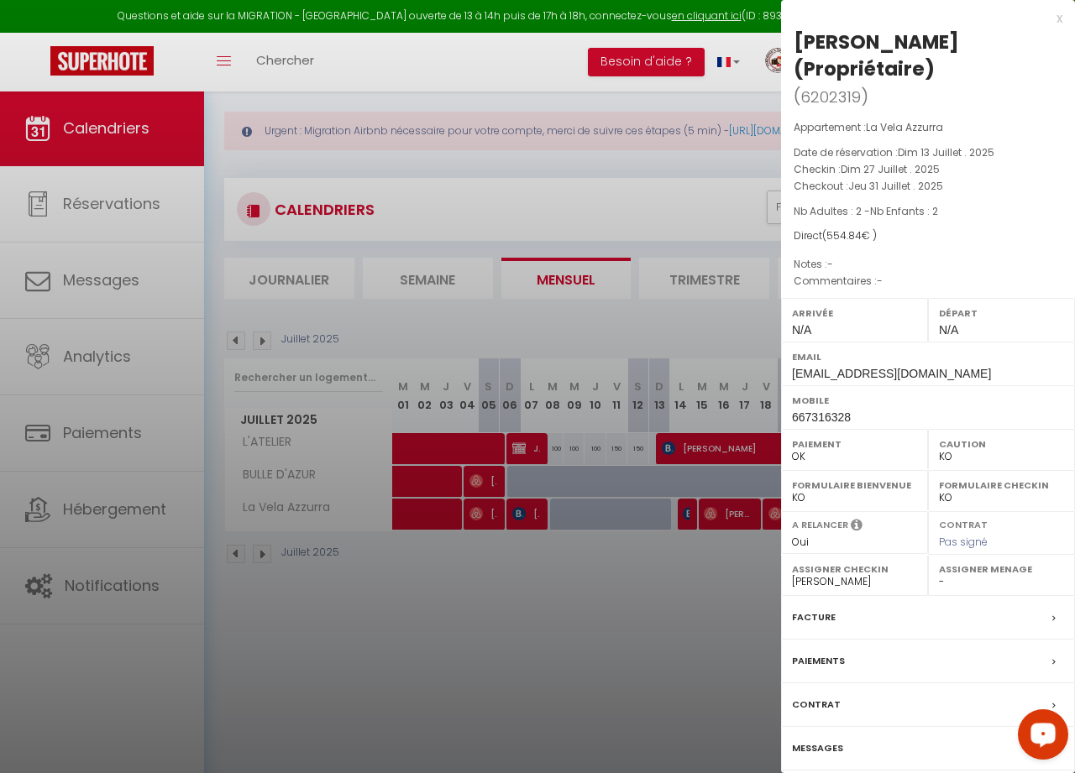
click at [649, 612] on div at bounding box center [537, 386] width 1075 height 773
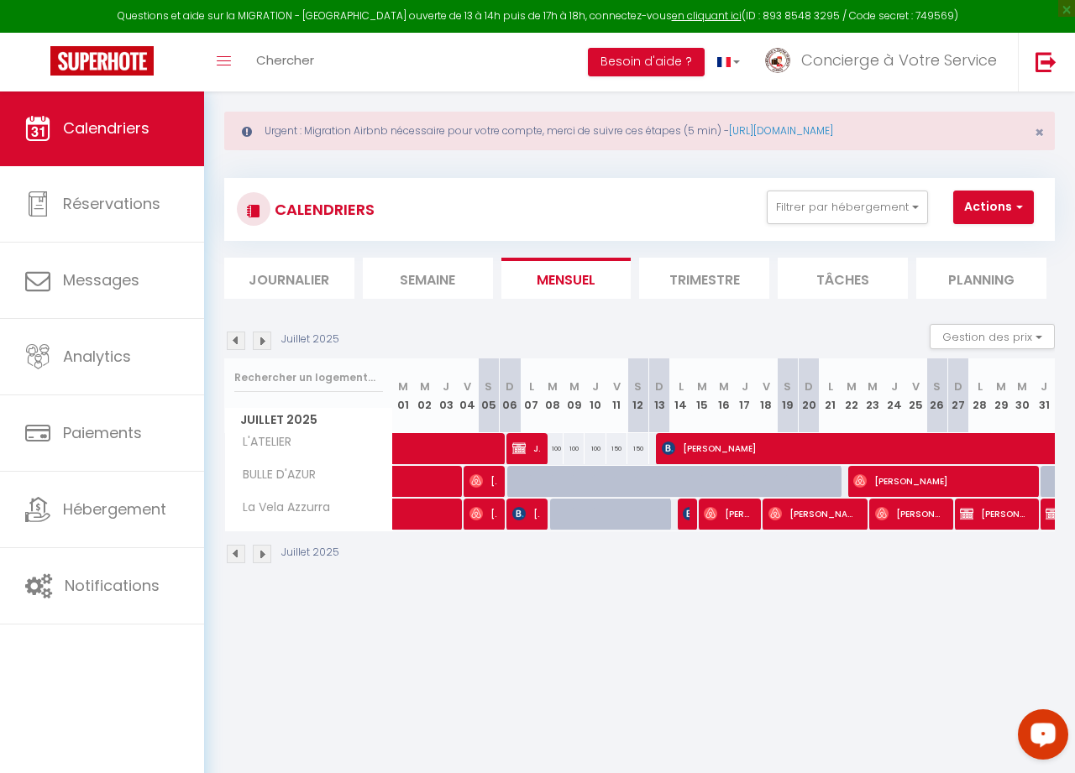
click at [261, 338] on img at bounding box center [262, 341] width 18 height 18
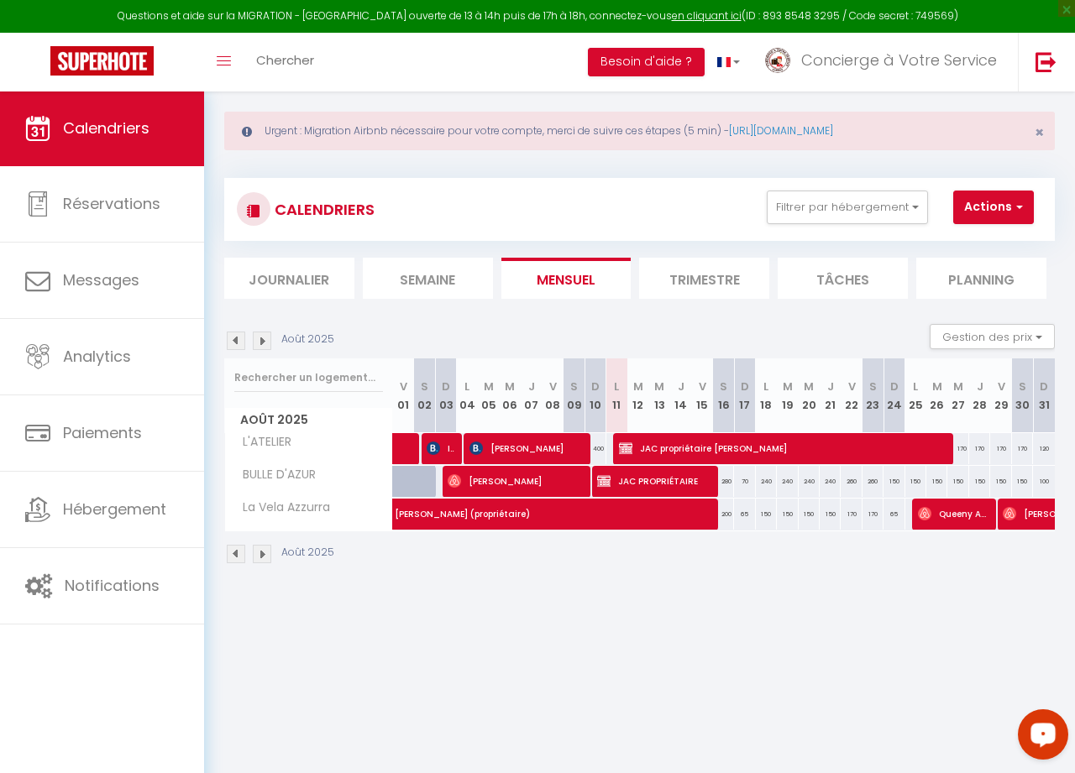
click at [237, 342] on img at bounding box center [236, 341] width 18 height 18
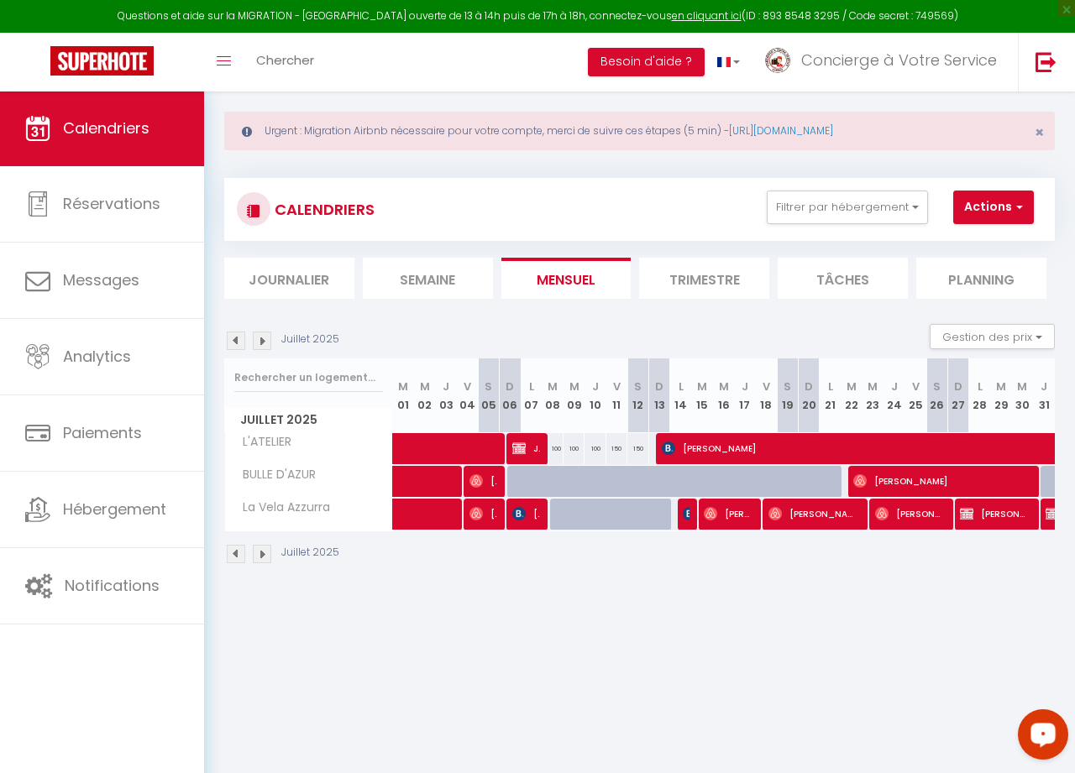
click at [972, 515] on span "[PERSON_NAME] (Propriétaire)" at bounding box center [995, 514] width 70 height 32
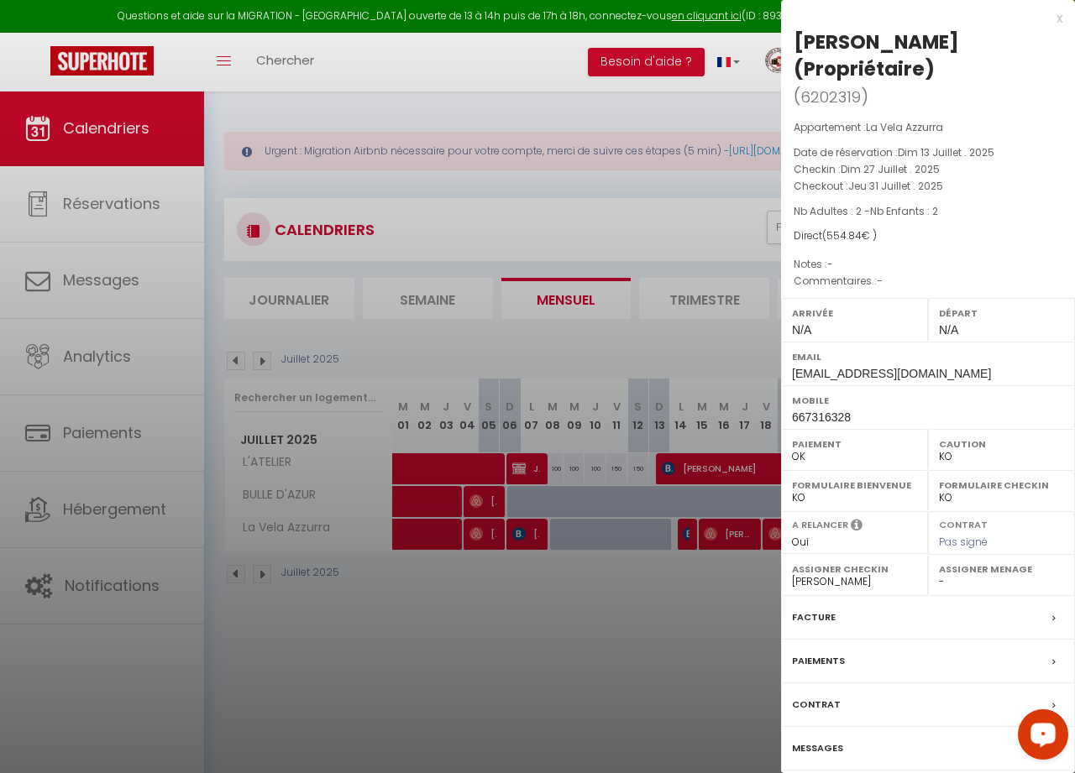
scroll to position [0, 0]
click at [419, 65] on div at bounding box center [537, 386] width 1075 height 773
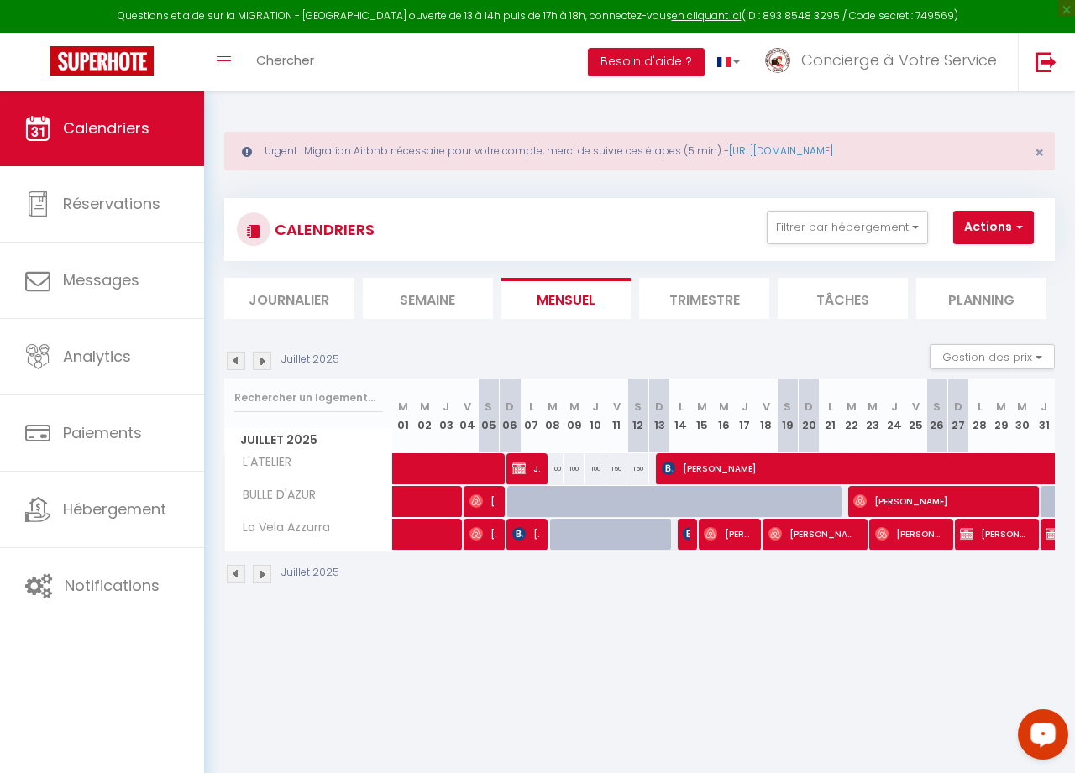
scroll to position [-1, 2]
click at [972, 538] on img at bounding box center [1051, 533] width 13 height 13
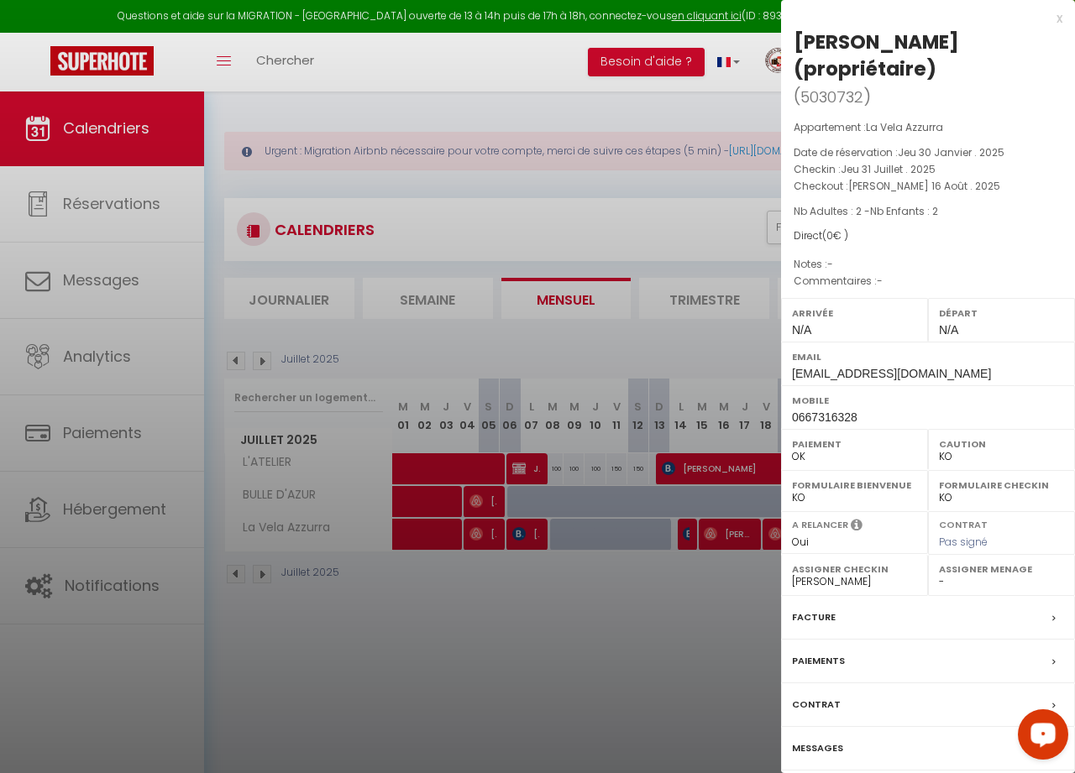
scroll to position [0, 0]
click at [715, 610] on div at bounding box center [537, 386] width 1075 height 773
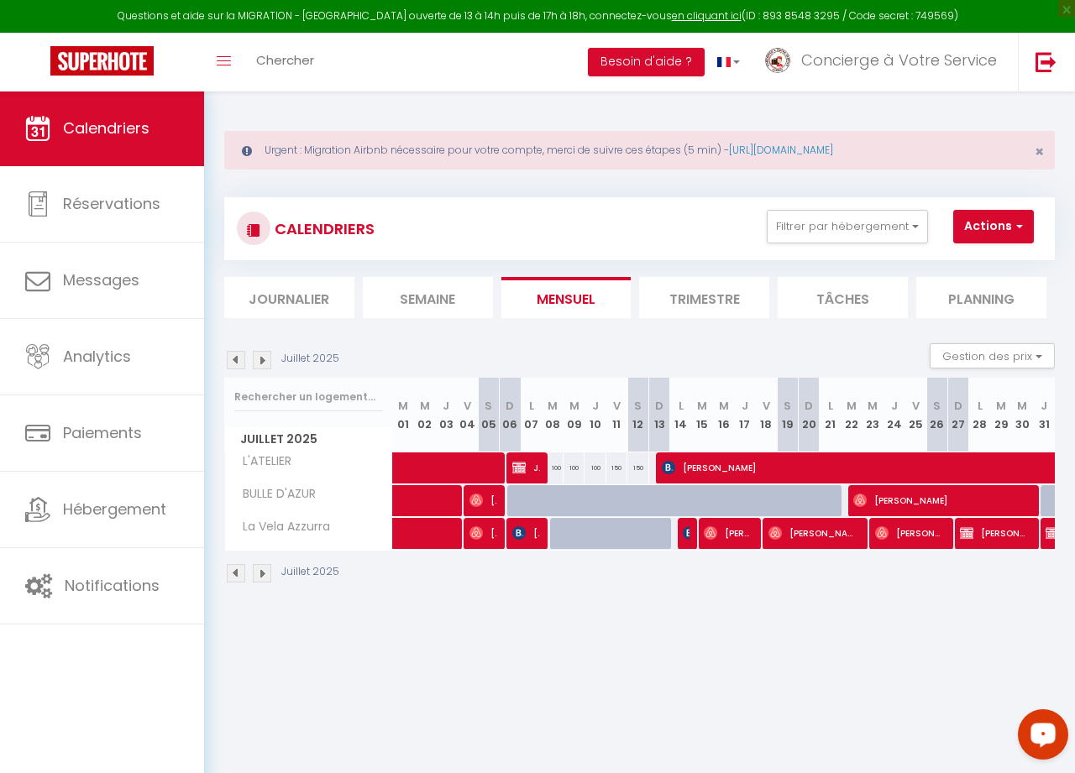
scroll to position [2, 1]
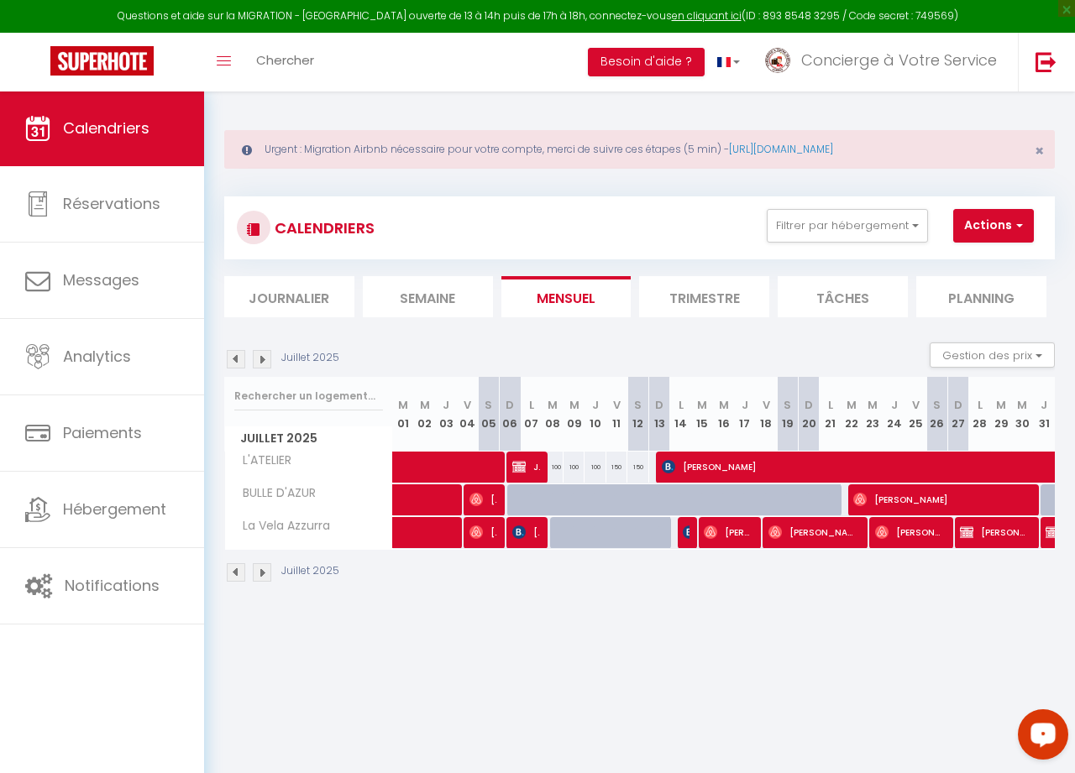
click at [972, 534] on span "[PERSON_NAME] (Propriétaire)" at bounding box center [995, 532] width 70 height 32
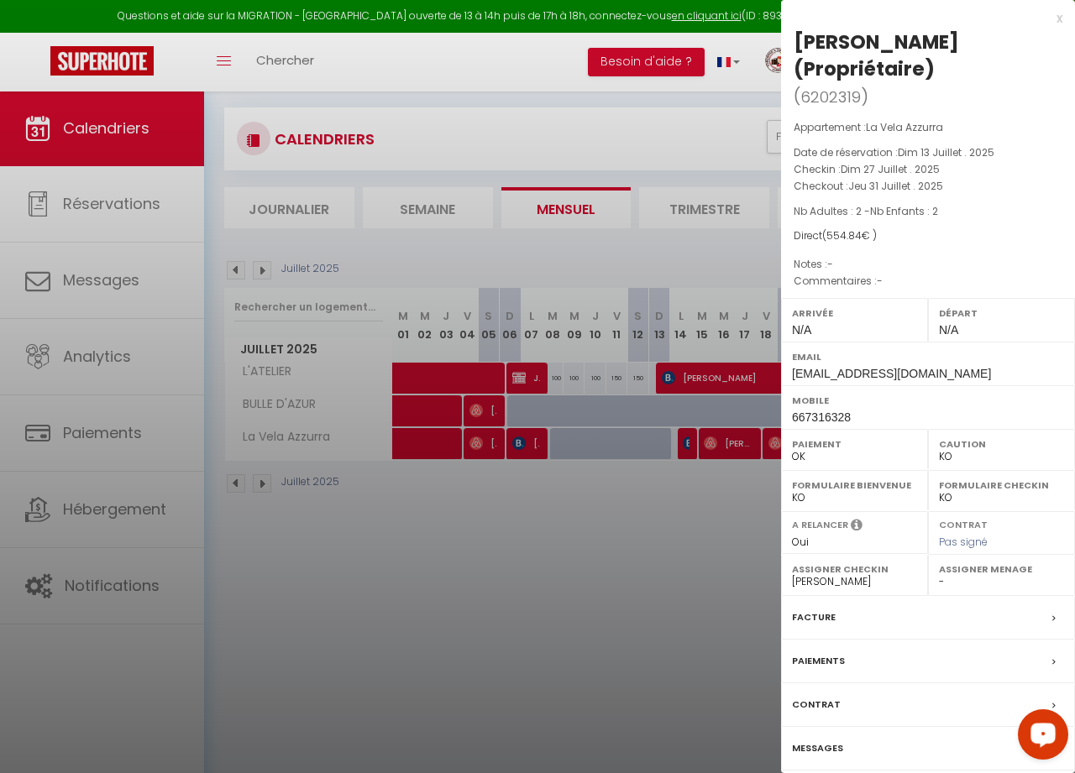
scroll to position [91, 0]
drag, startPoint x: 659, startPoint y: 557, endPoint x: 686, endPoint y: 515, distance: 49.8
click at [658, 557] on div at bounding box center [537, 386] width 1075 height 773
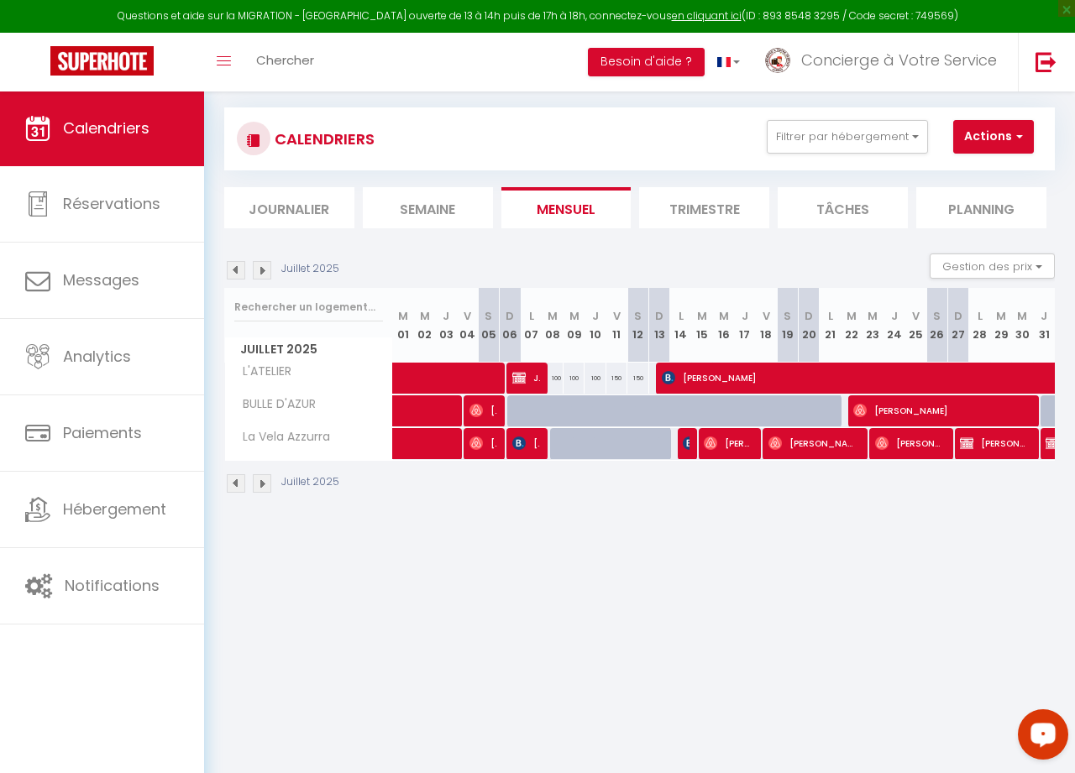
scroll to position [97, 0]
click at [972, 439] on span "[PERSON_NAME] (Propriétaire)" at bounding box center [995, 443] width 70 height 32
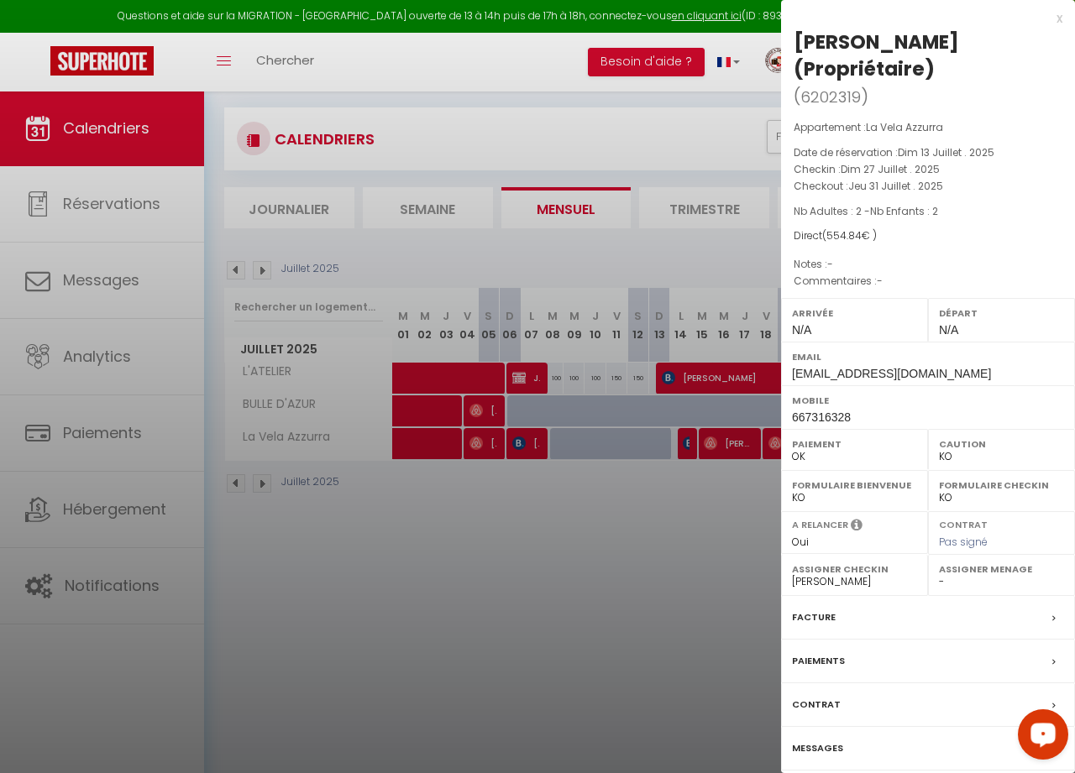
scroll to position [91, 0]
click at [469, 570] on div at bounding box center [537, 386] width 1075 height 773
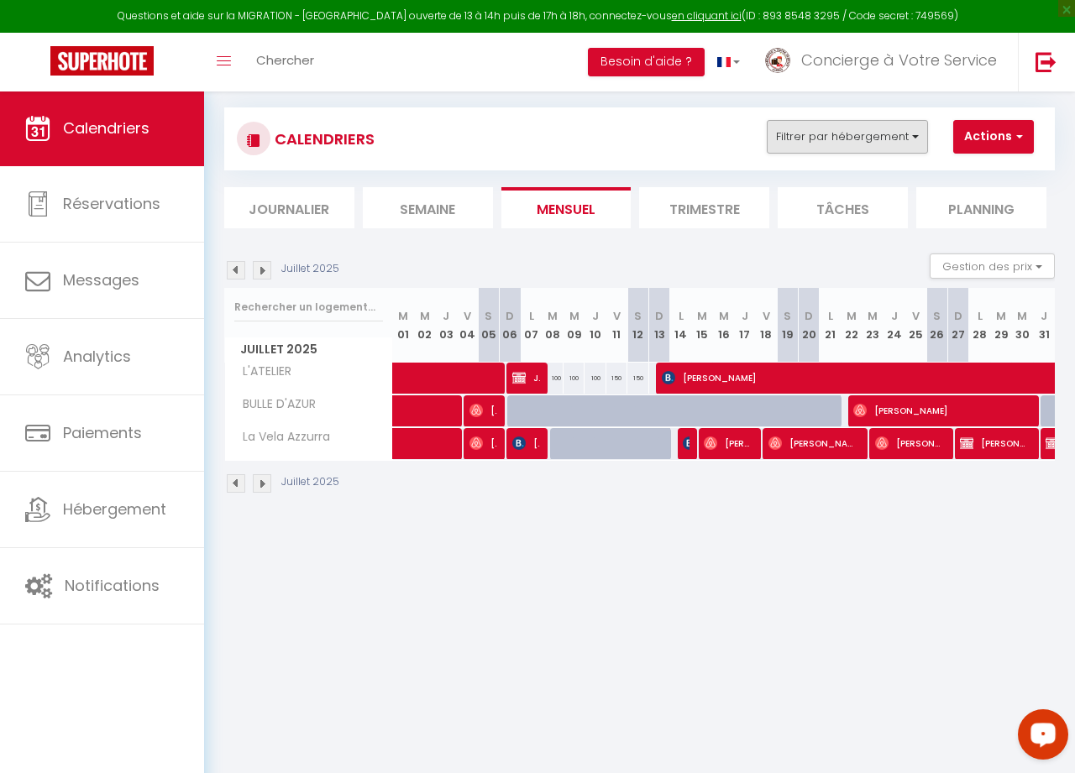
click at [914, 134] on button "Filtrer par hébergement" at bounding box center [847, 137] width 161 height 34
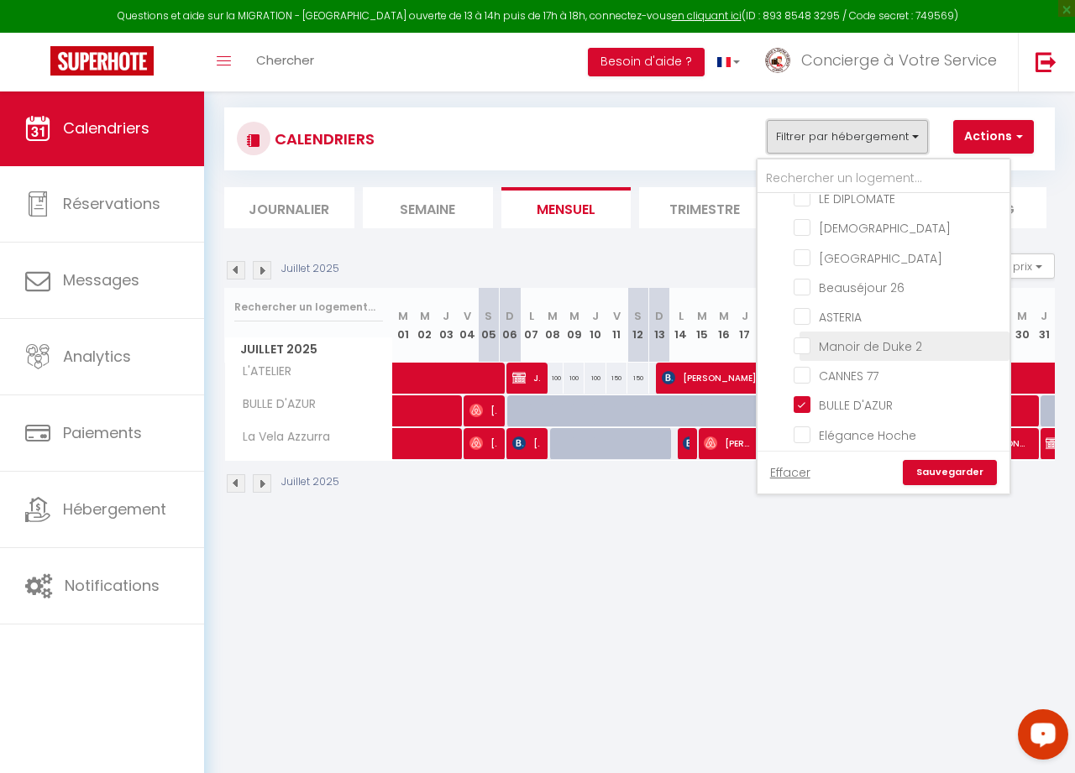
scroll to position [1290, 0]
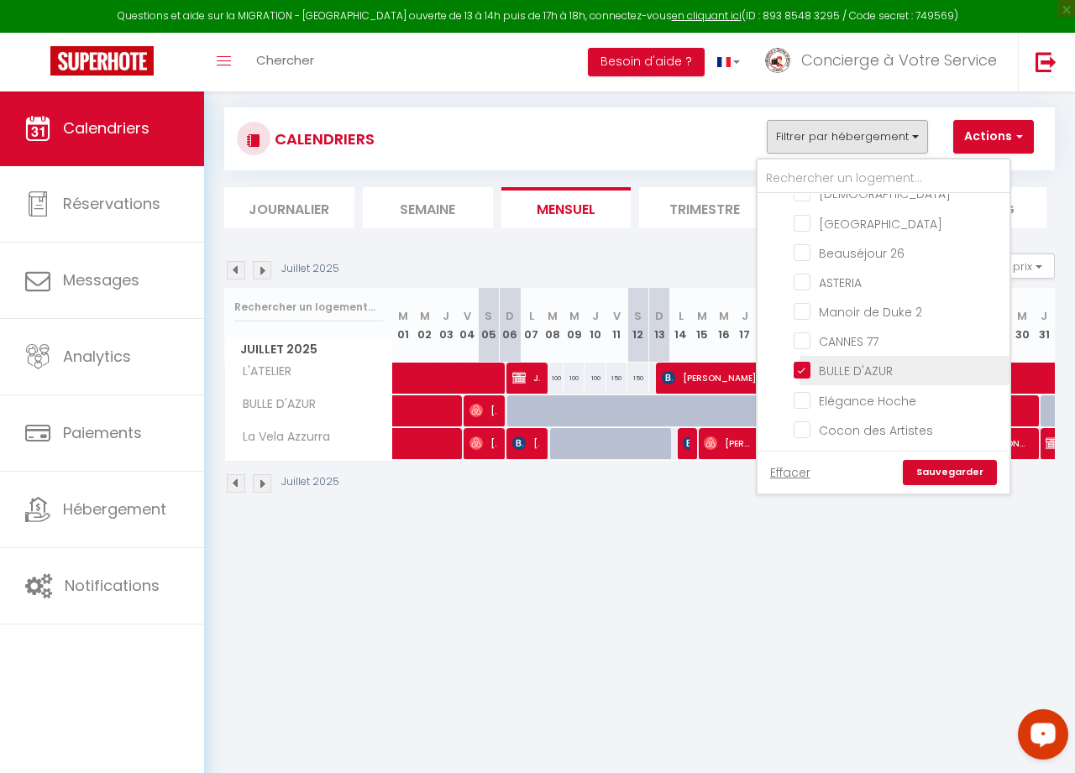
click at [804, 369] on input "BULLE D'AZUR" at bounding box center [899, 369] width 210 height 17
click at [951, 478] on link "Sauvegarder" at bounding box center [950, 472] width 94 height 25
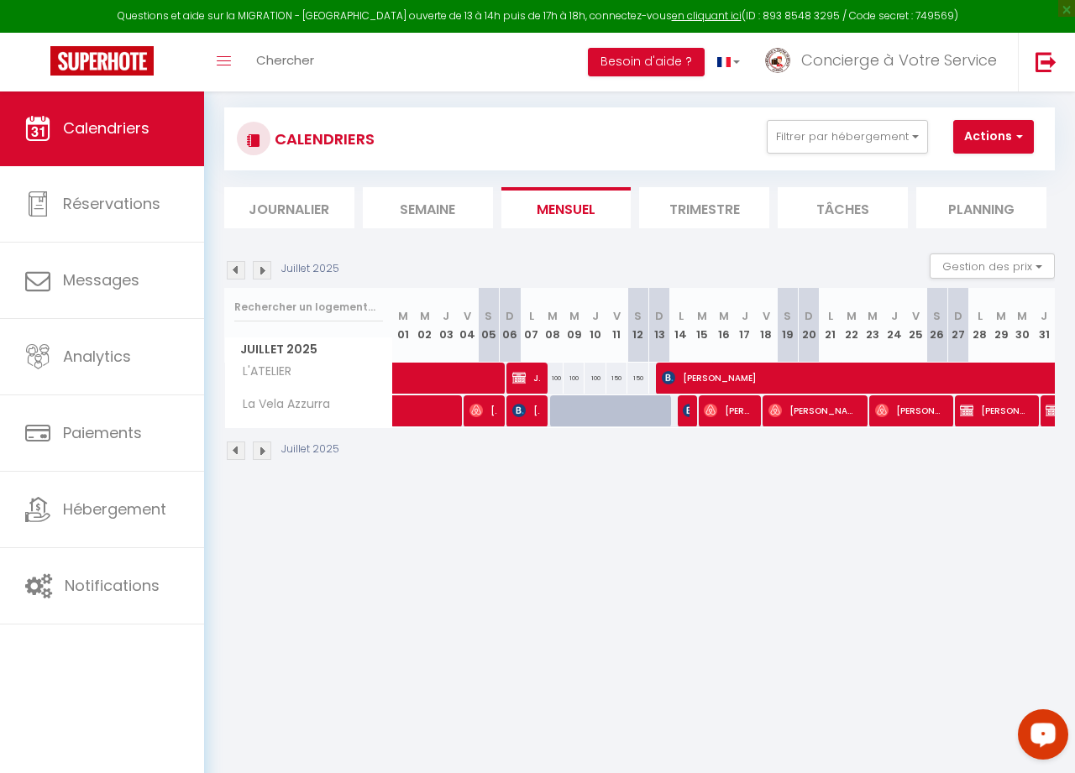
click at [972, 406] on span "[PERSON_NAME] (Propriétaire)" at bounding box center [995, 411] width 70 height 32
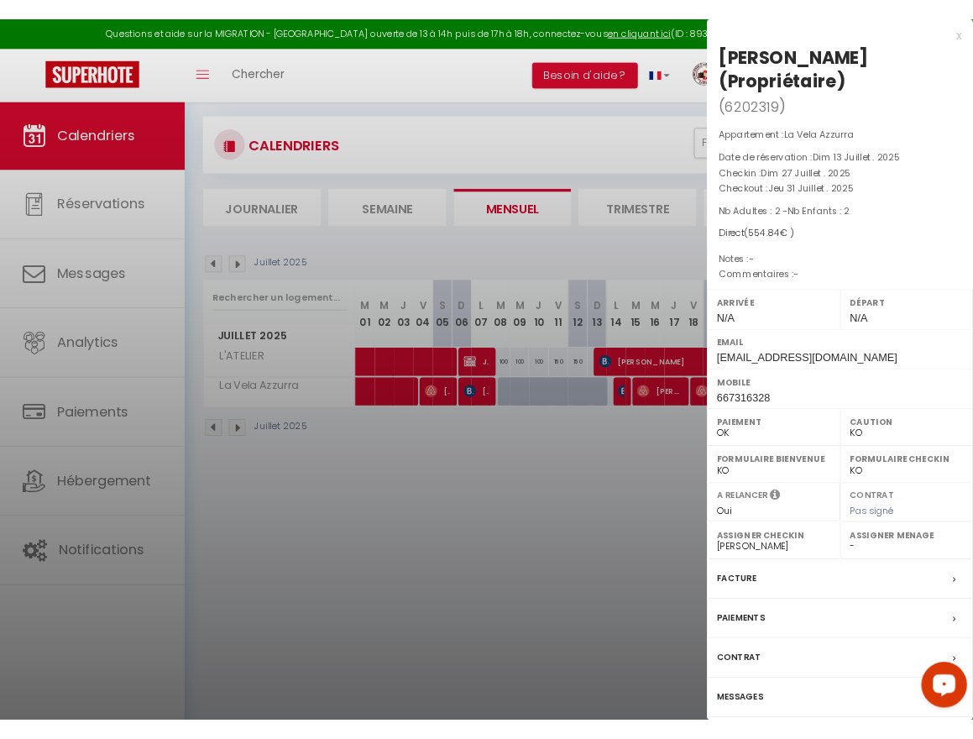
scroll to position [0, 0]
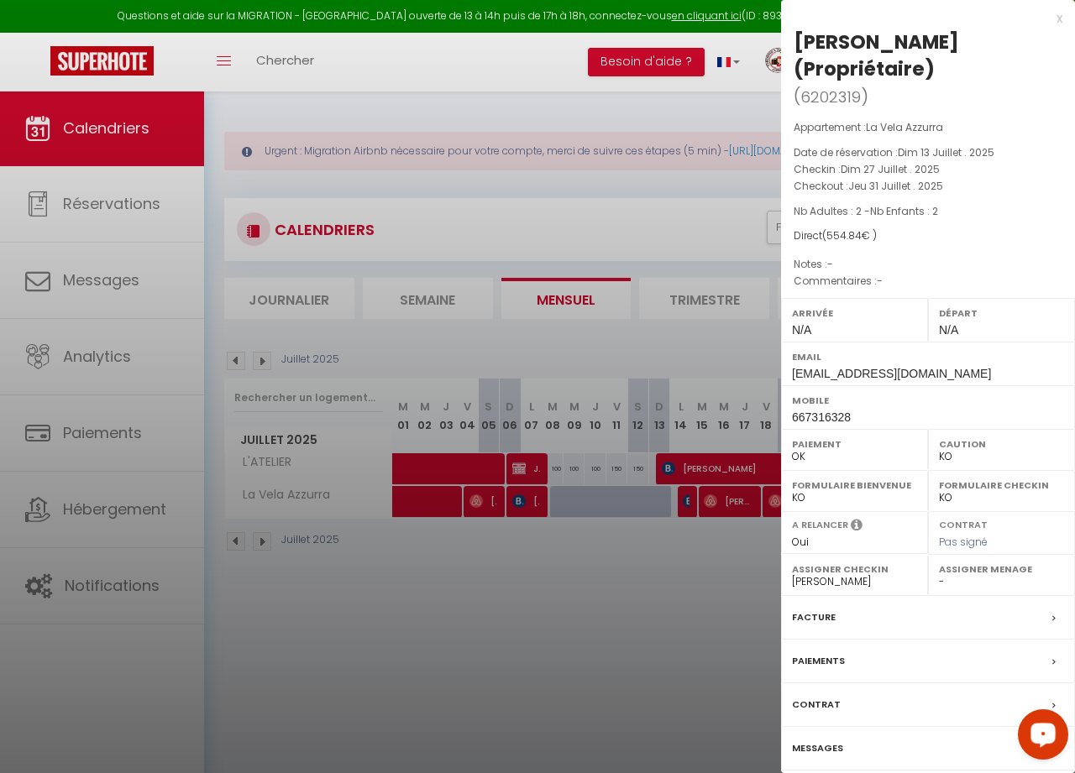
drag, startPoint x: 965, startPoint y: 13, endPoint x: 65, endPoint y: -86, distance: 905.7
click at [65, 0] on html "Questions et aide sur la MIGRATION - [GEOGRAPHIC_DATA] ouverte de 13 à 14h puis…" at bounding box center [537, 386] width 1075 height 773
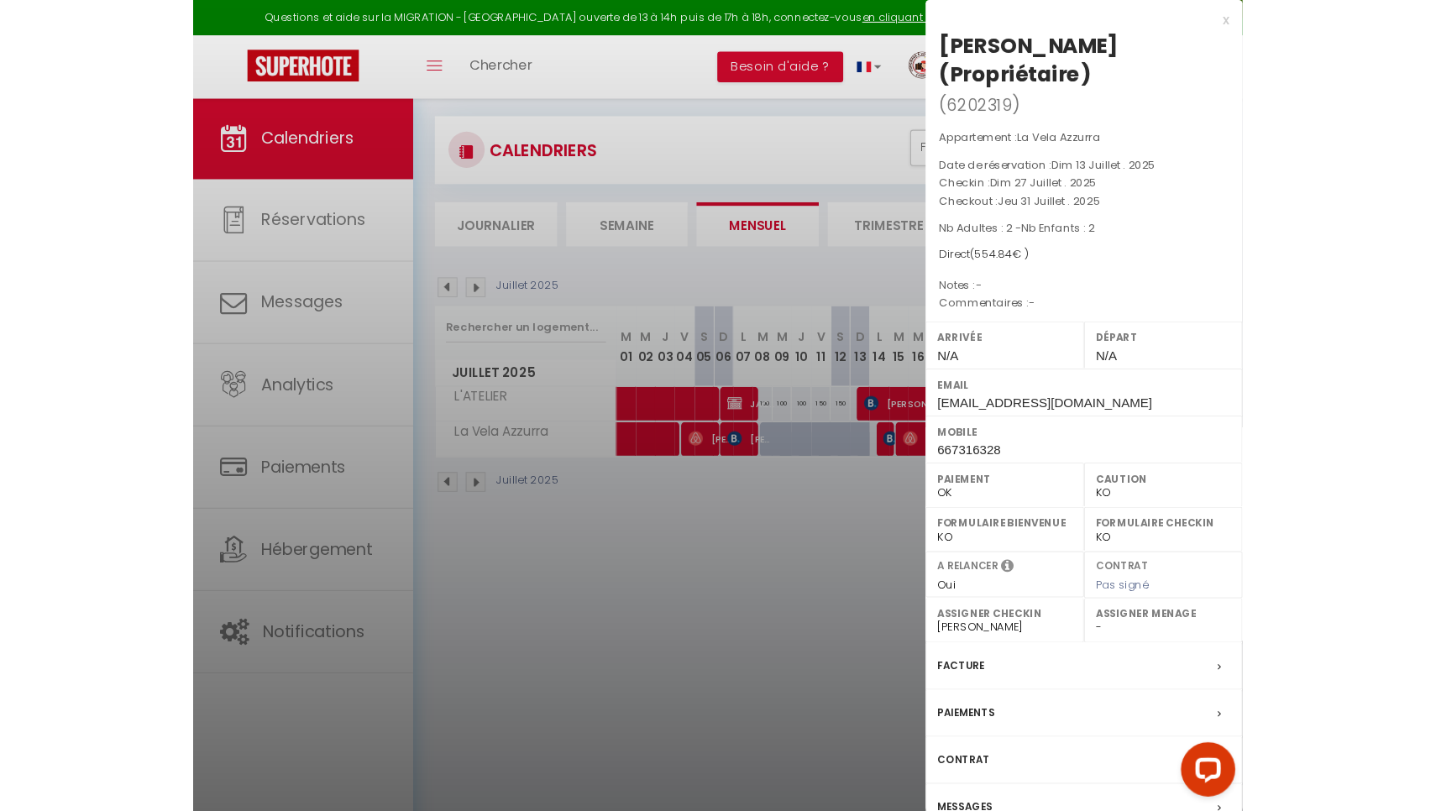
scroll to position [32, 0]
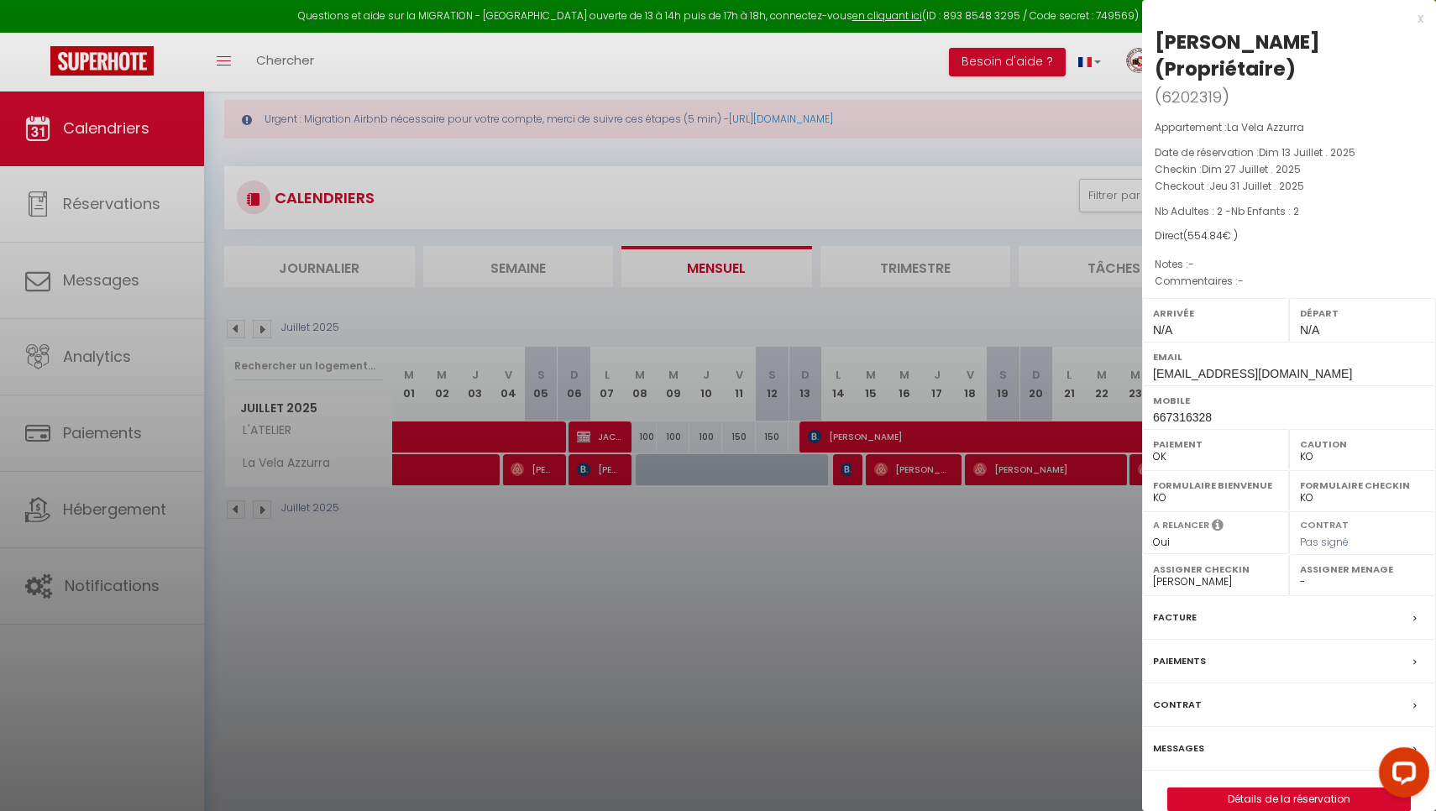
click at [972, 705] on link "Détails de la réservation" at bounding box center [1289, 799] width 242 height 22
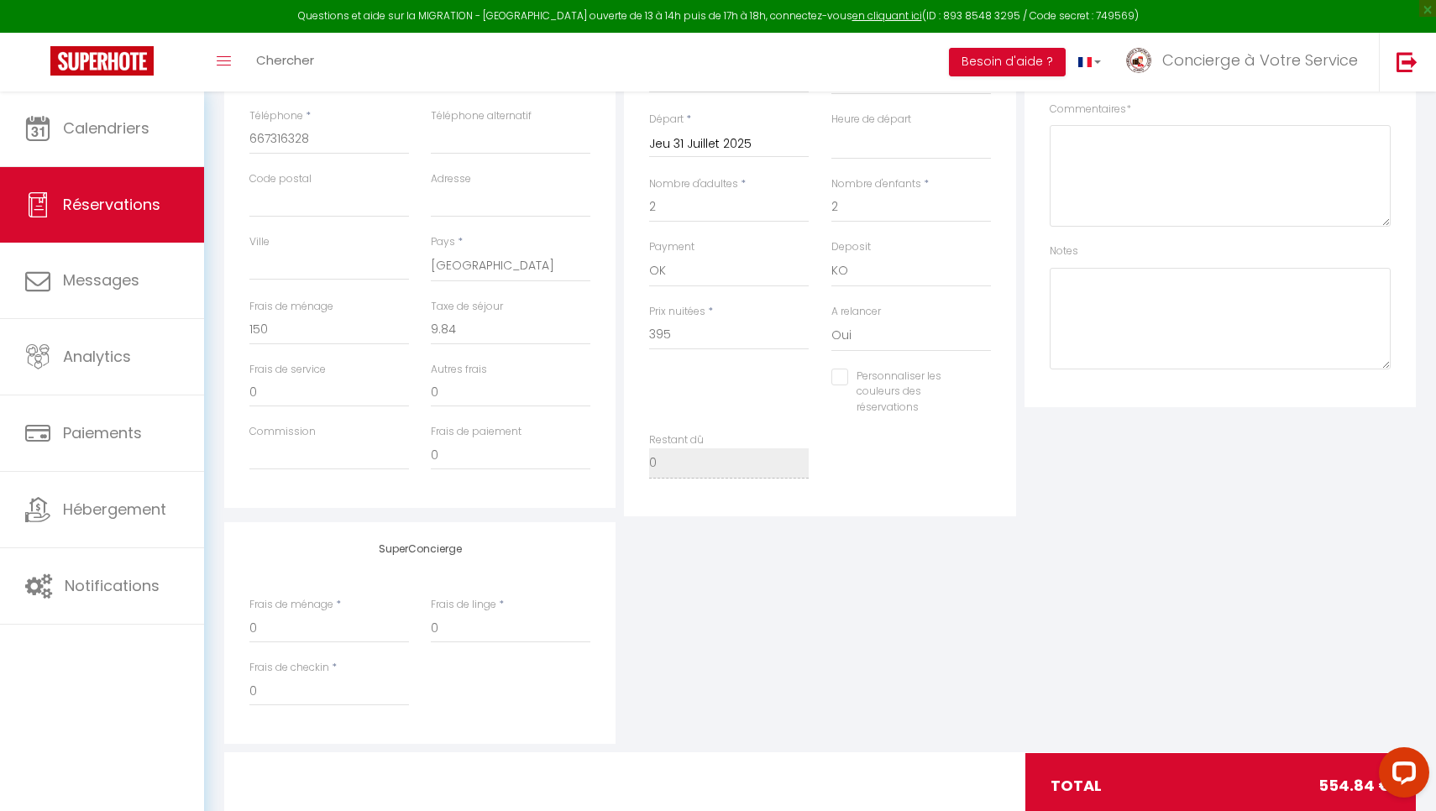
scroll to position [470, 0]
click at [689, 327] on input "395" at bounding box center [729, 338] width 160 height 30
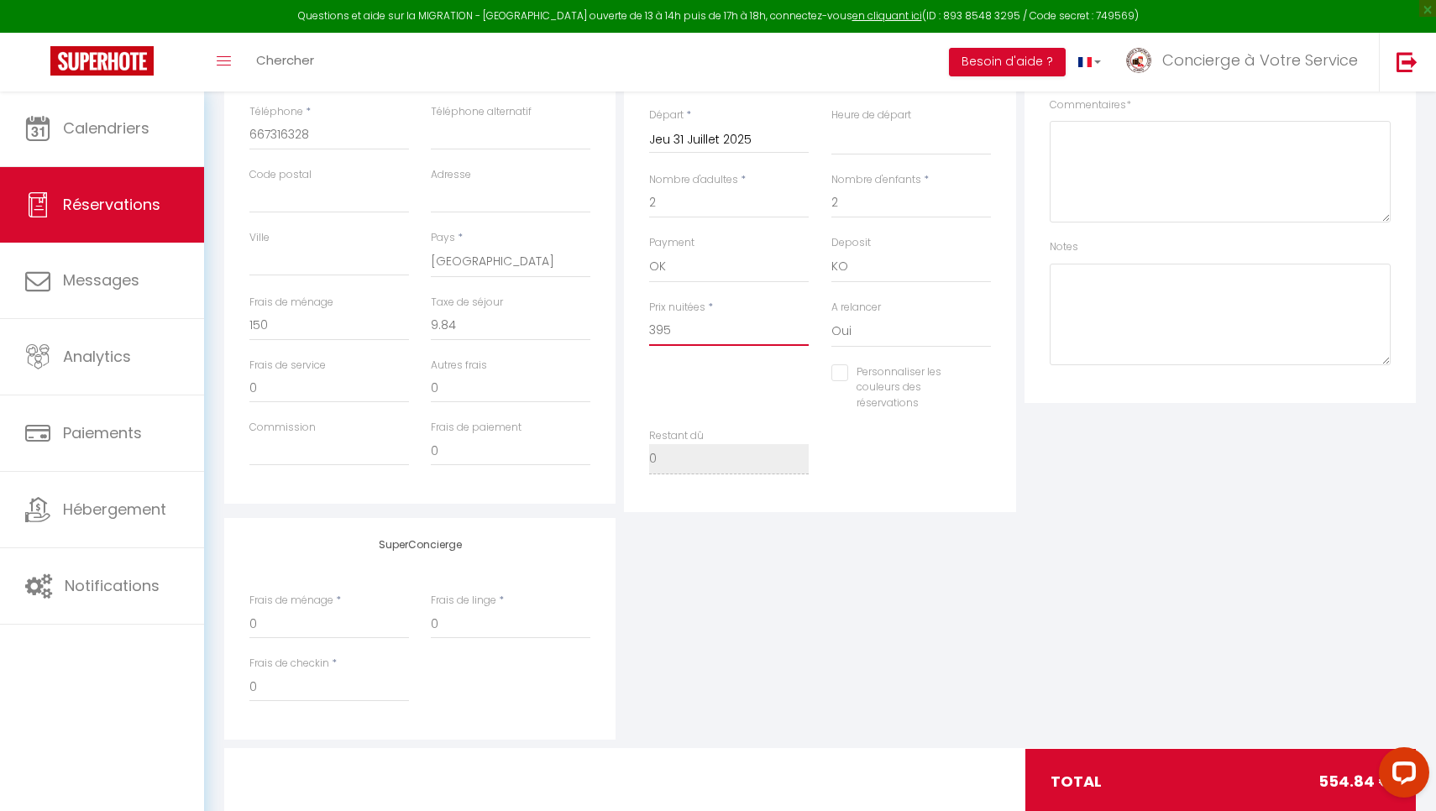
scroll to position [479, 0]
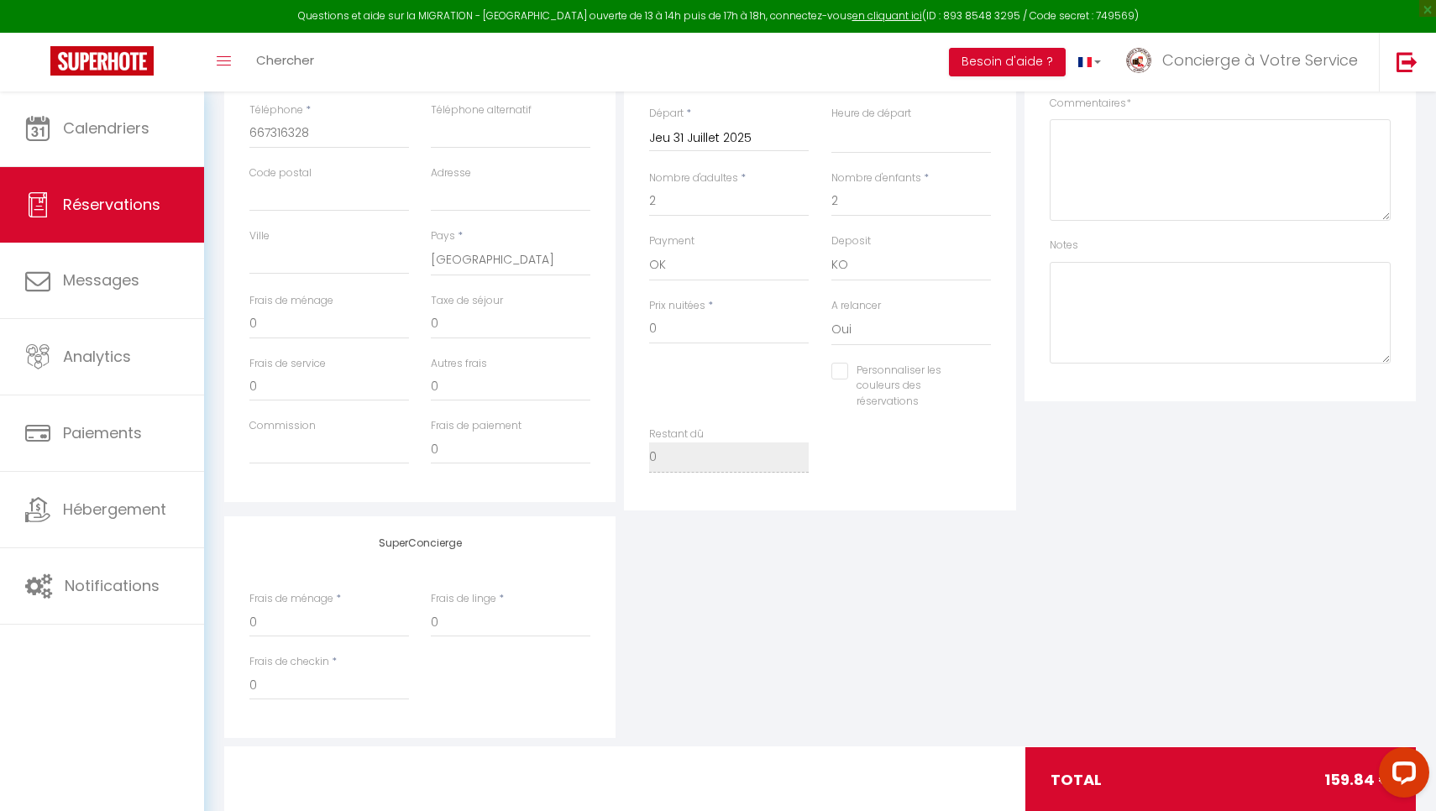
click at [799, 607] on div "SuperConcierge Frais de ménage * 0 Frais de linge * 0 Frais de checkin * 0" at bounding box center [820, 627] width 1200 height 222
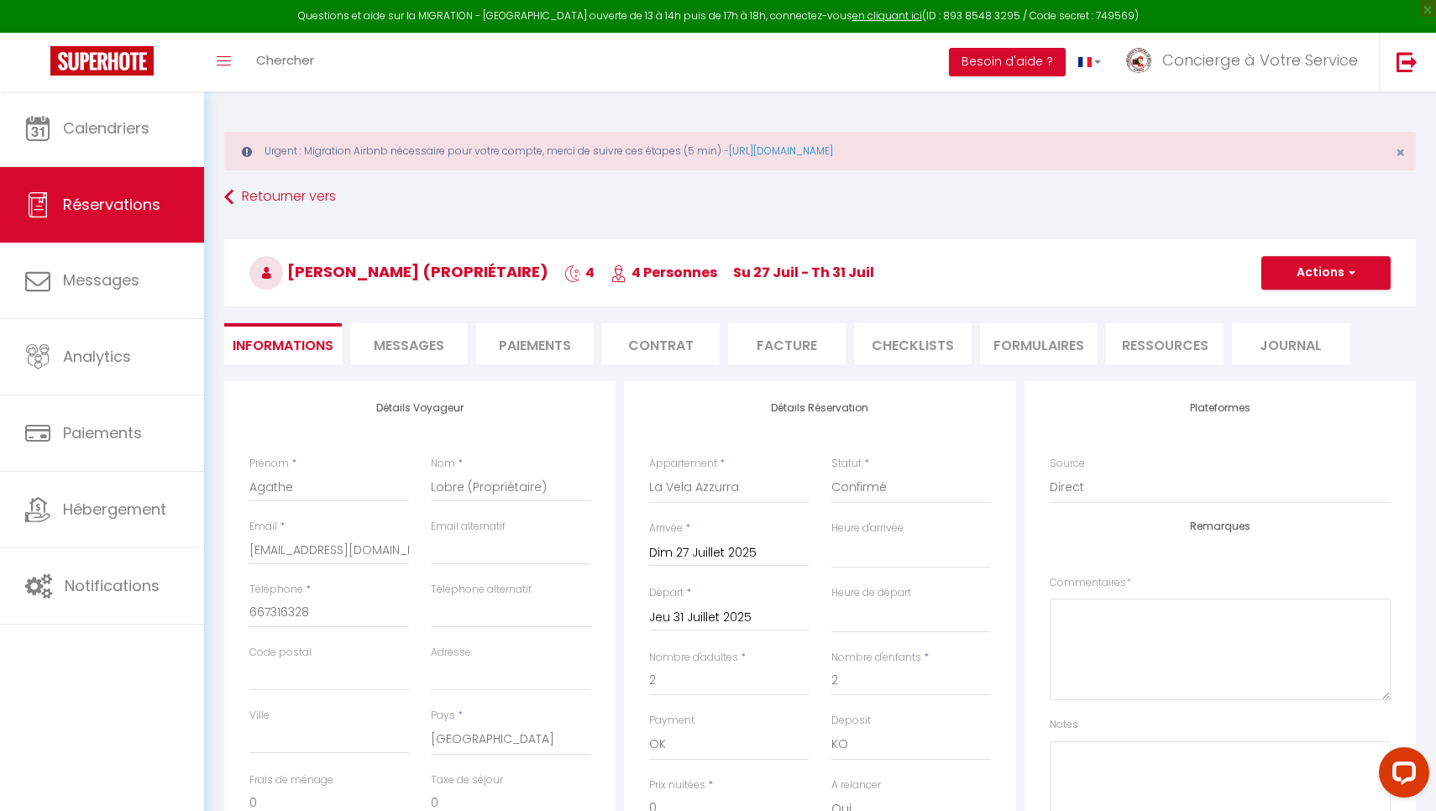
scroll to position [0, 0]
click at [972, 270] on span "button" at bounding box center [1349, 272] width 10 height 15
click at [972, 309] on link "Enregistrer" at bounding box center [1309, 310] width 133 height 22
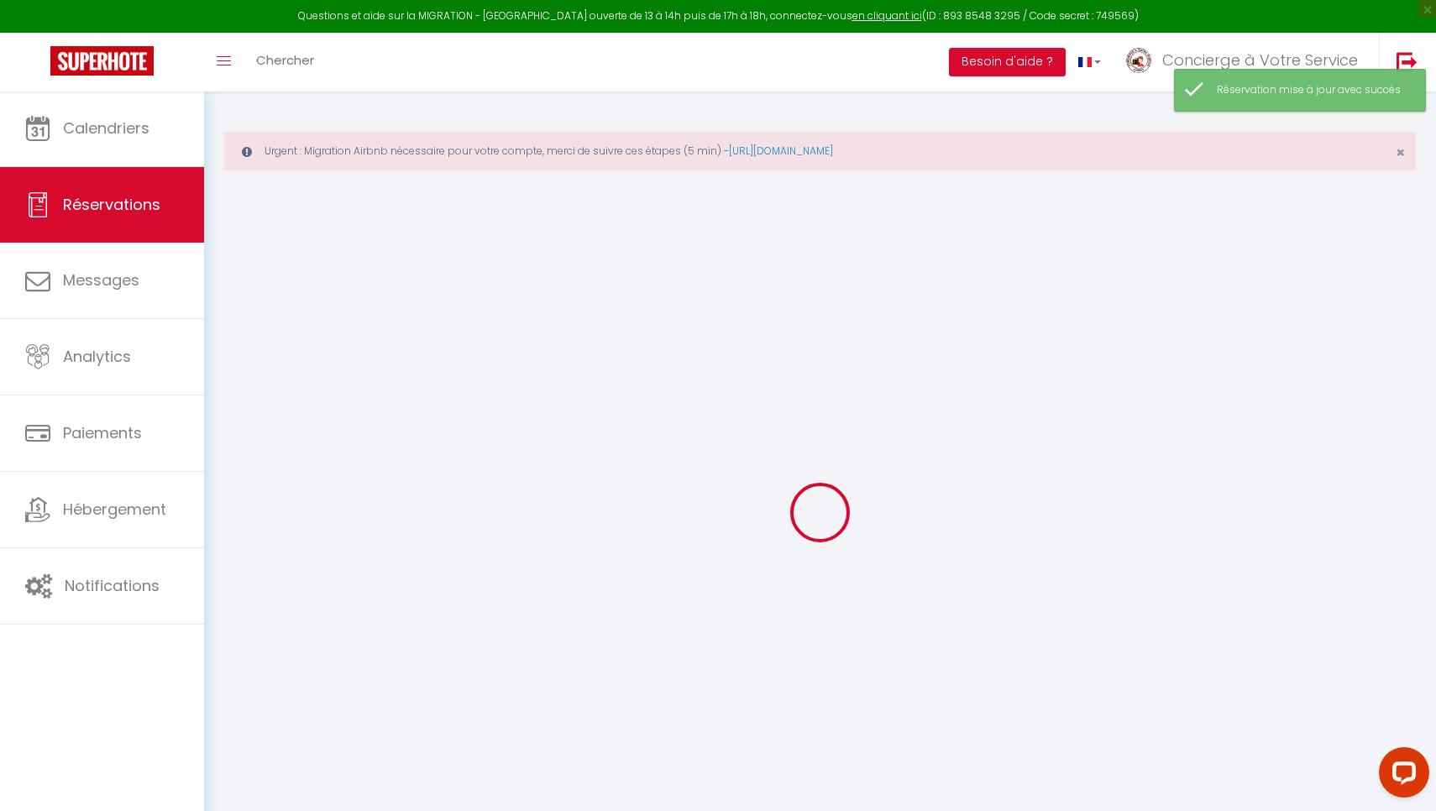
scroll to position [8, 0]
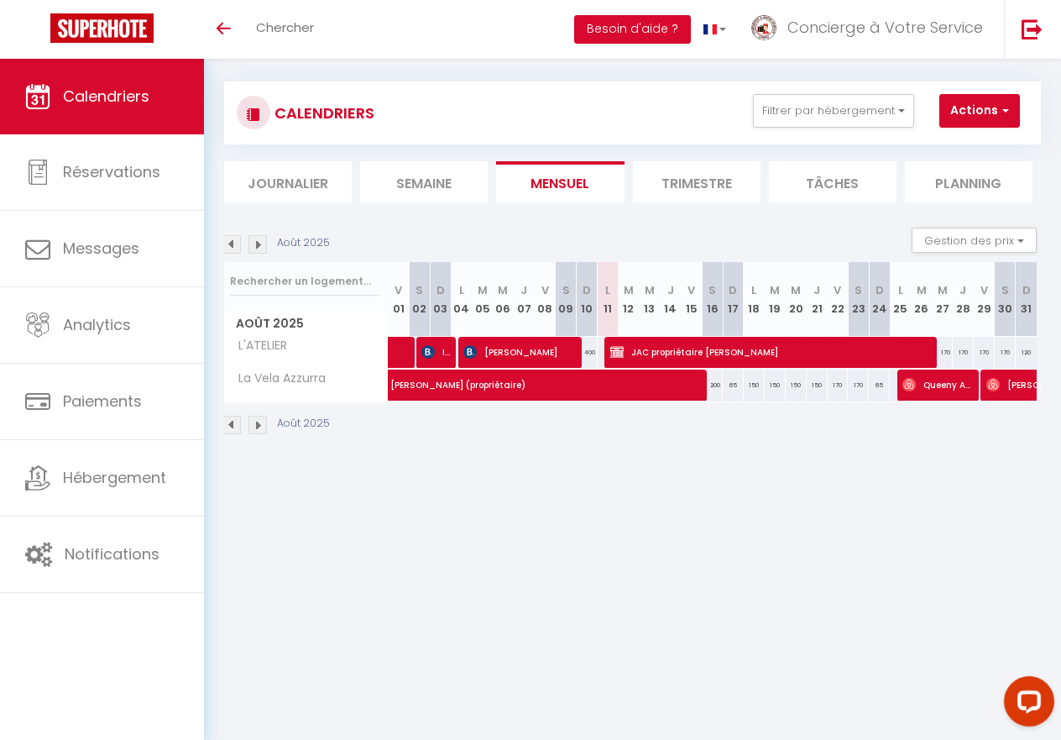
scroll to position [16, 0]
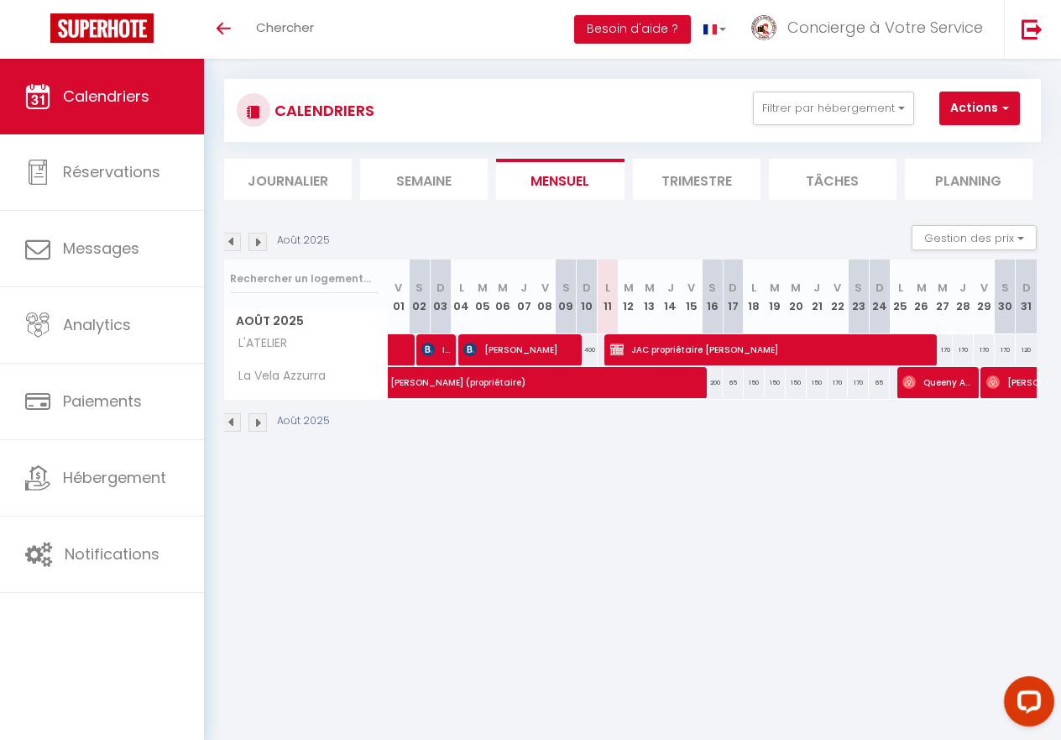
click at [228, 241] on img at bounding box center [232, 242] width 18 height 18
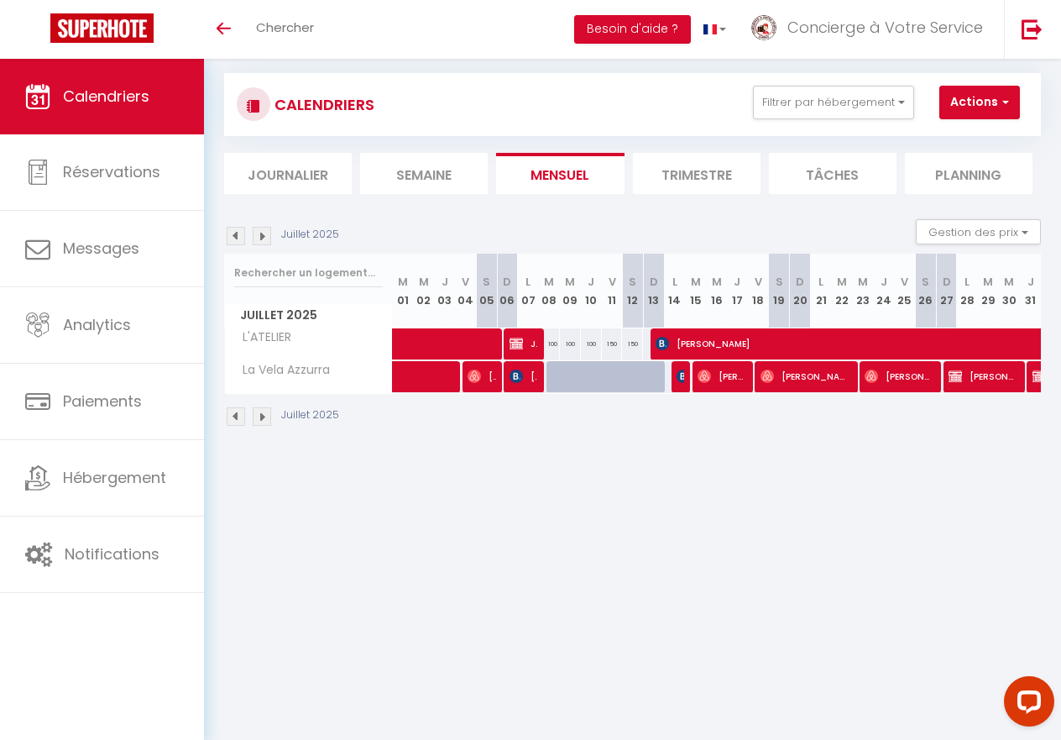
click at [425, 342] on span at bounding box center [502, 344] width 193 height 32
select select "OK"
select select "0"
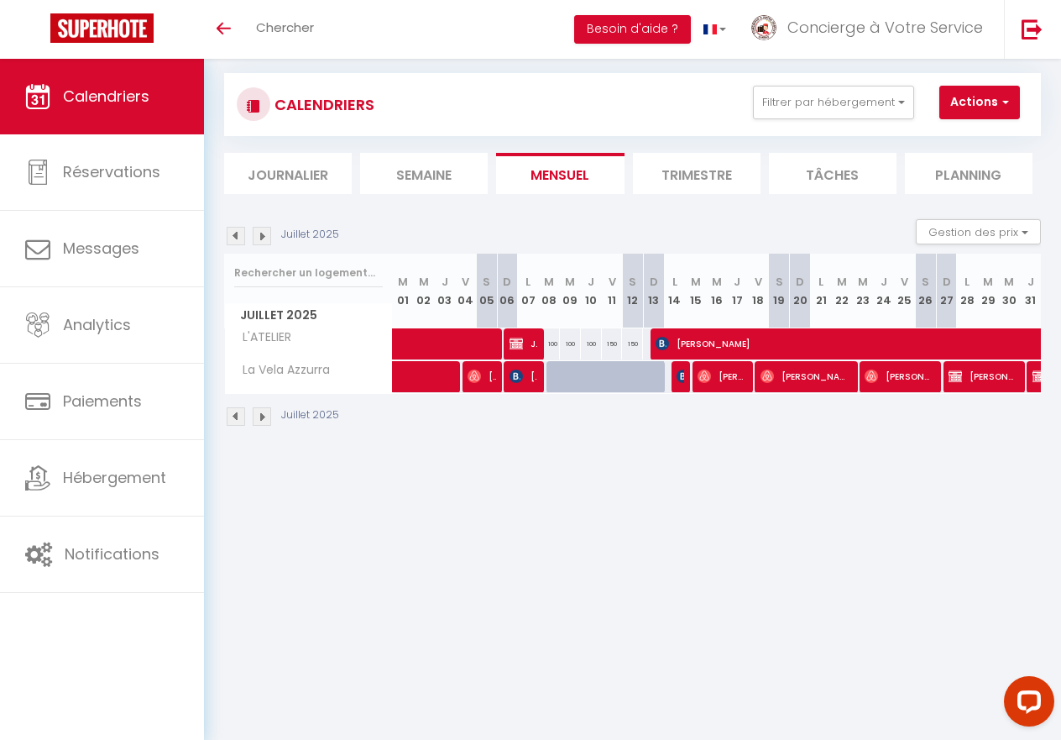
select select "1"
select select
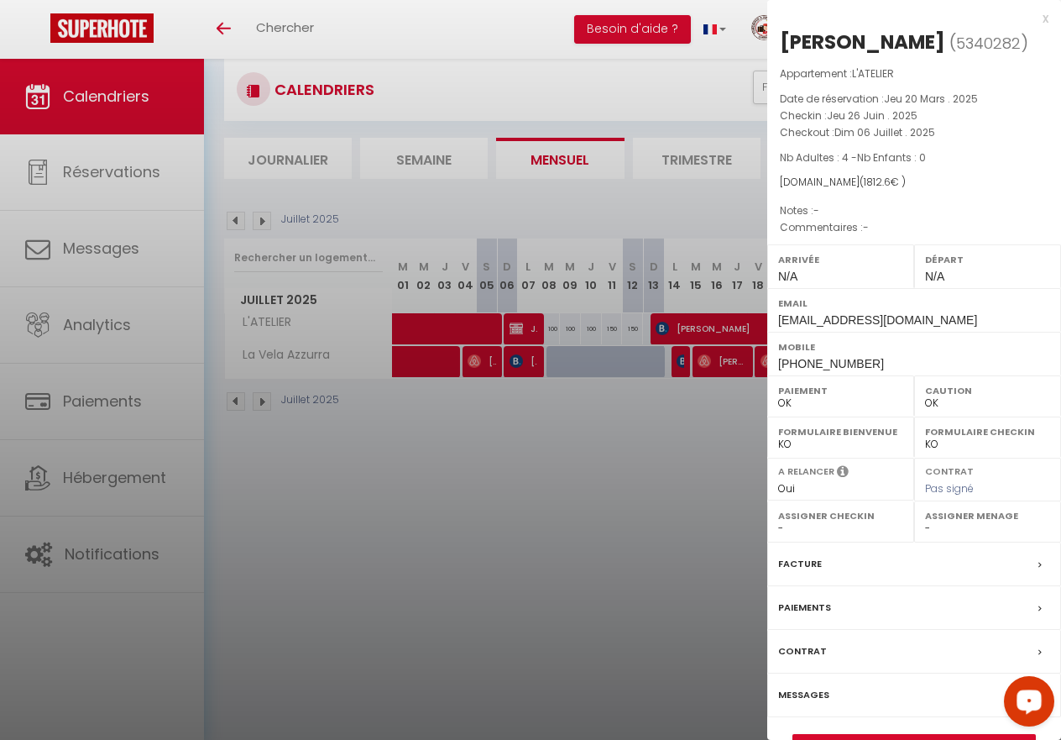
scroll to position [42, 0]
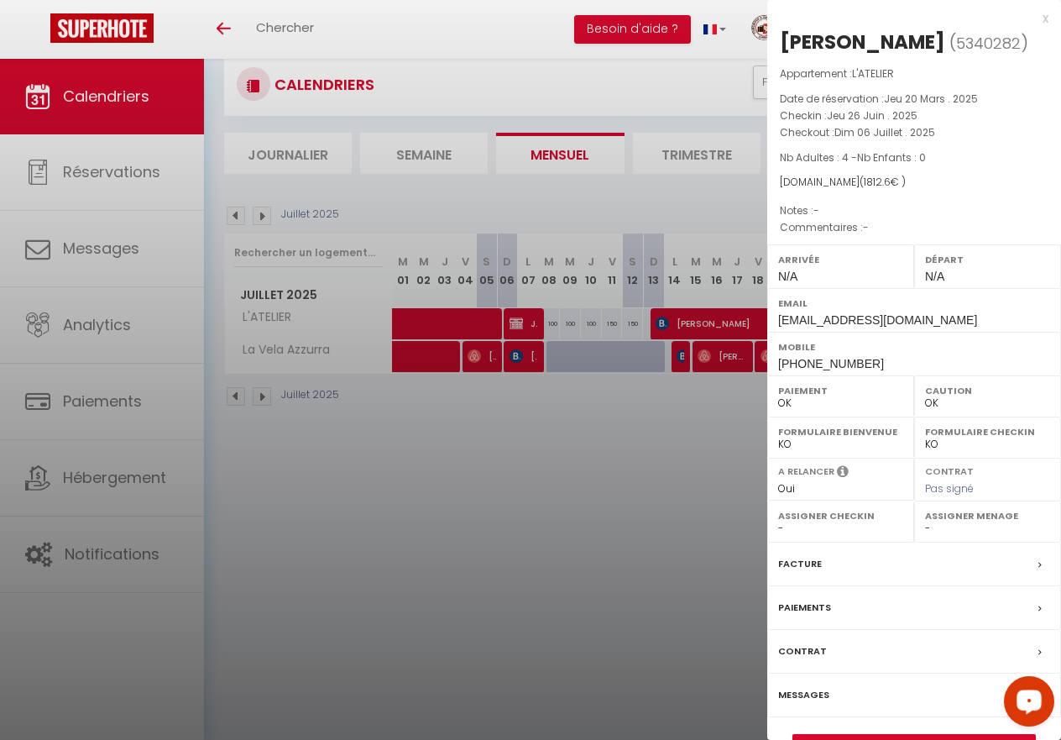
click at [522, 322] on div at bounding box center [530, 370] width 1061 height 740
select select
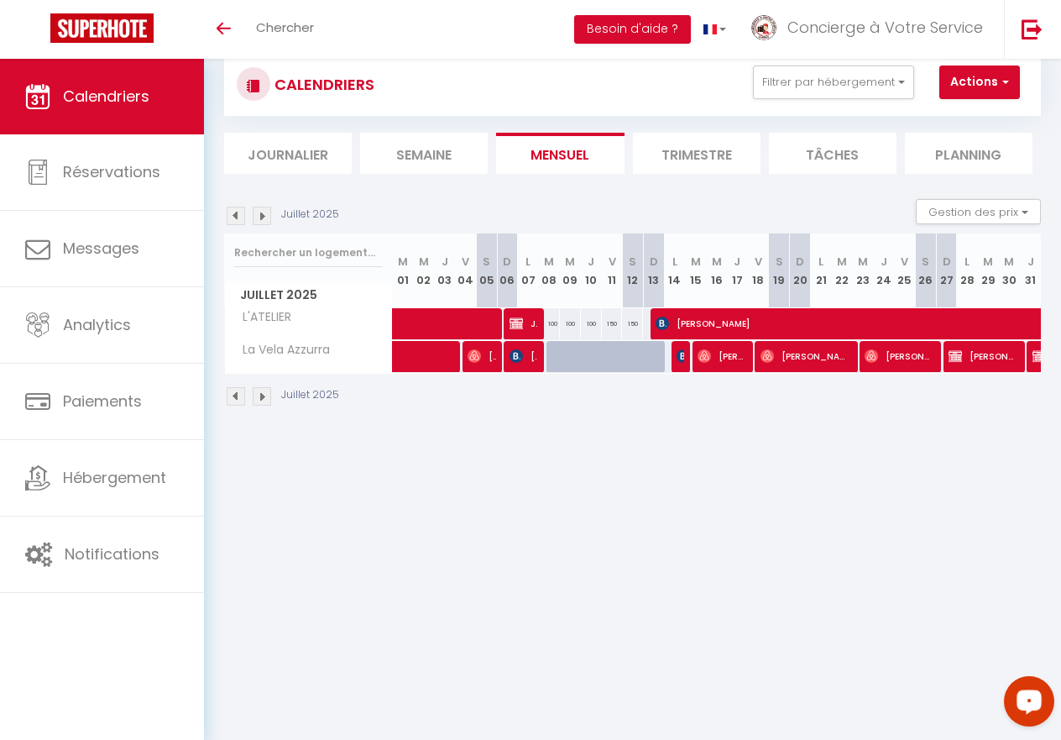
click at [522, 322] on img at bounding box center [516, 323] width 13 height 13
select select "KO"
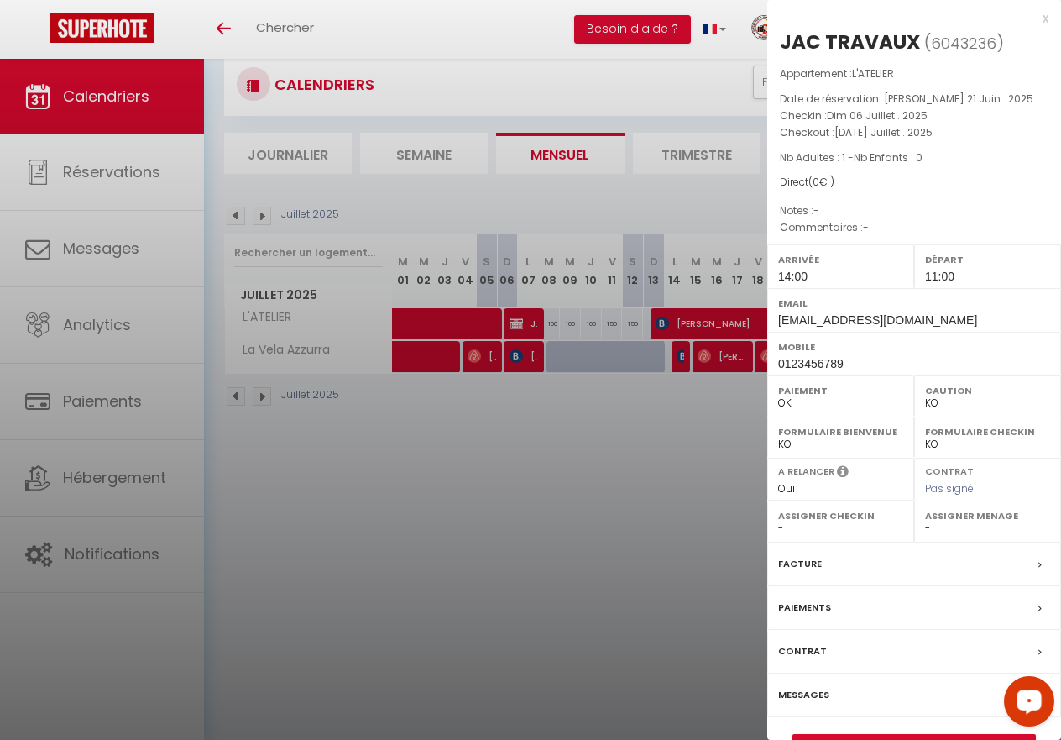
select select
click at [631, 633] on div at bounding box center [530, 370] width 1061 height 740
